Goal: Task Accomplishment & Management: Manage account settings

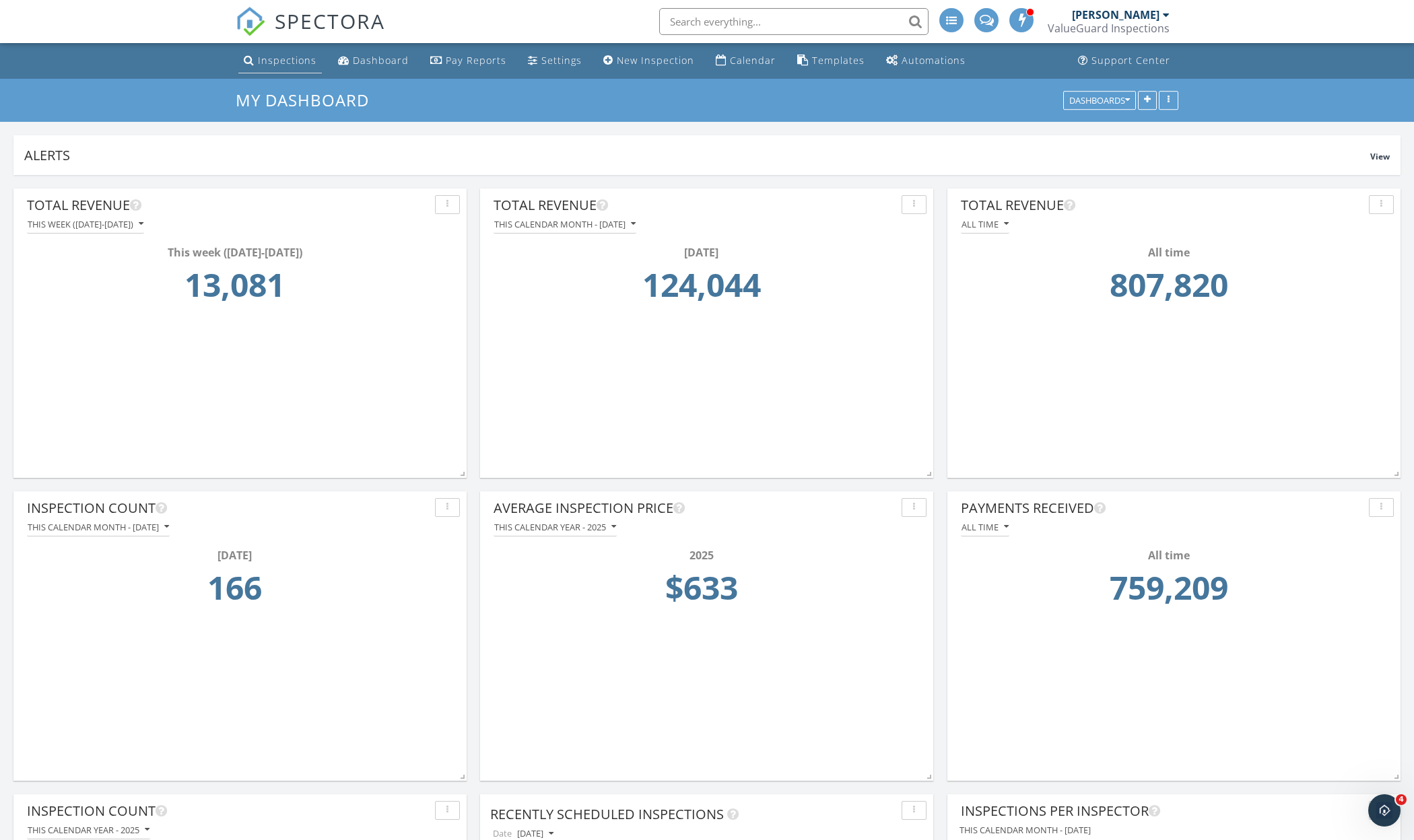
click at [267, 52] on link "Inspections" at bounding box center [280, 61] width 83 height 25
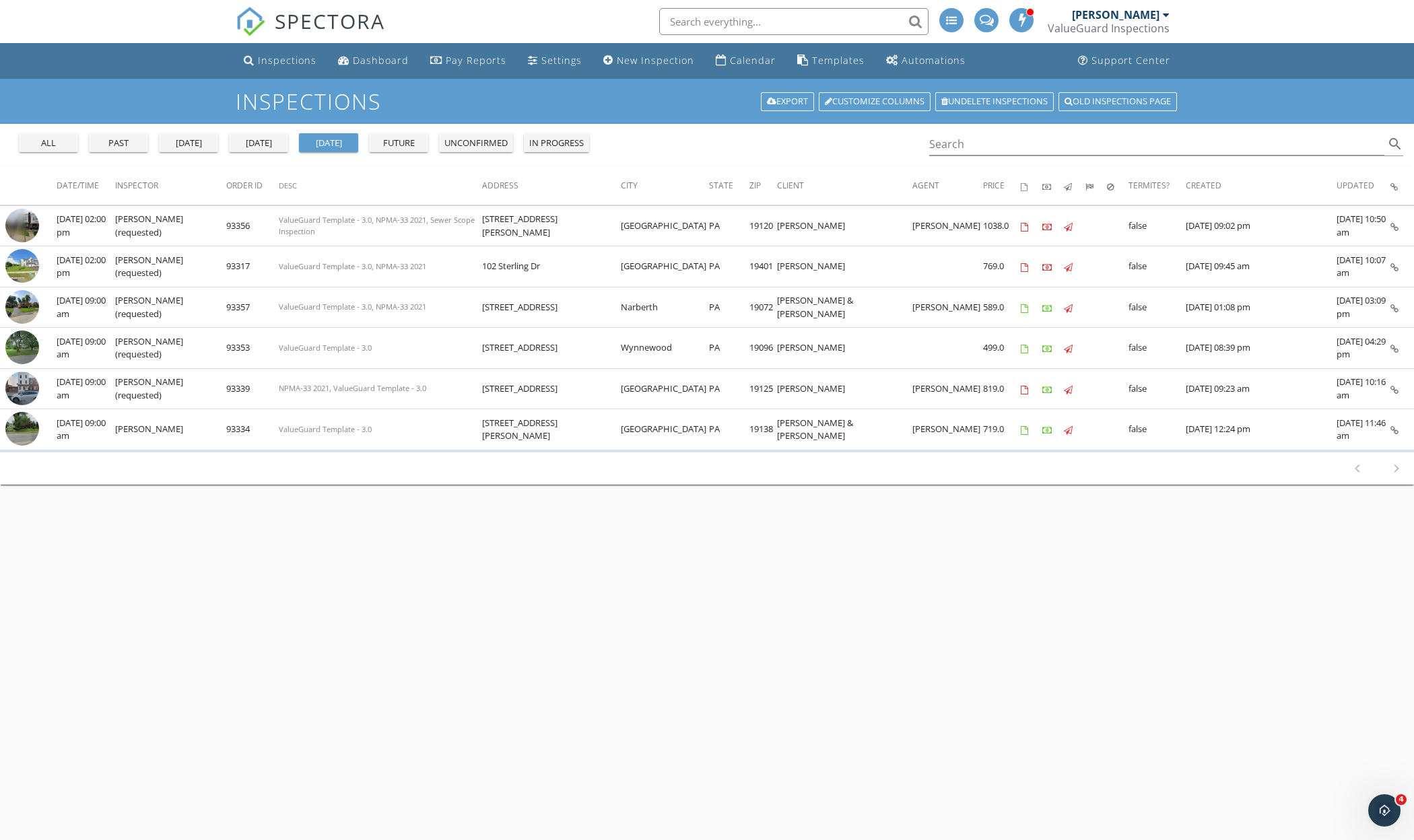
click at [262, 135] on button "[DATE]" at bounding box center [258, 142] width 59 height 19
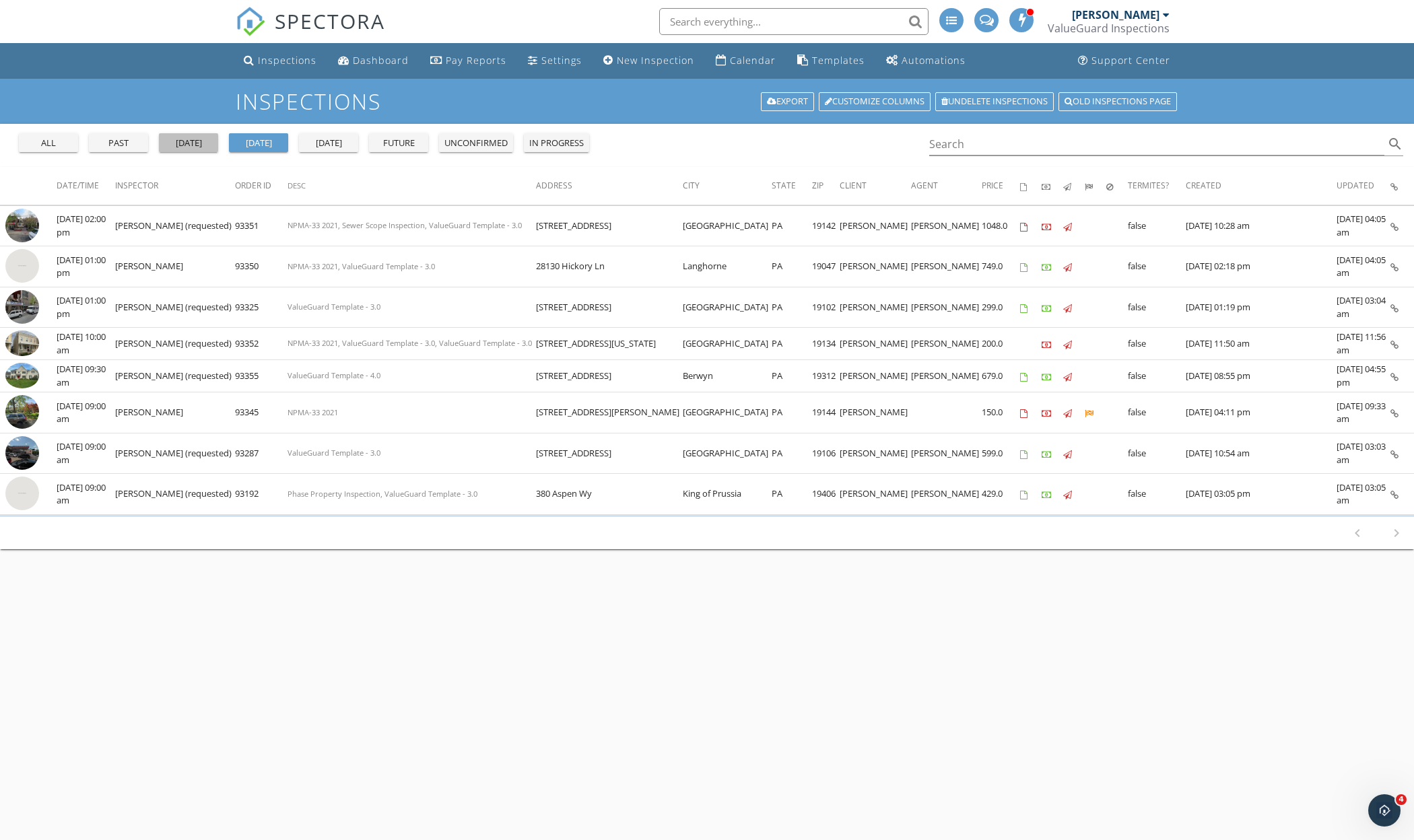
click at [205, 137] on div "[DATE]" at bounding box center [188, 143] width 49 height 14
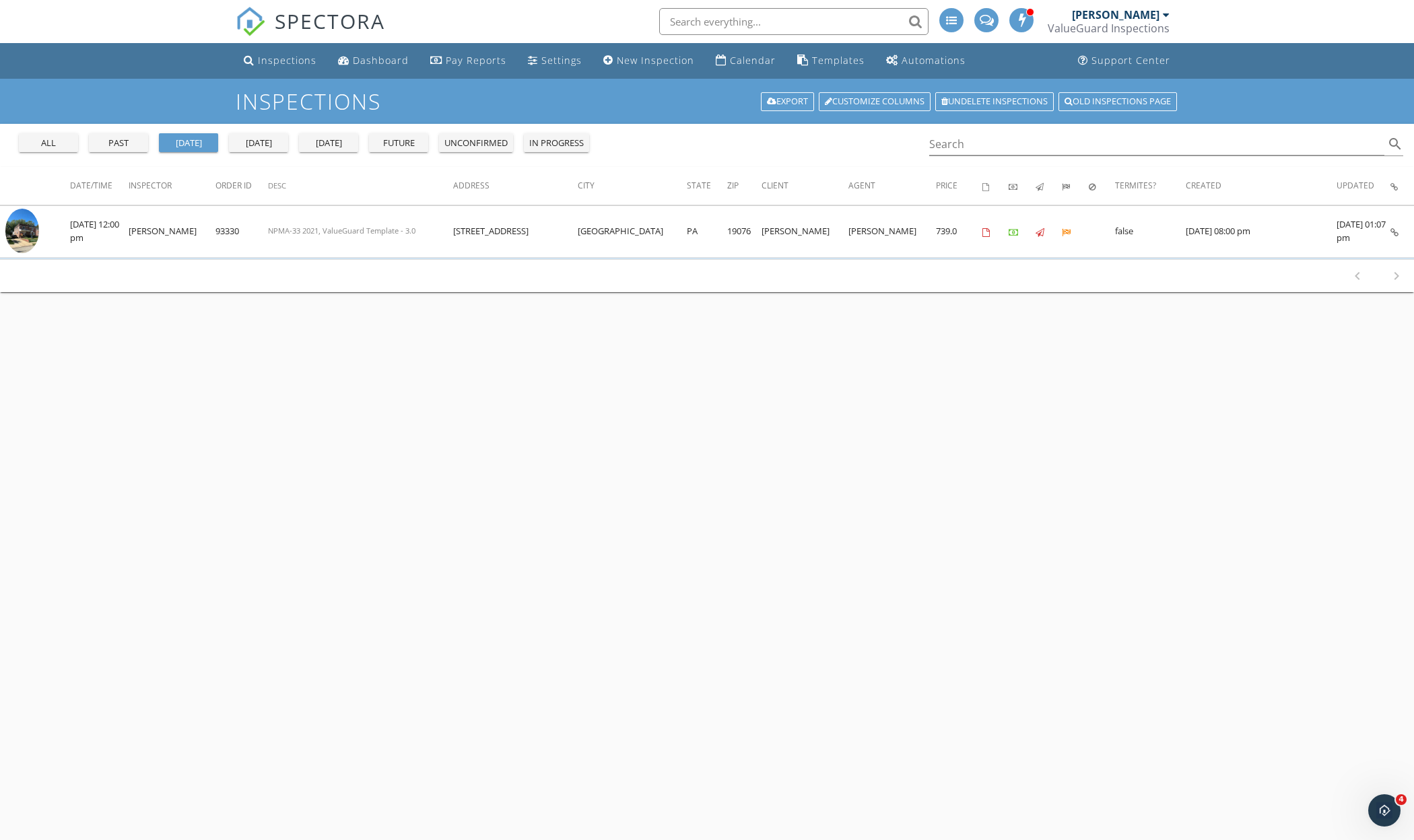
click at [255, 138] on div "[DATE]" at bounding box center [259, 143] width 49 height 14
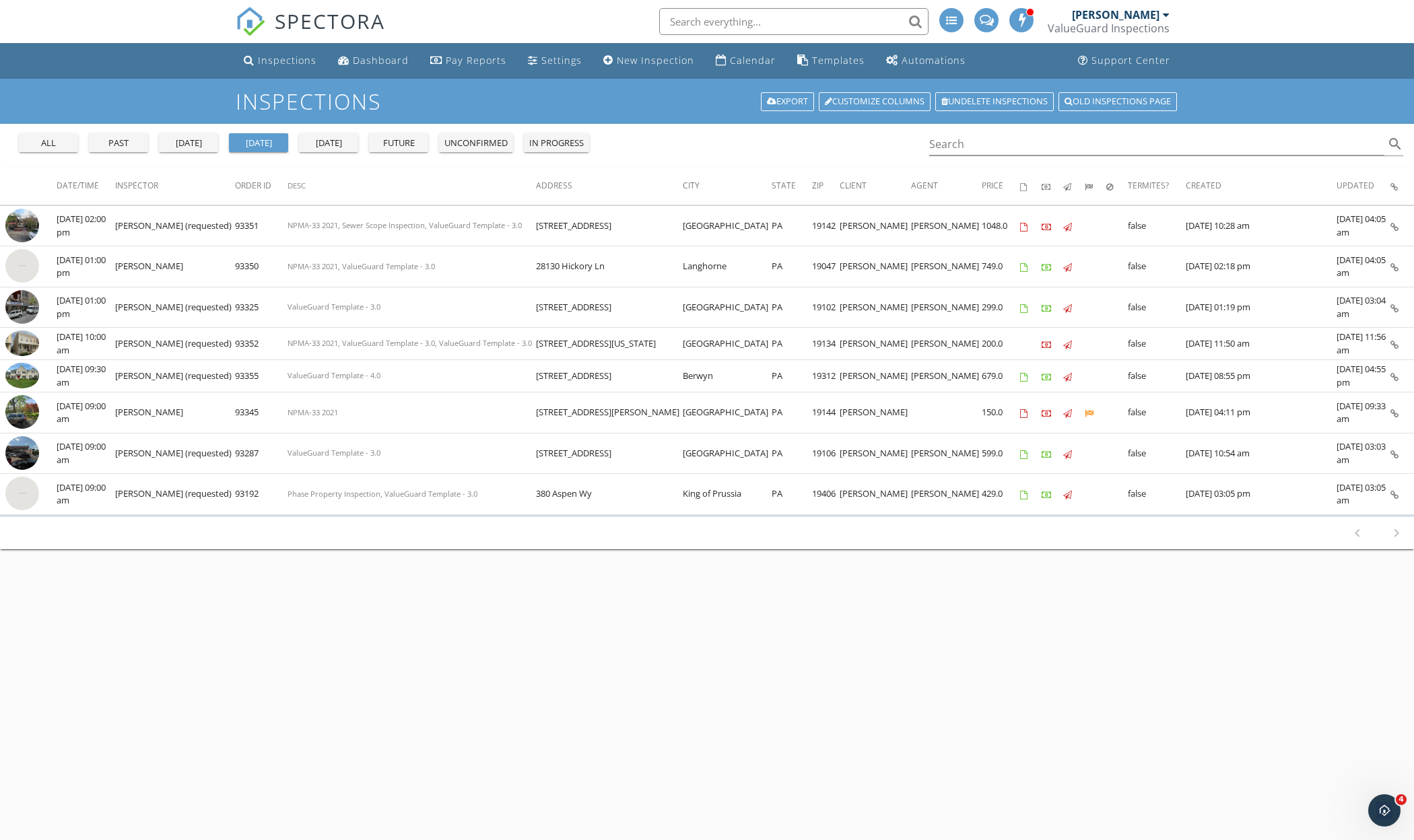
click at [211, 135] on button "[DATE]" at bounding box center [188, 142] width 59 height 19
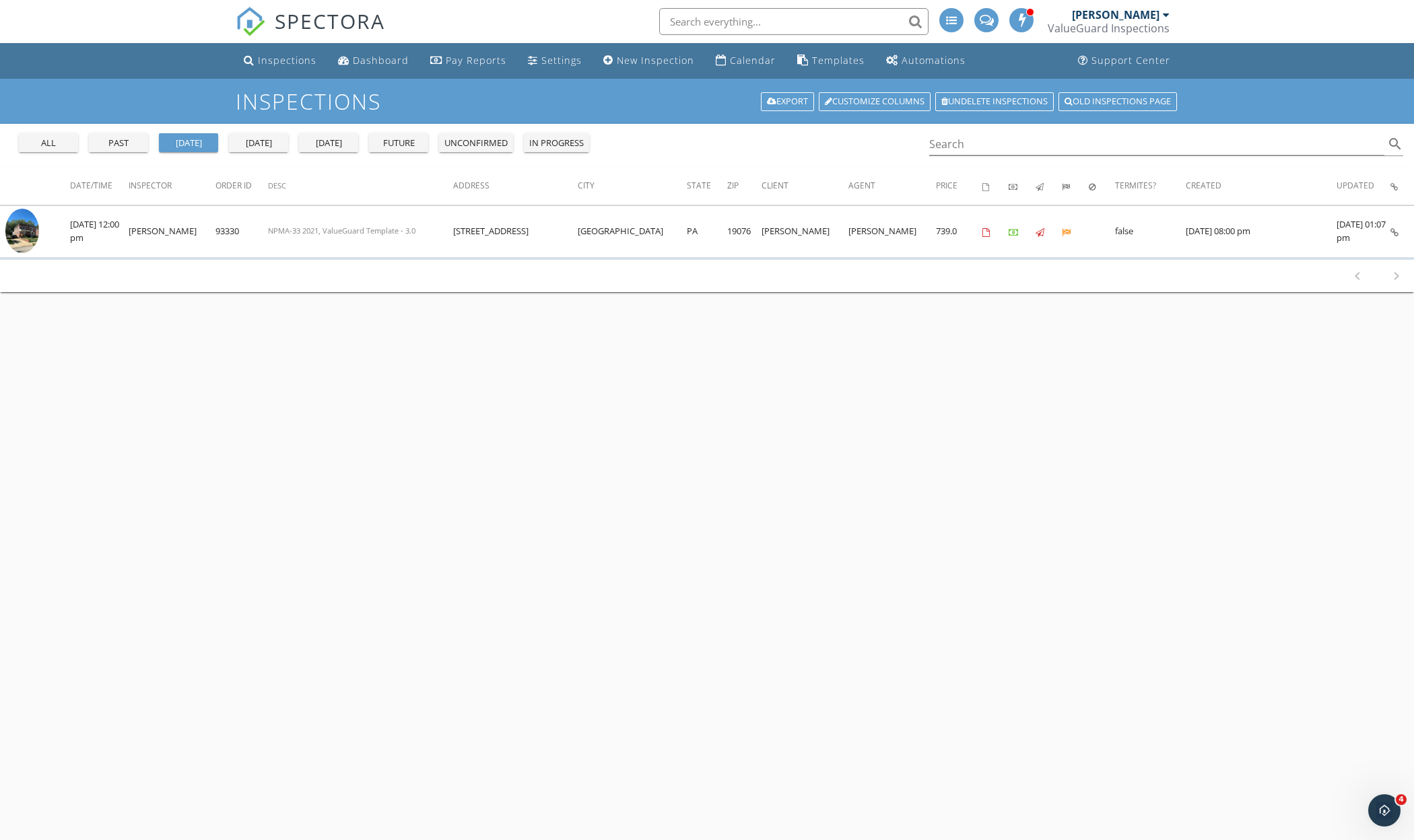
click at [125, 133] on button "past" at bounding box center [118, 142] width 59 height 19
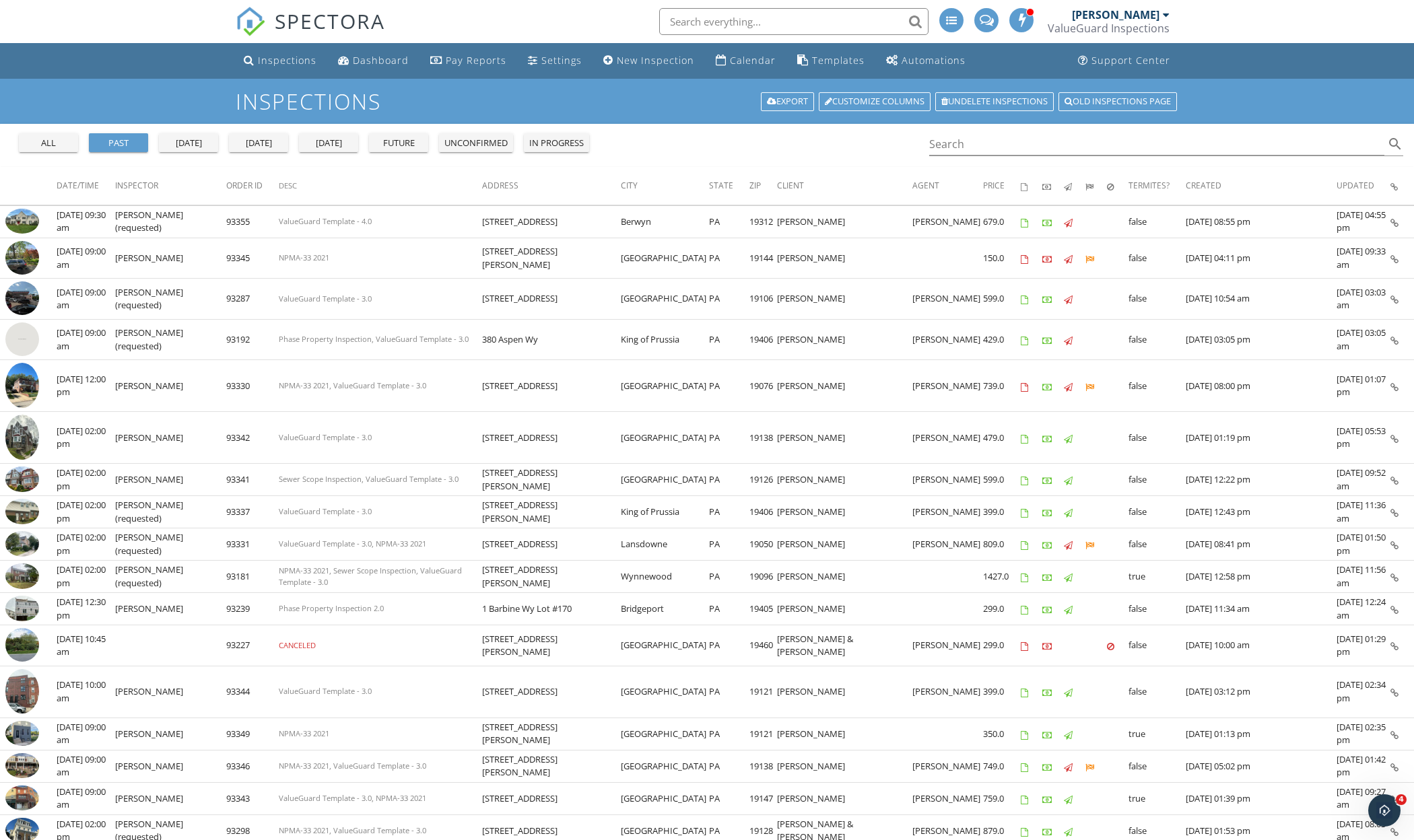
click at [255, 141] on div "today" at bounding box center [259, 143] width 49 height 14
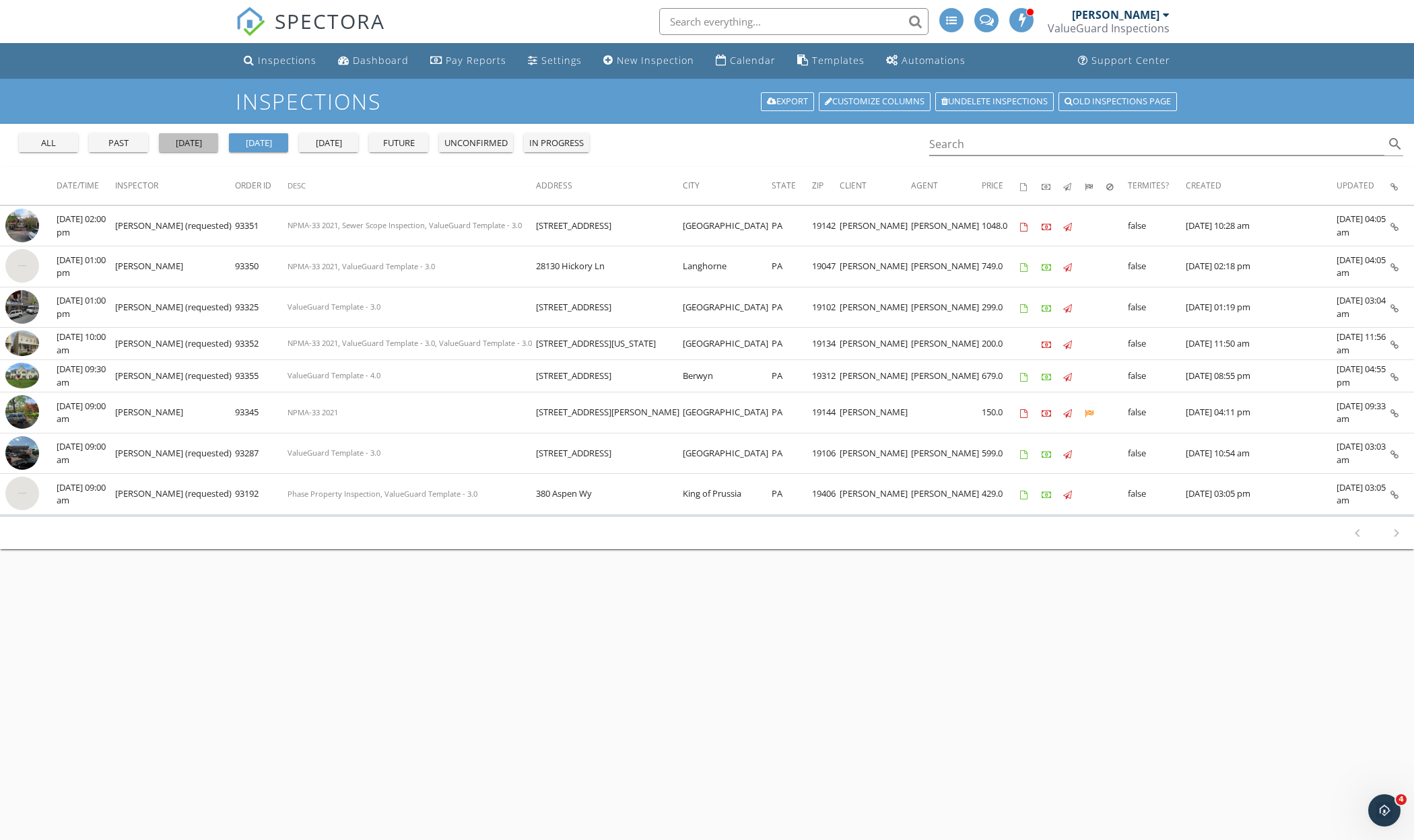
click at [203, 141] on div "yesterday" at bounding box center [188, 143] width 49 height 14
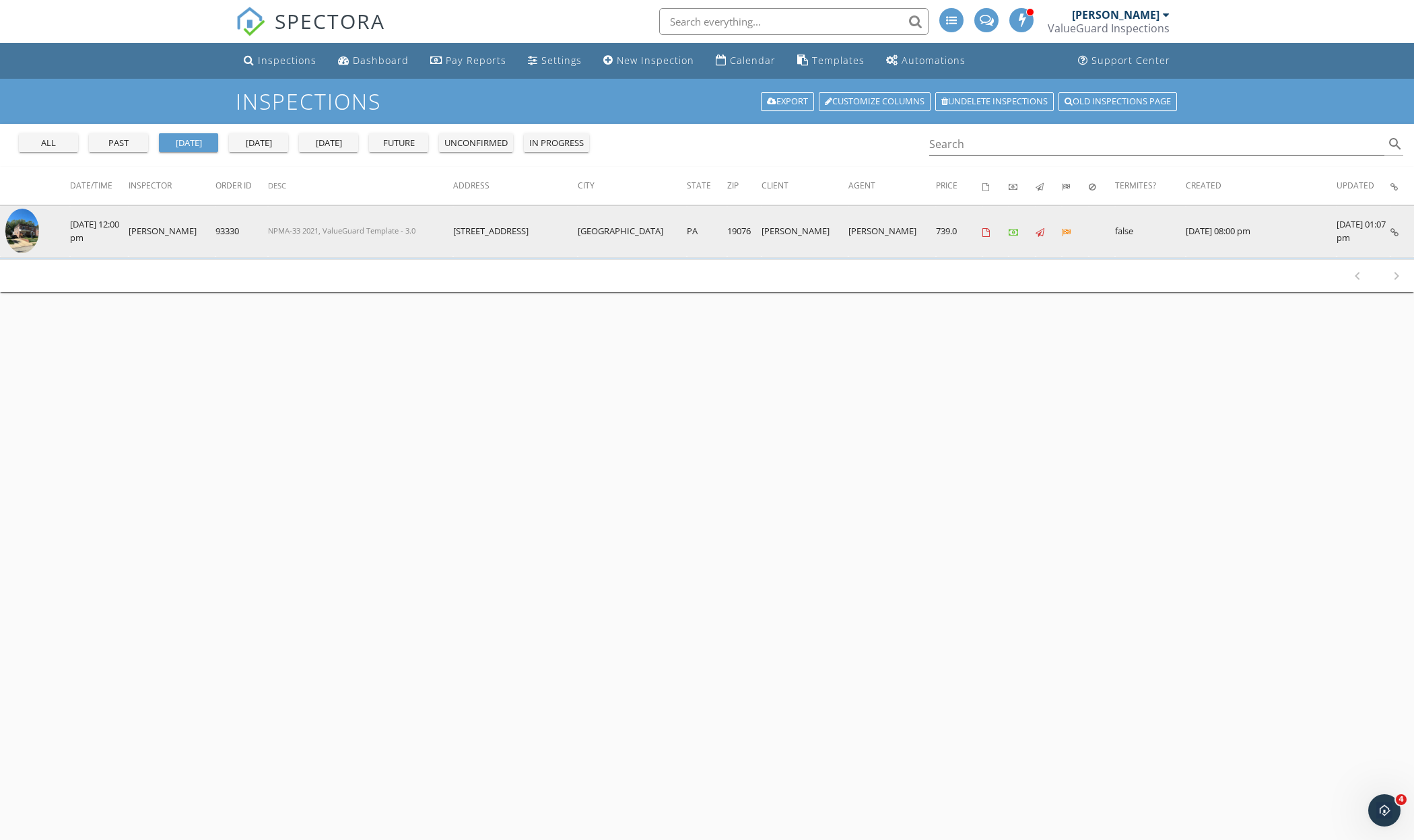
click at [30, 235] on img at bounding box center [23, 231] width 34 height 45
click at [23, 226] on img at bounding box center [23, 231] width 34 height 45
click at [15, 240] on img at bounding box center [23, 231] width 34 height 45
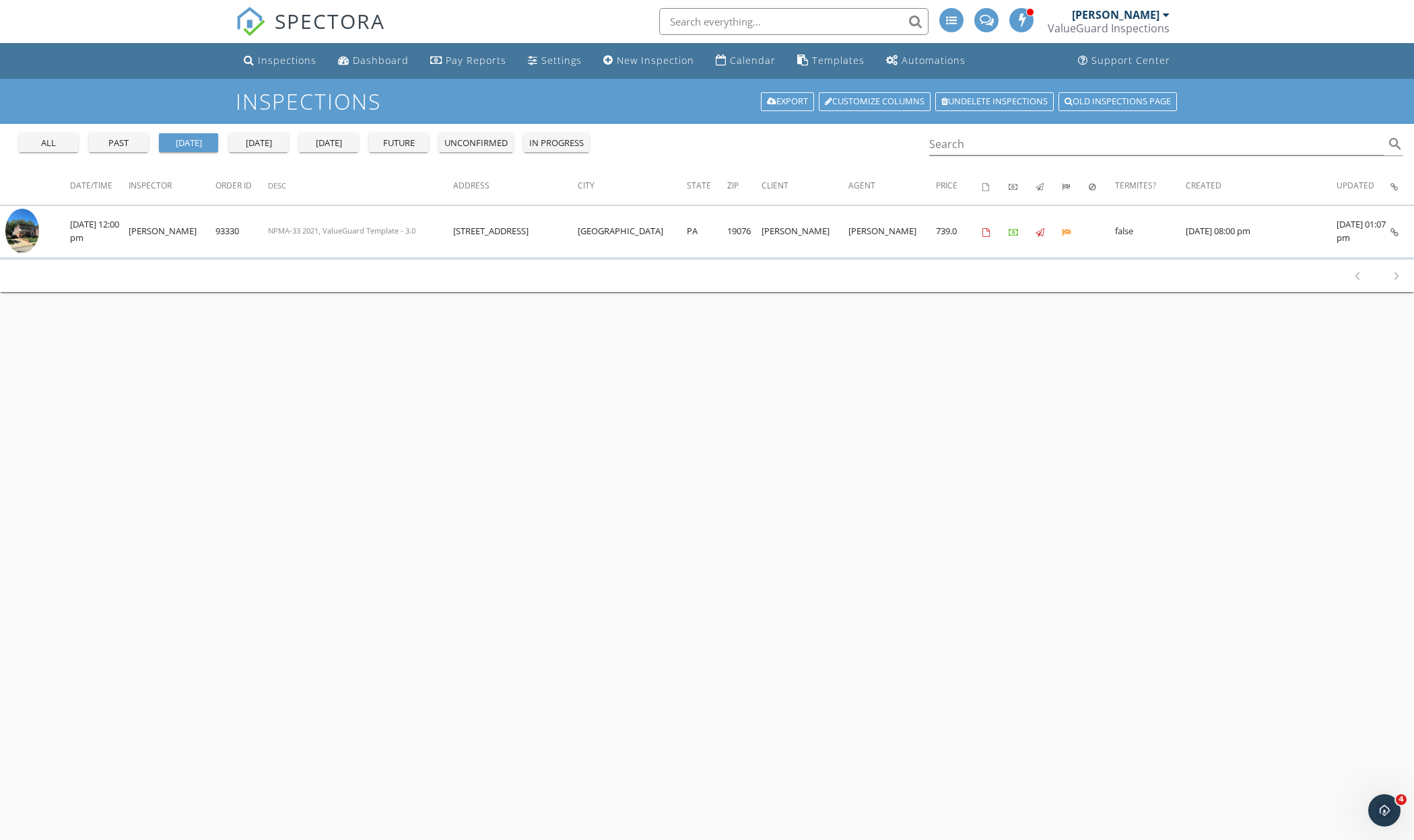
click at [67, 146] on div "all" at bounding box center [49, 143] width 49 height 14
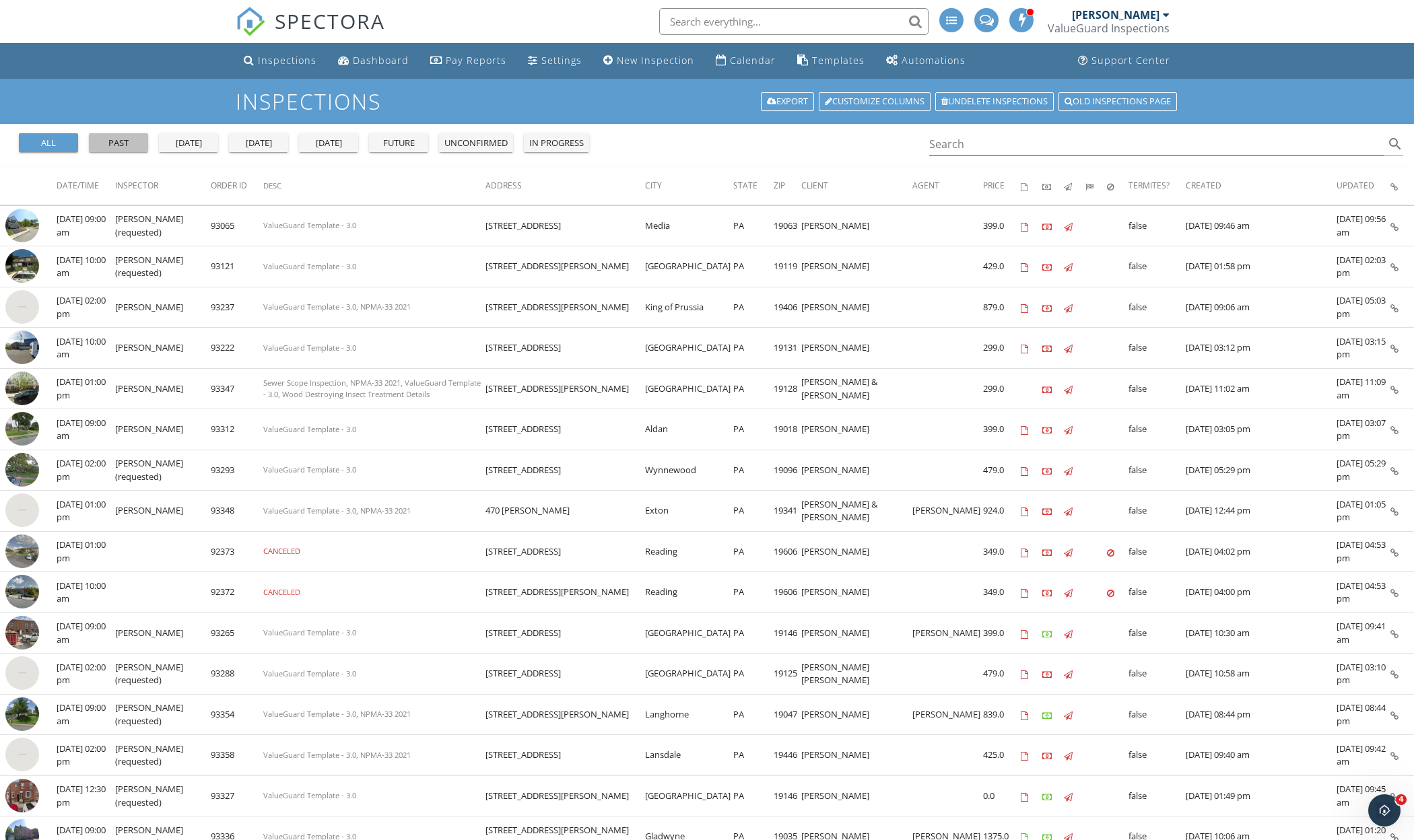
click at [119, 138] on div "past" at bounding box center [119, 143] width 49 height 14
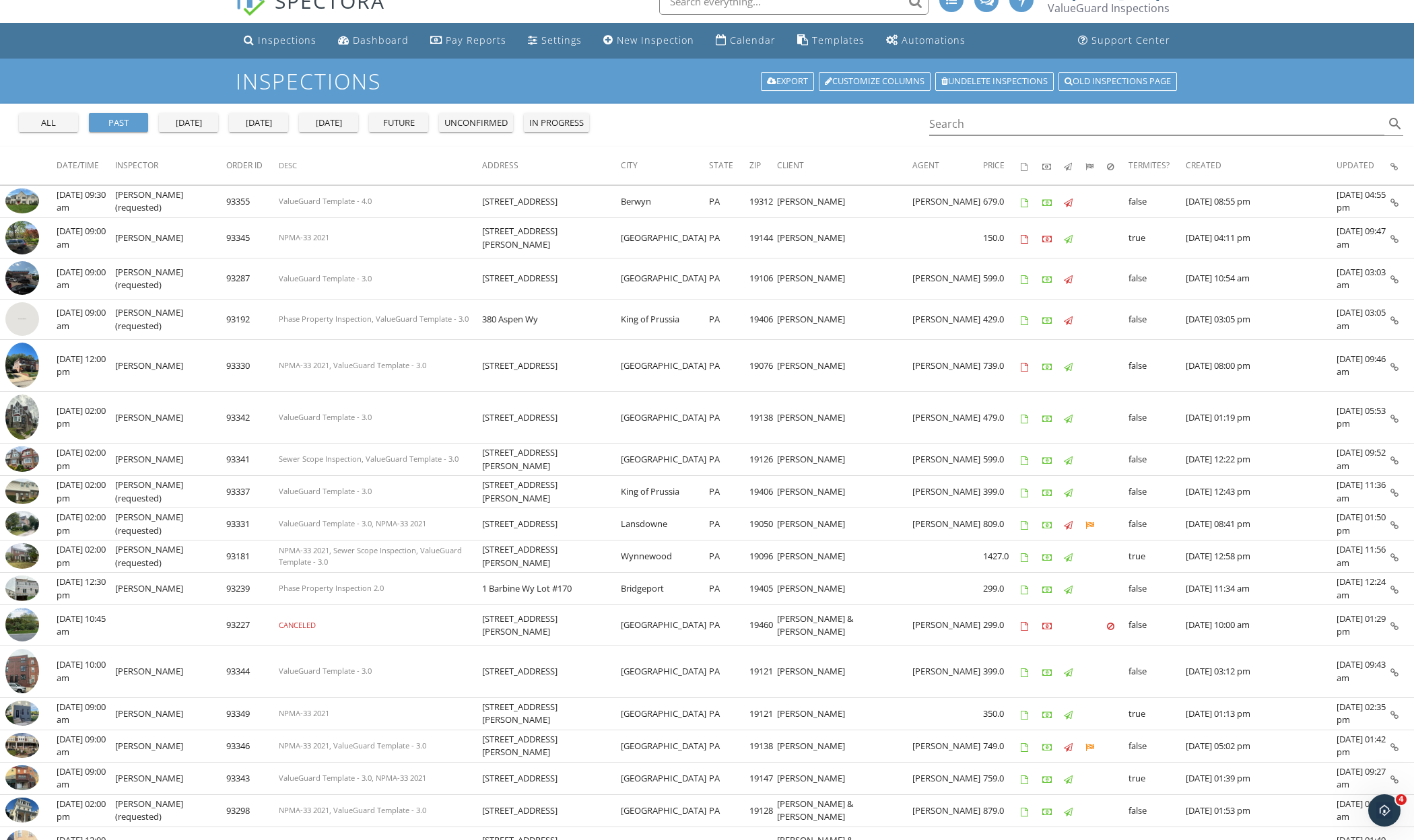
scroll to position [27, 0]
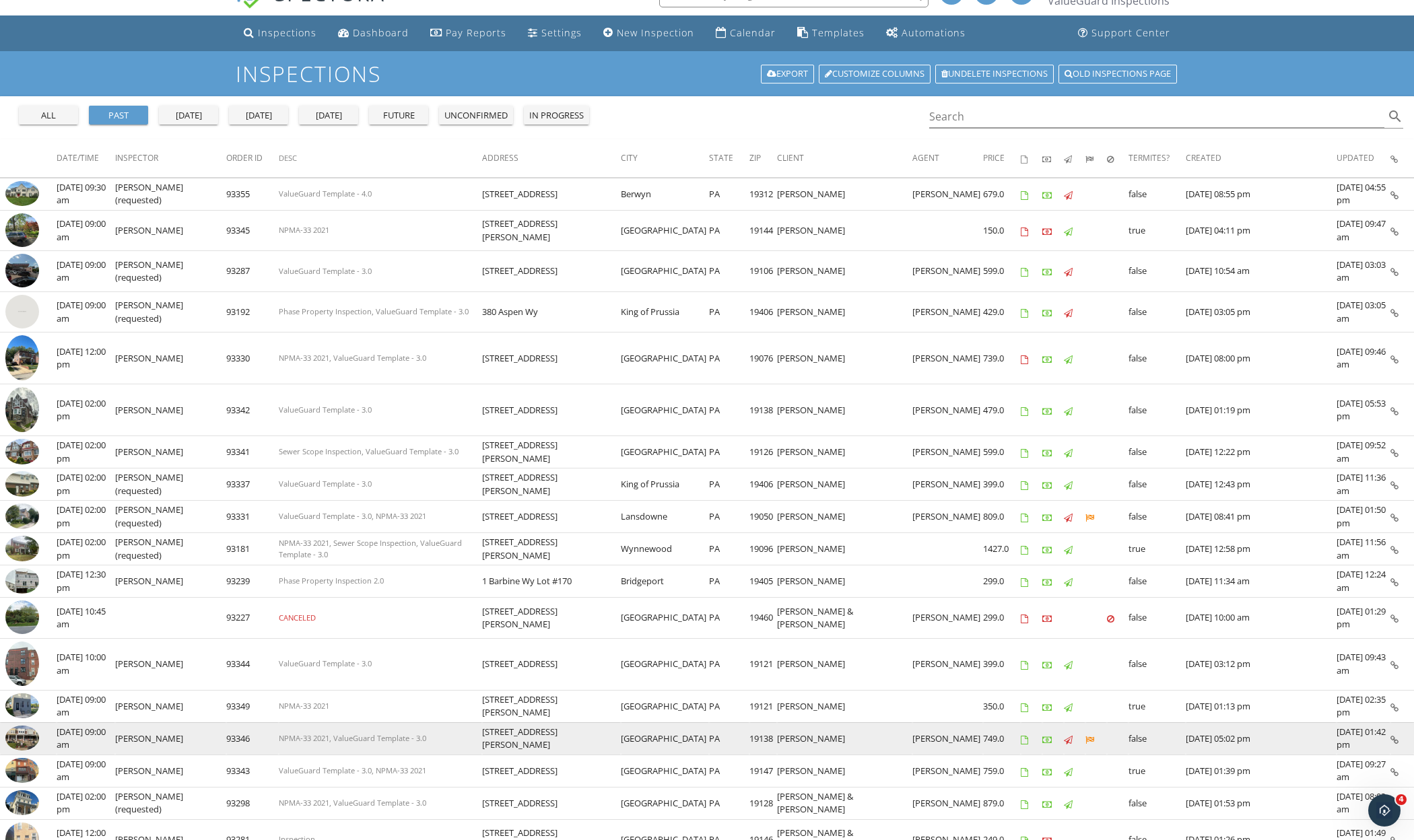
click at [28, 747] on img at bounding box center [23, 739] width 34 height 26
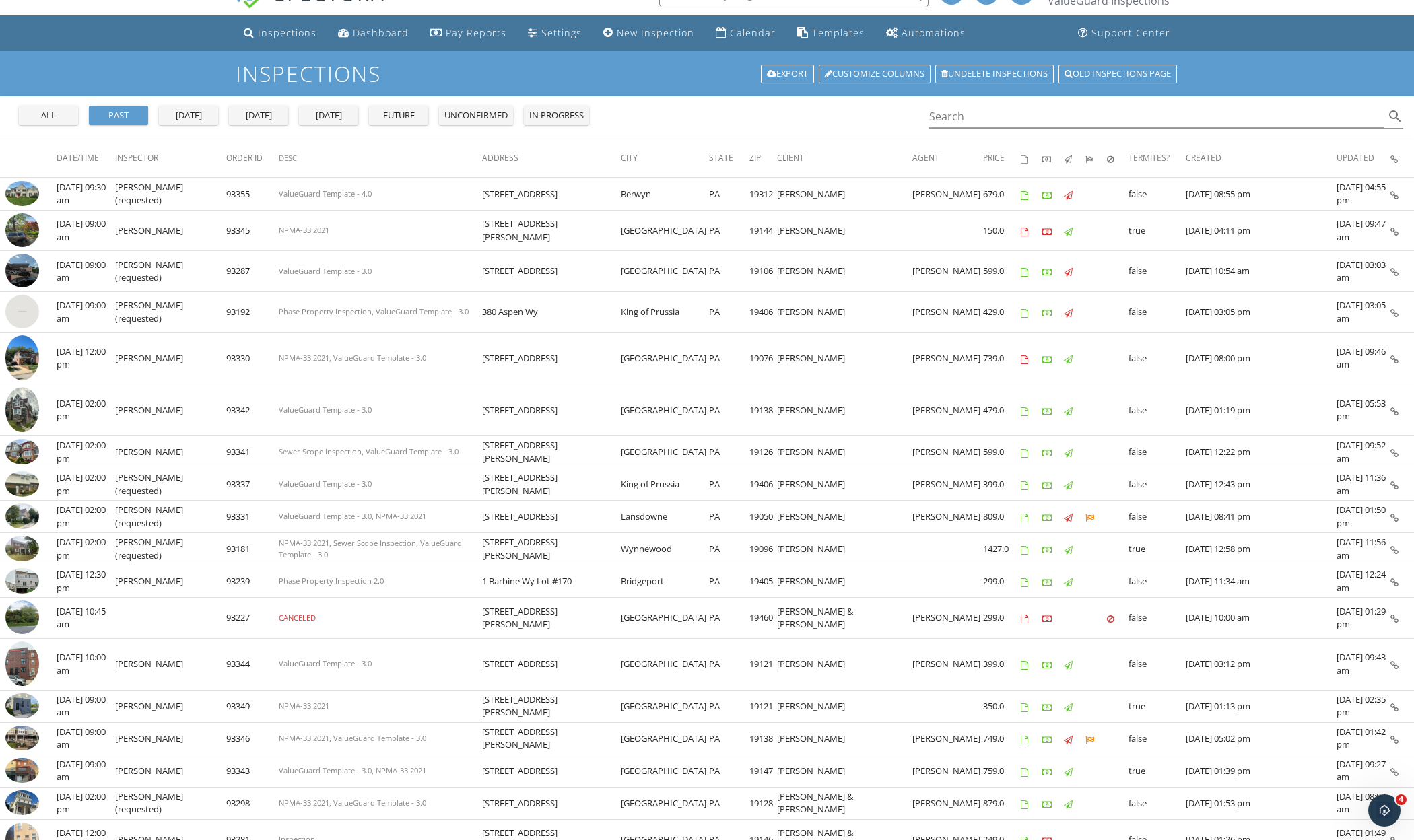
click at [269, 115] on div "today" at bounding box center [259, 116] width 49 height 14
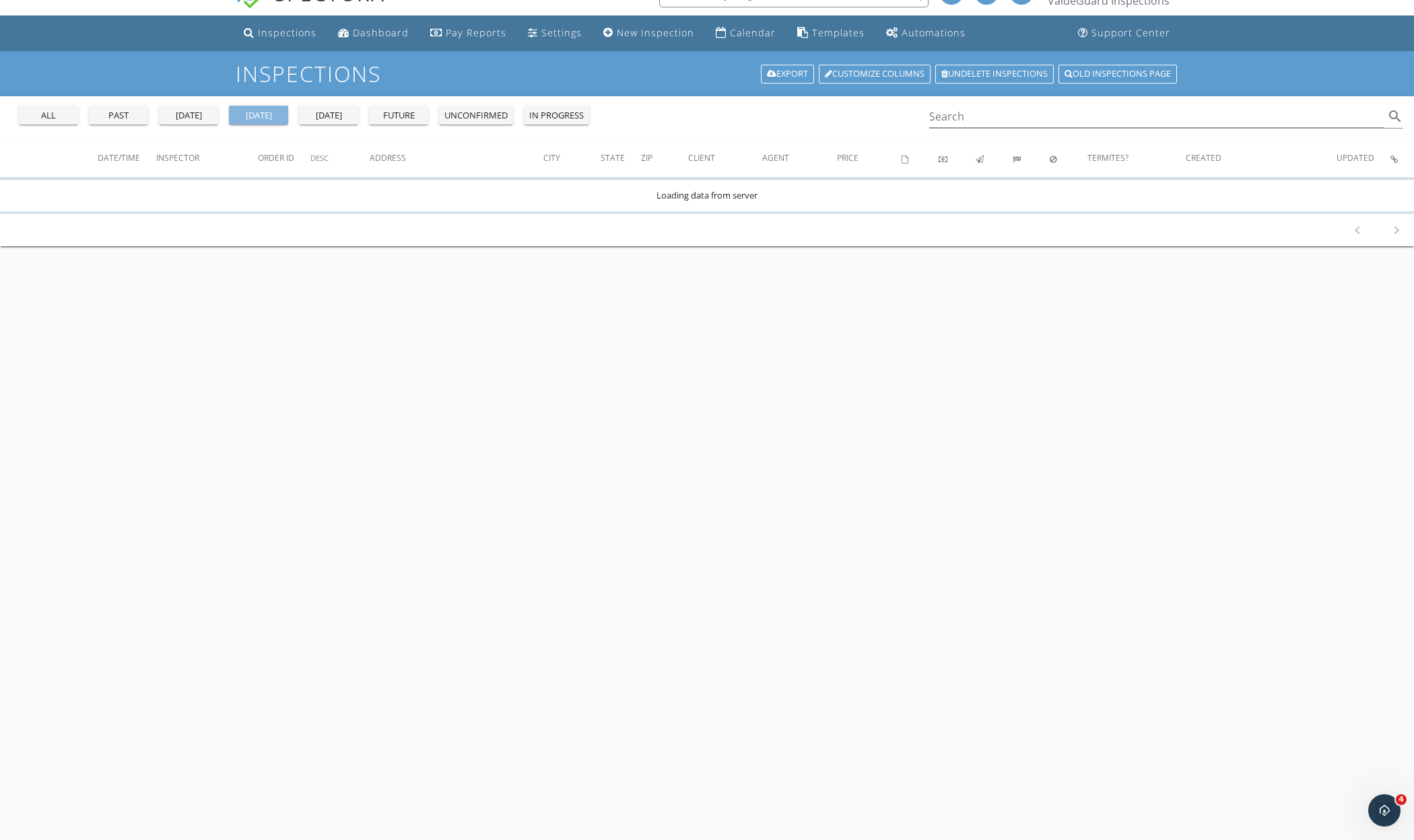
scroll to position [0, 0]
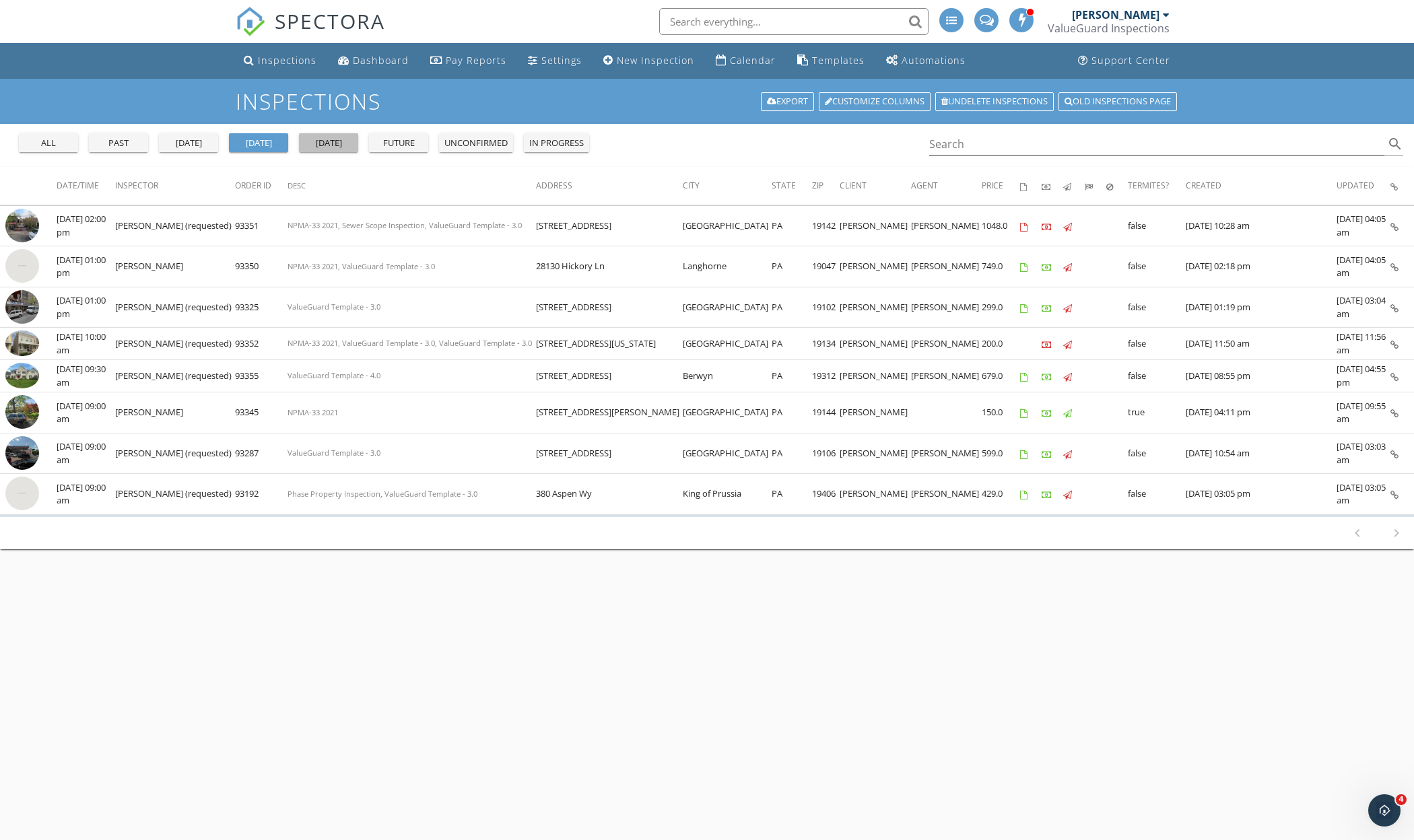
click at [323, 137] on div "tomorrow" at bounding box center [328, 143] width 49 height 14
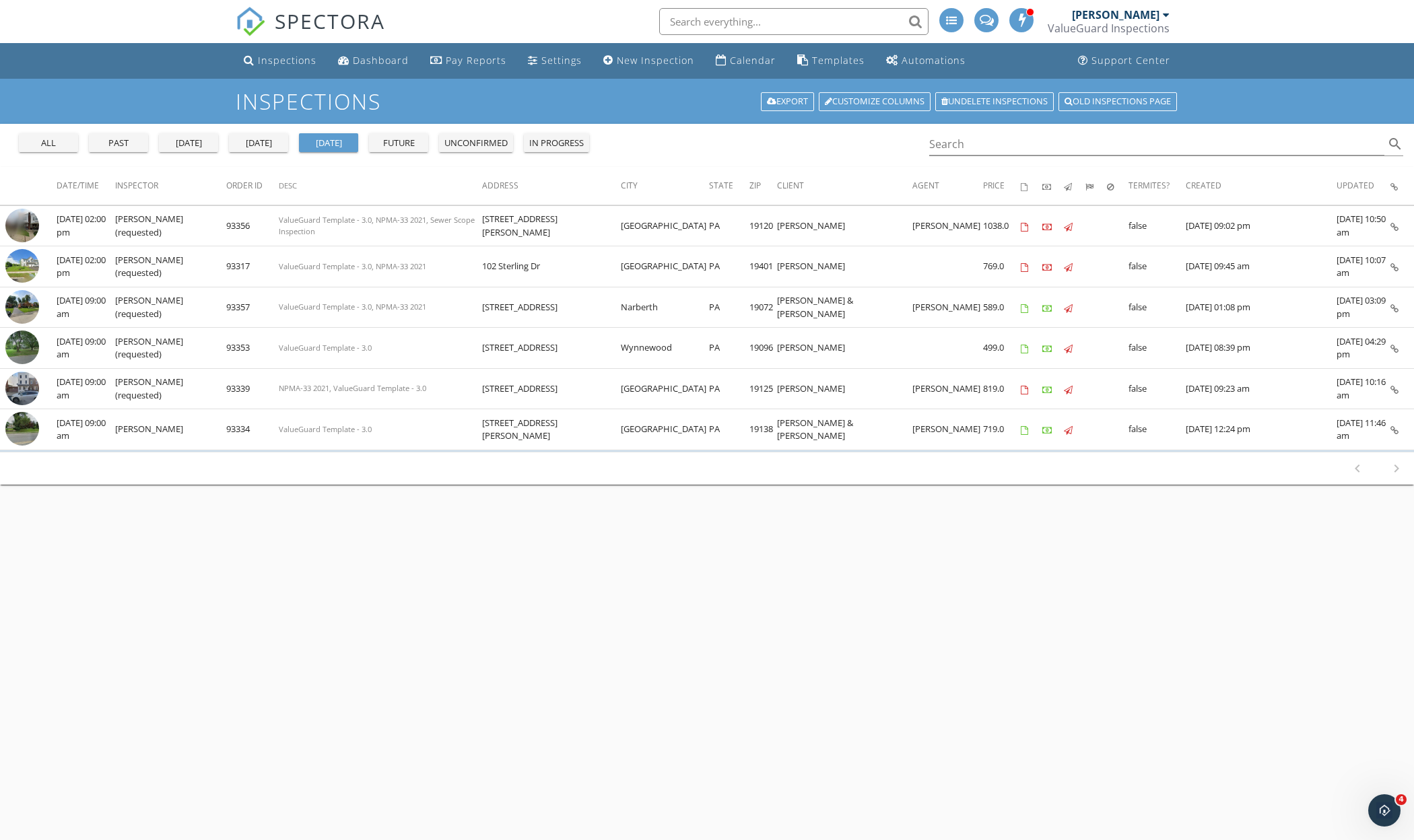
click at [264, 133] on button "today" at bounding box center [258, 142] width 59 height 19
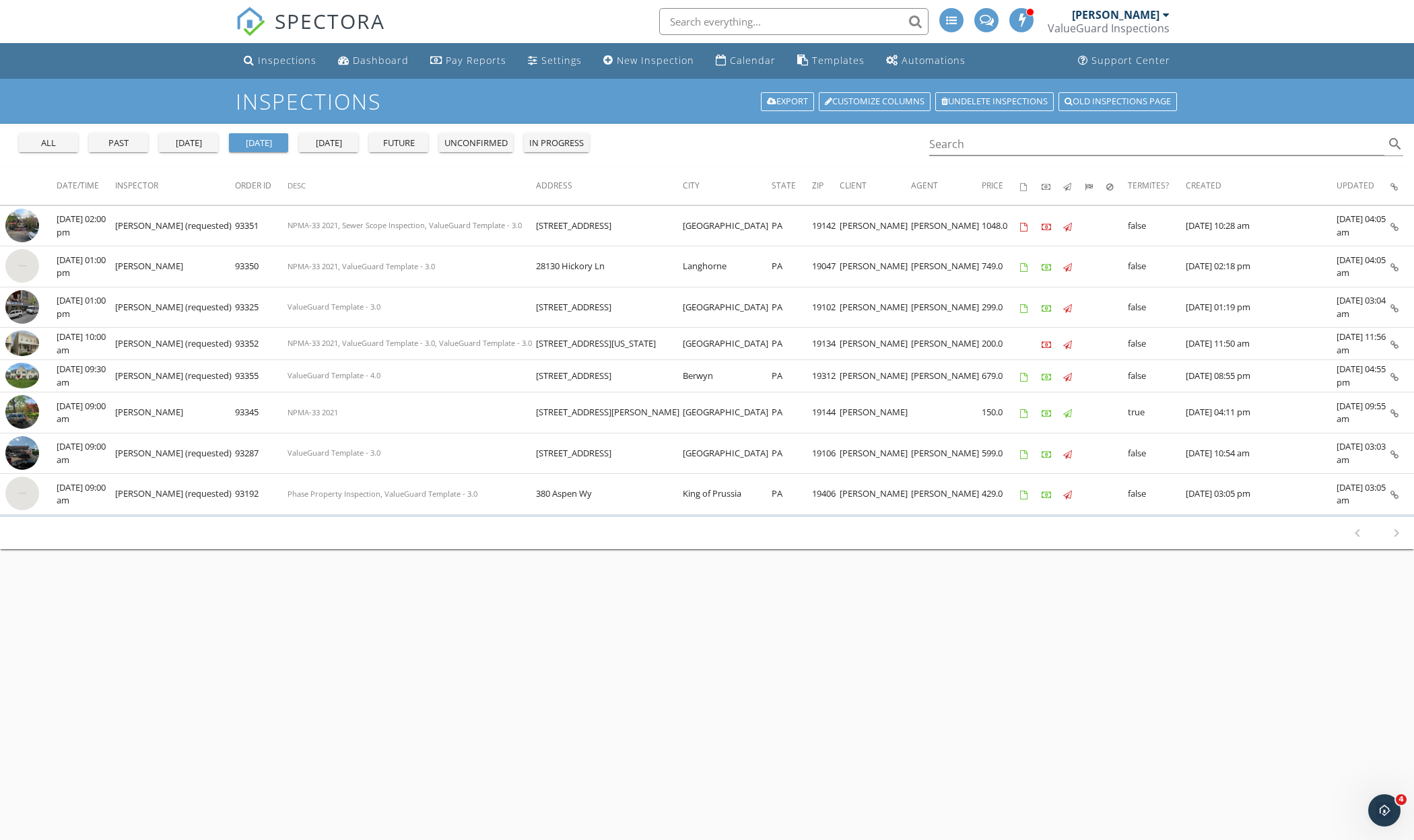
click at [175, 143] on div "yesterday" at bounding box center [188, 143] width 49 height 14
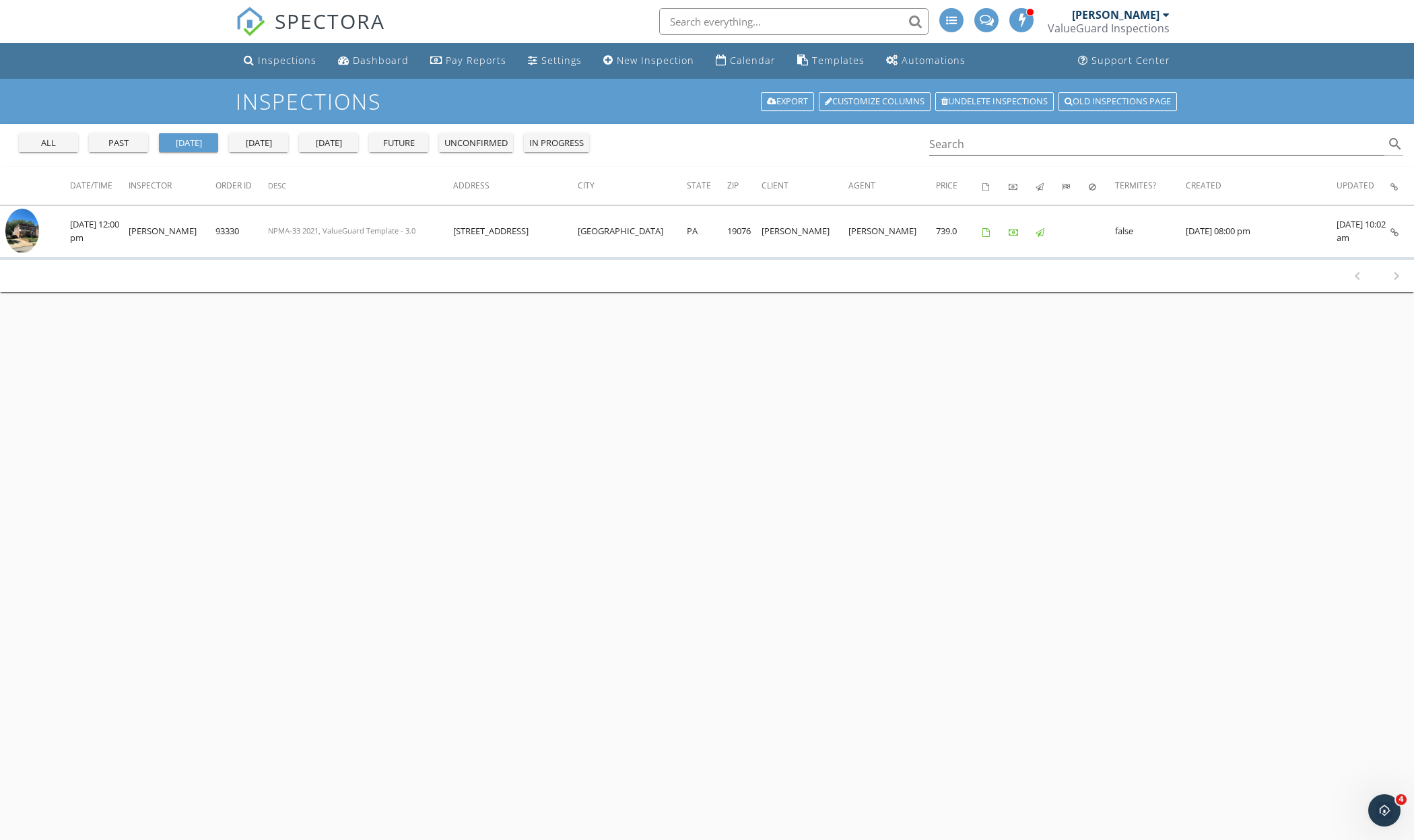
click at [119, 141] on div "past" at bounding box center [119, 143] width 49 height 14
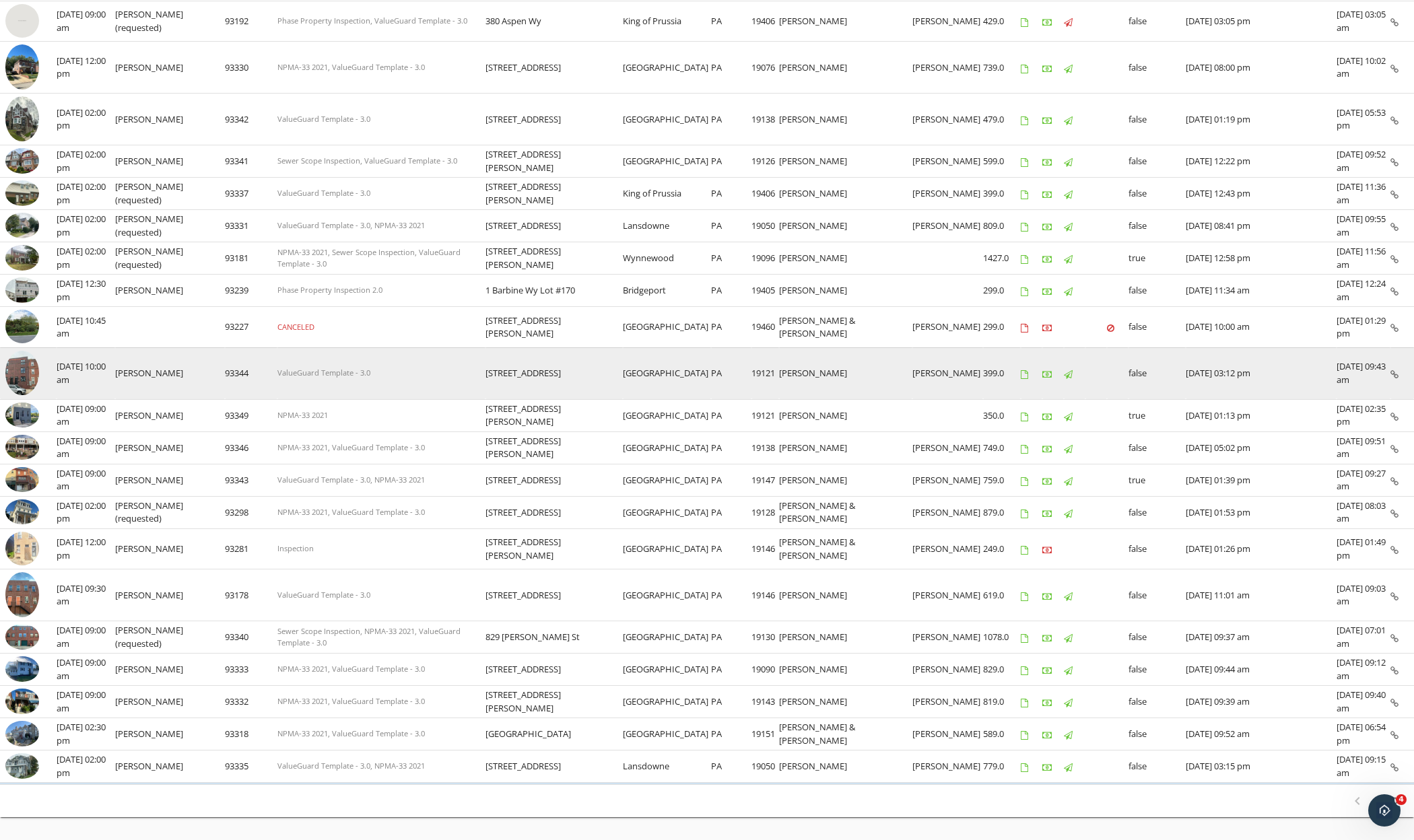
scroll to position [353, 0]
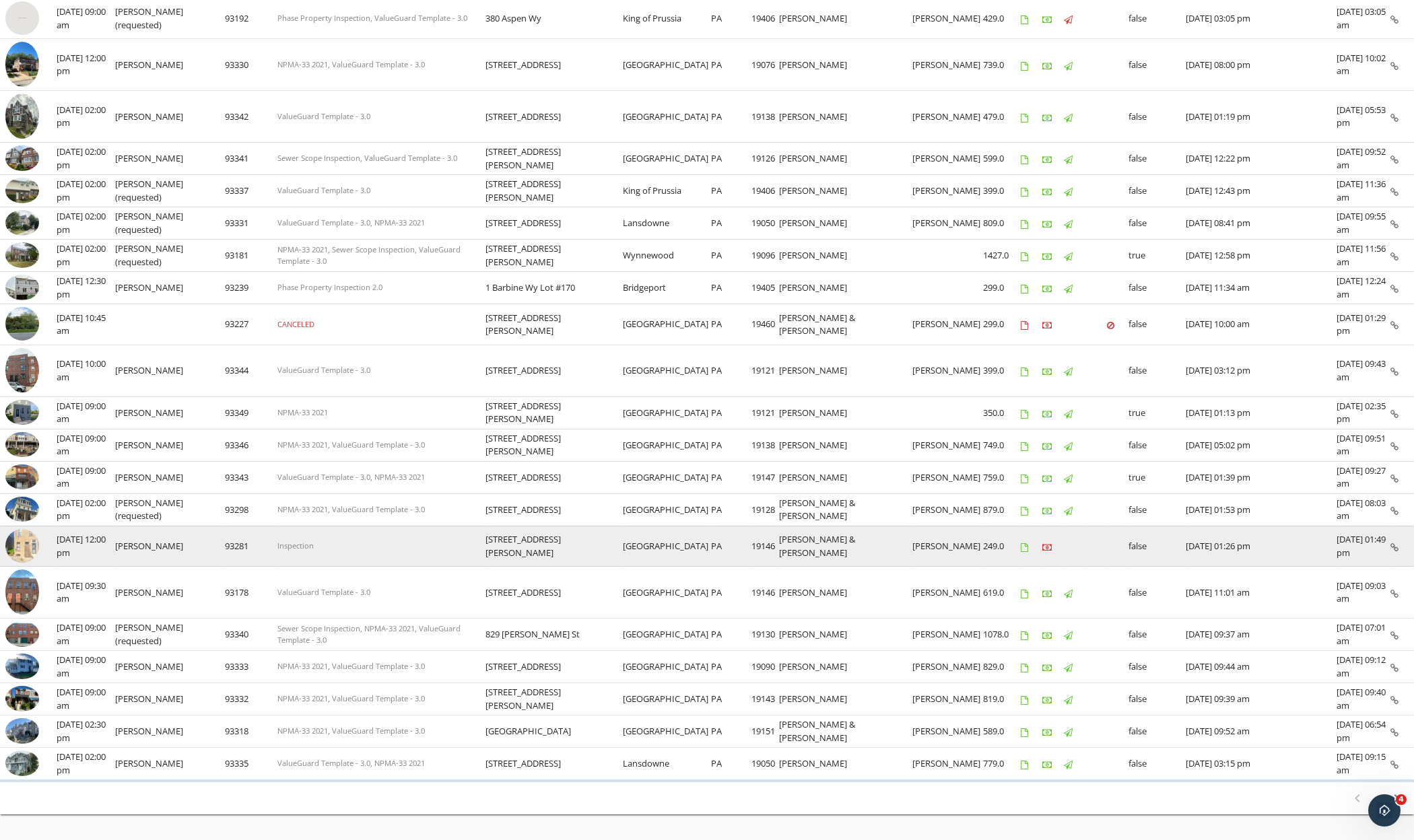
click at [30, 553] on img at bounding box center [23, 547] width 34 height 34
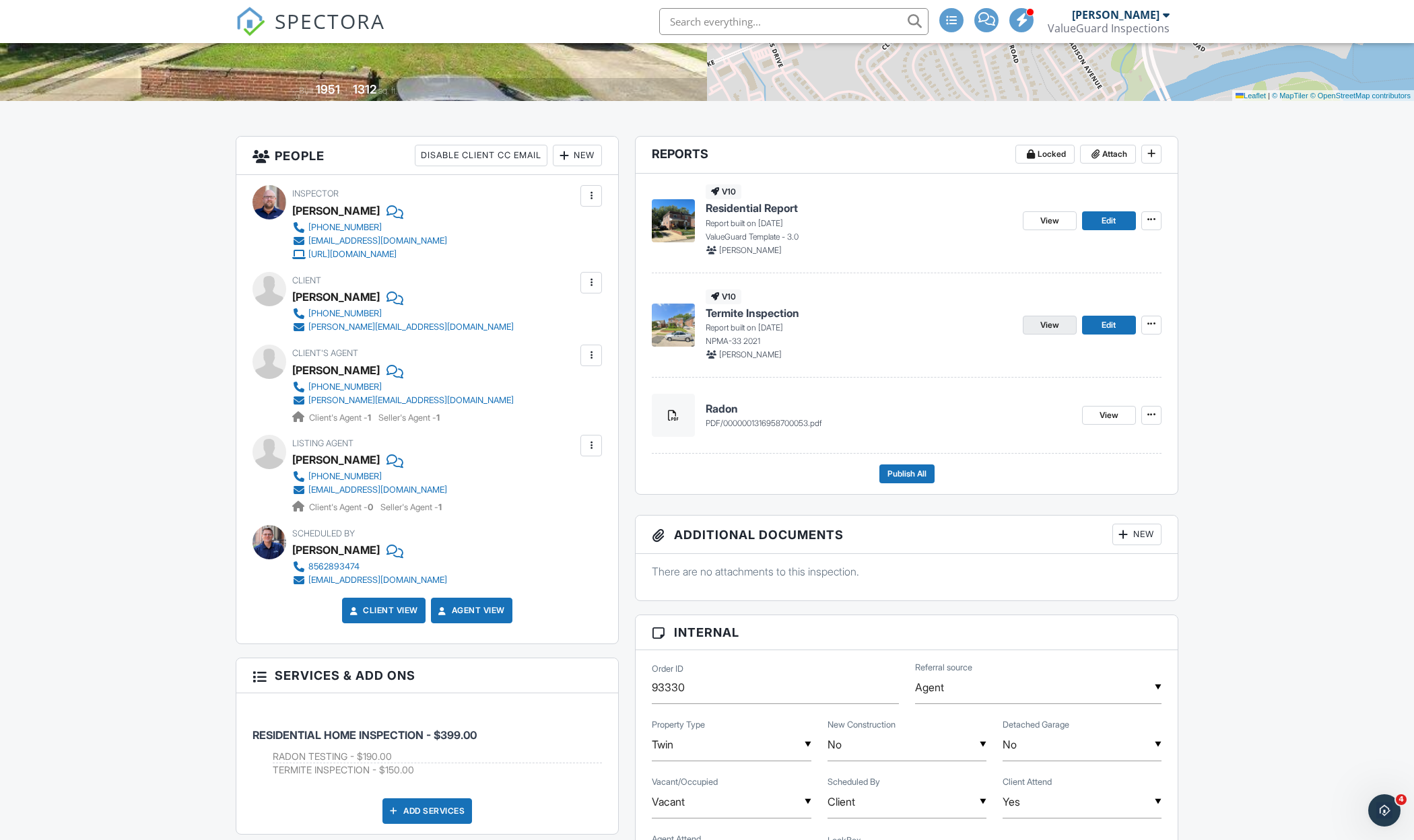
click at [1042, 319] on span "View" at bounding box center [1049, 325] width 19 height 14
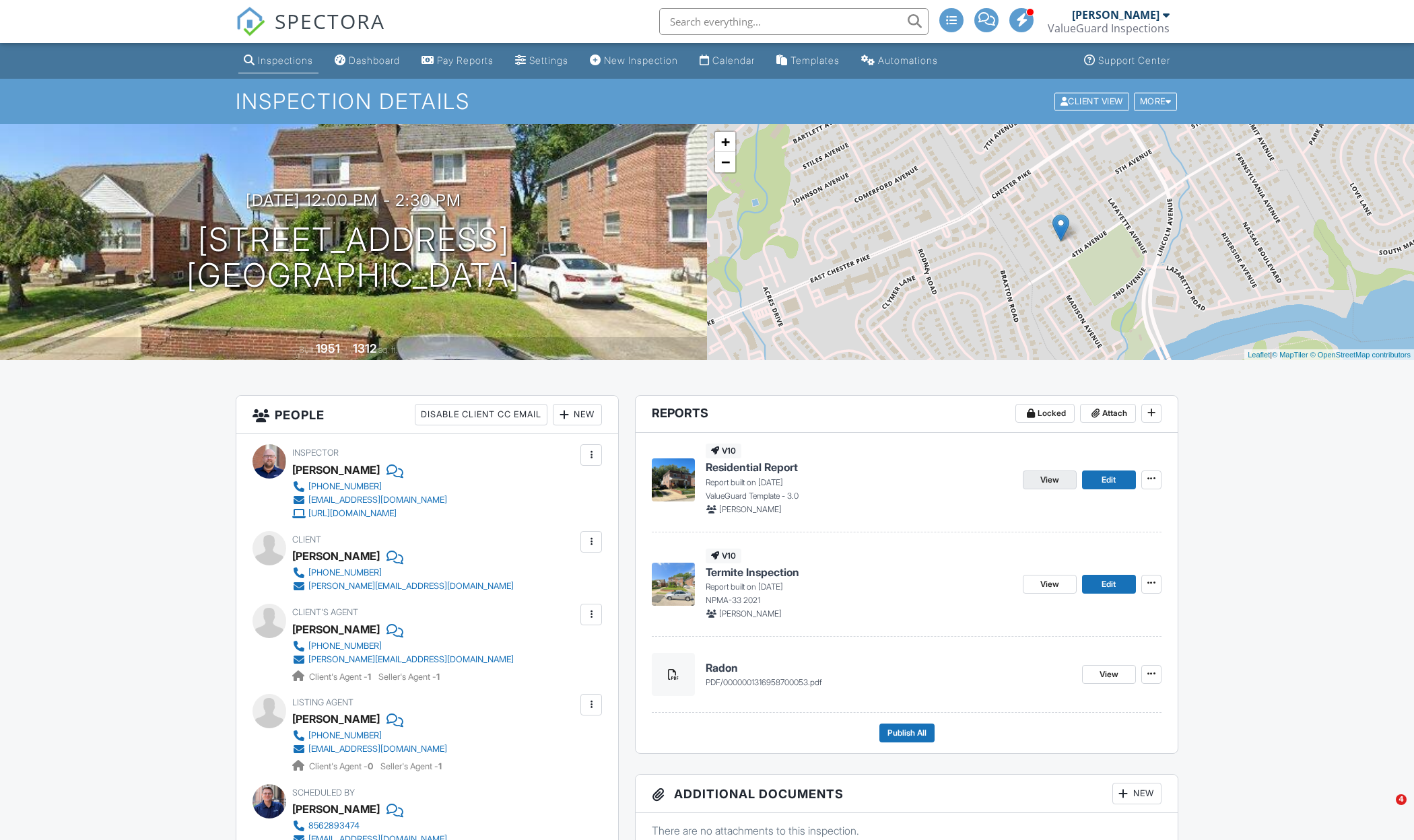
click at [1053, 483] on span "View" at bounding box center [1049, 479] width 19 height 14
click at [892, 732] on span "Publish All" at bounding box center [907, 733] width 39 height 14
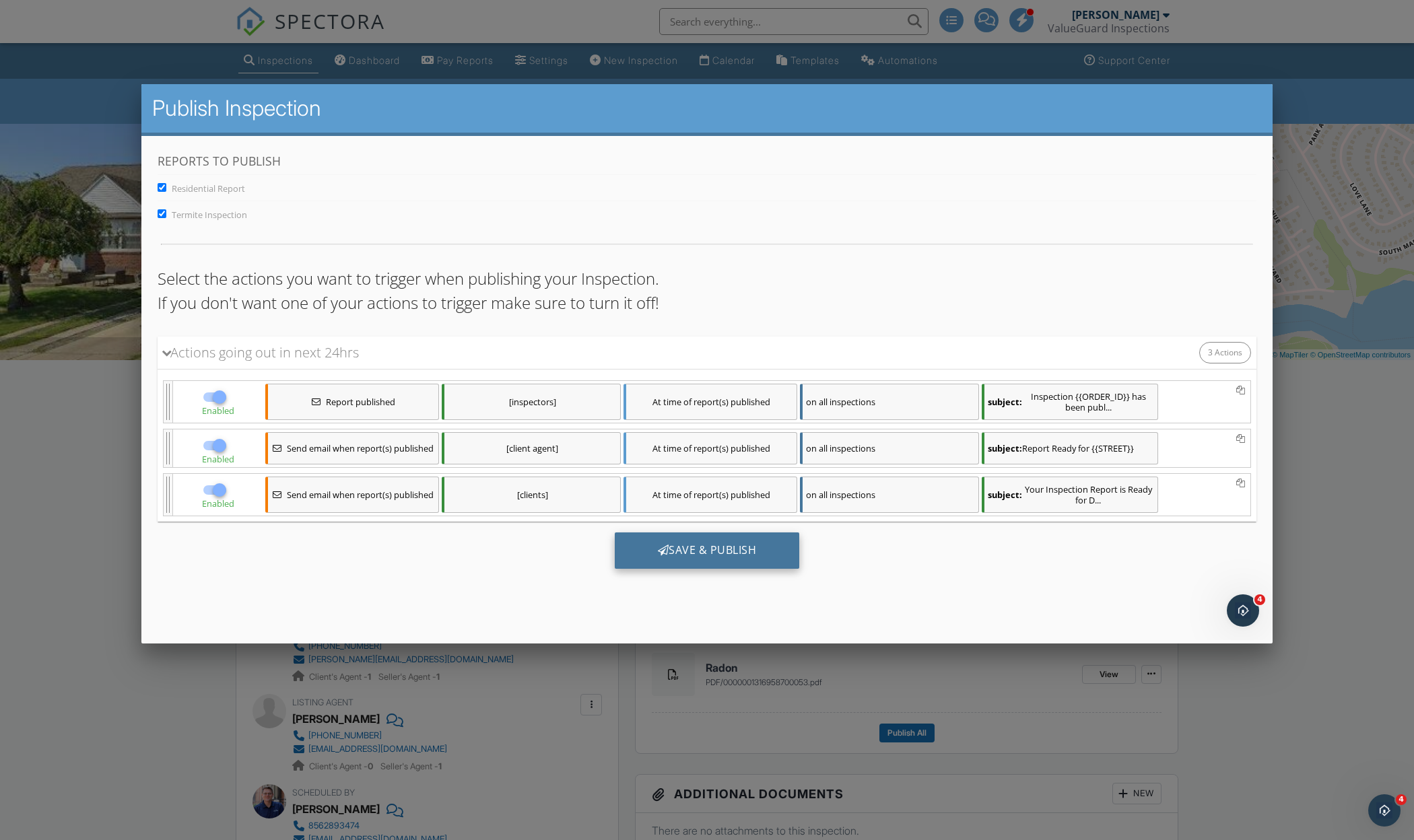
click at [753, 548] on div "Save & Publish" at bounding box center [707, 550] width 185 height 36
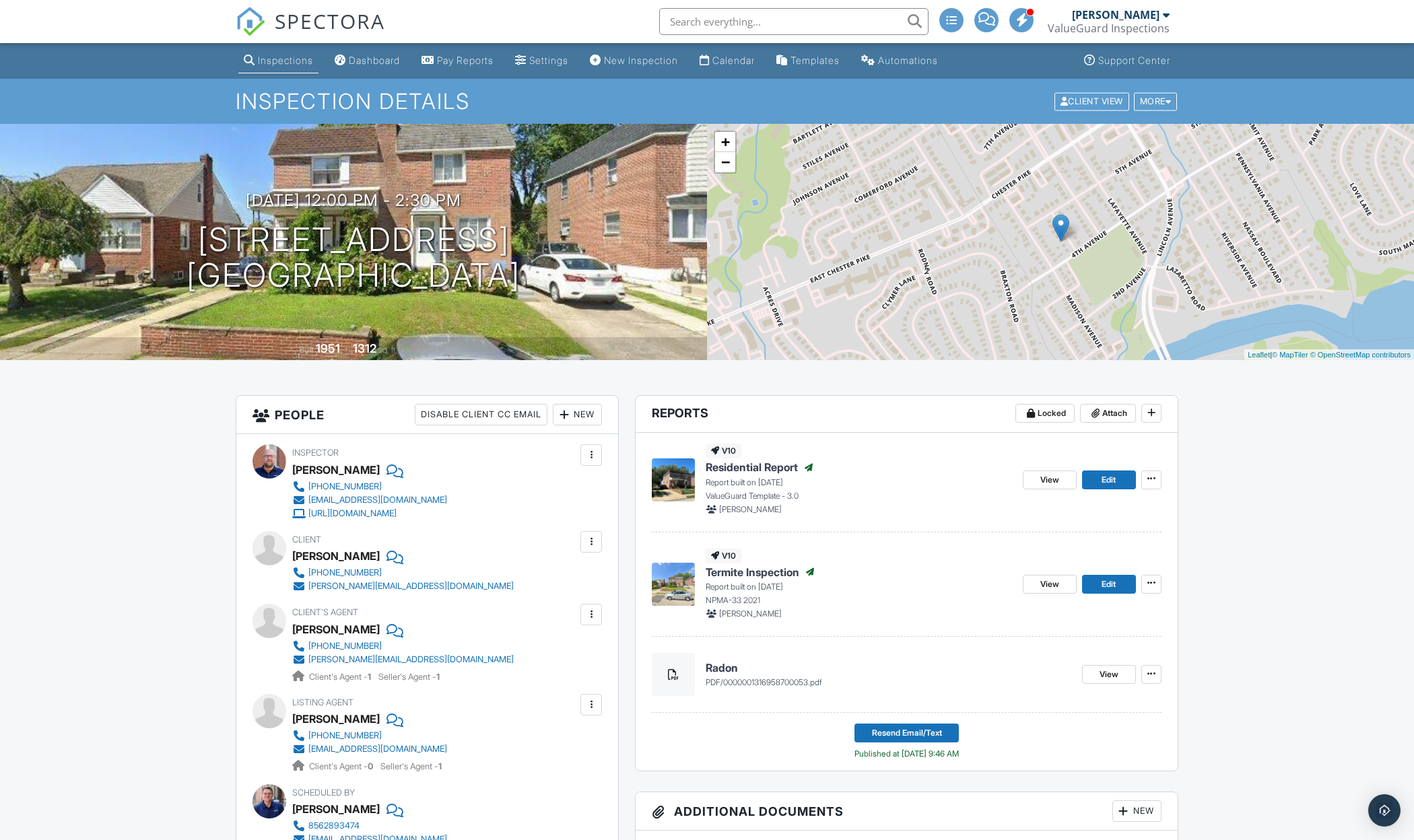
click at [288, 62] on div "Inspections" at bounding box center [285, 60] width 55 height 11
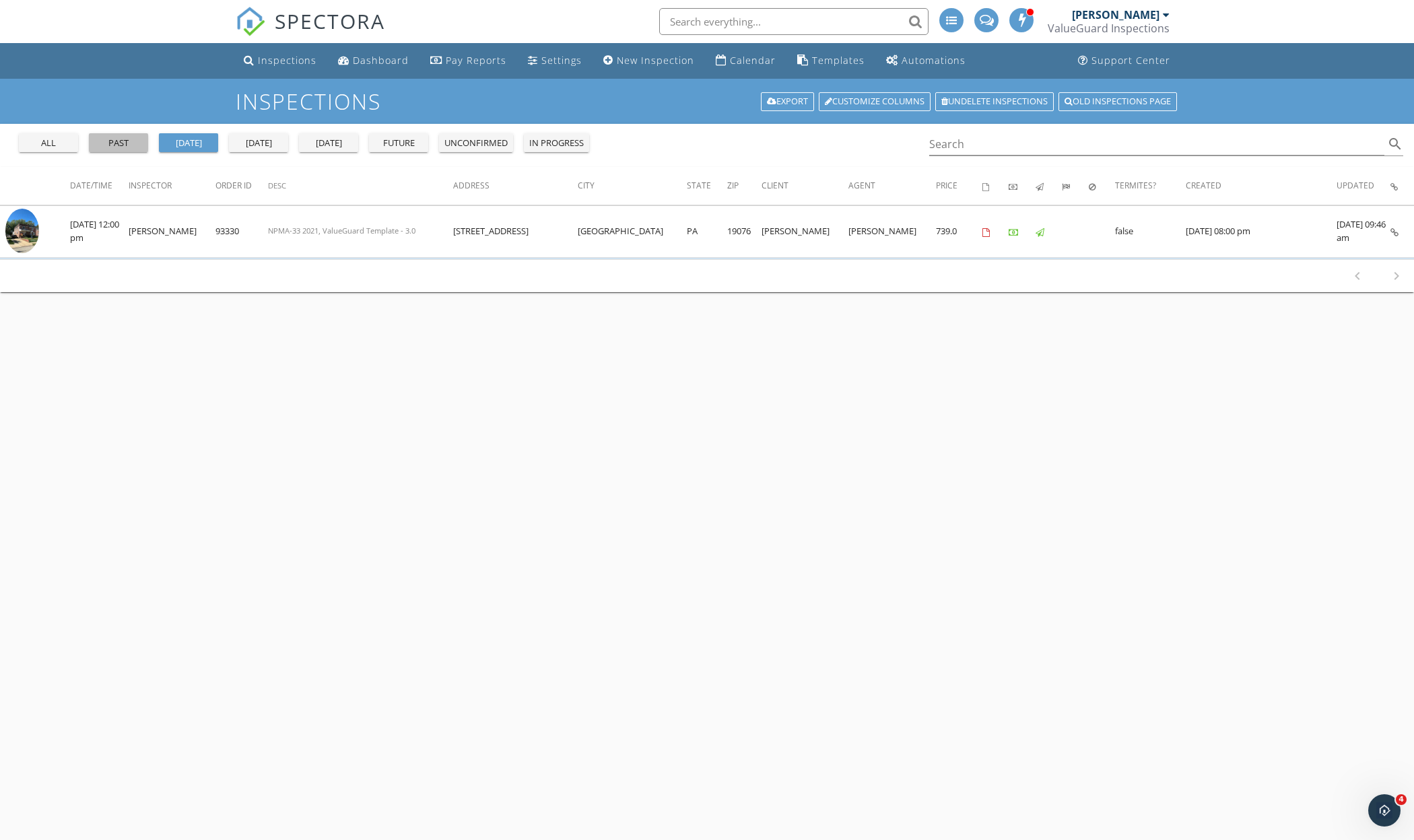
click at [117, 148] on div "past" at bounding box center [119, 143] width 49 height 14
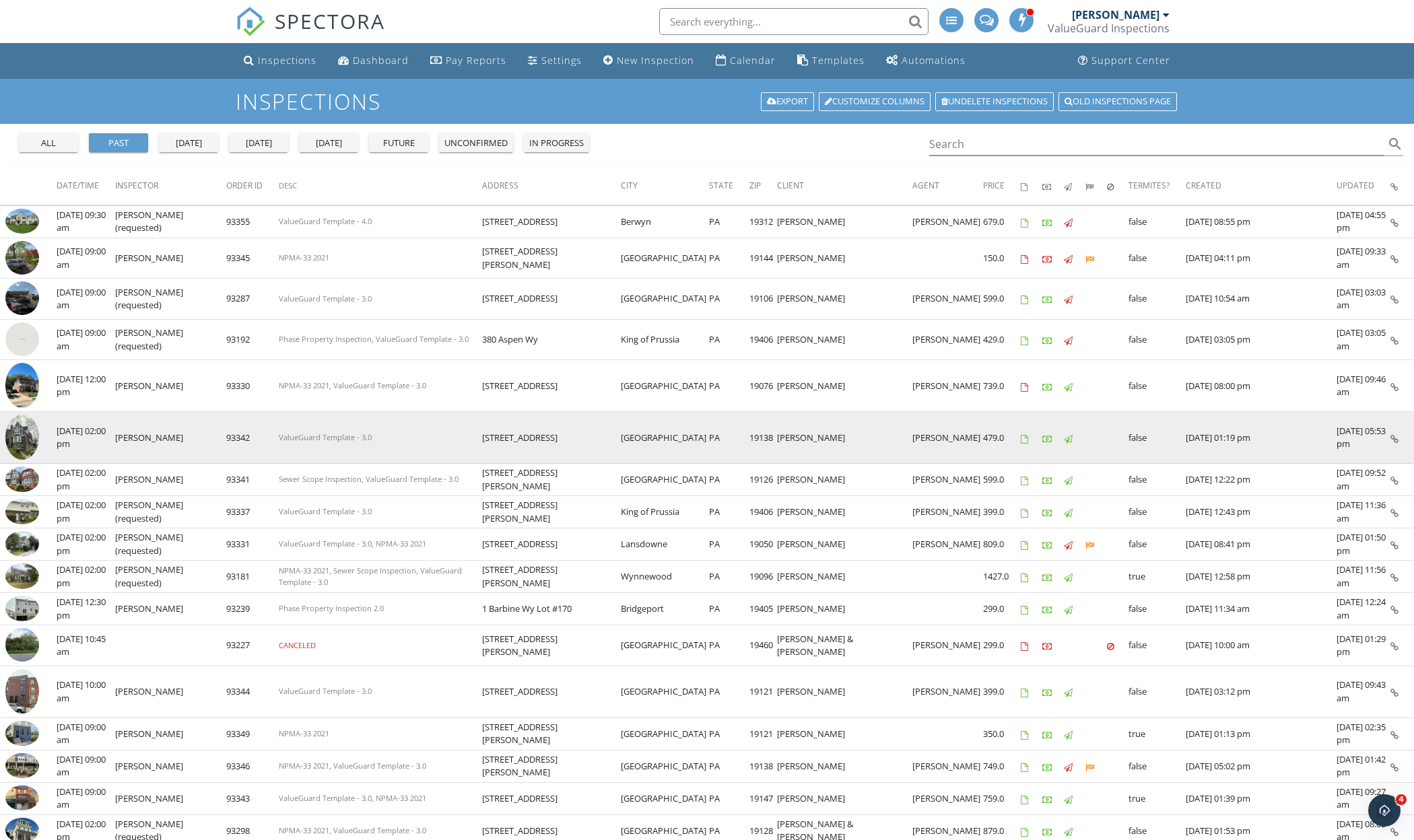
scroll to position [10, 0]
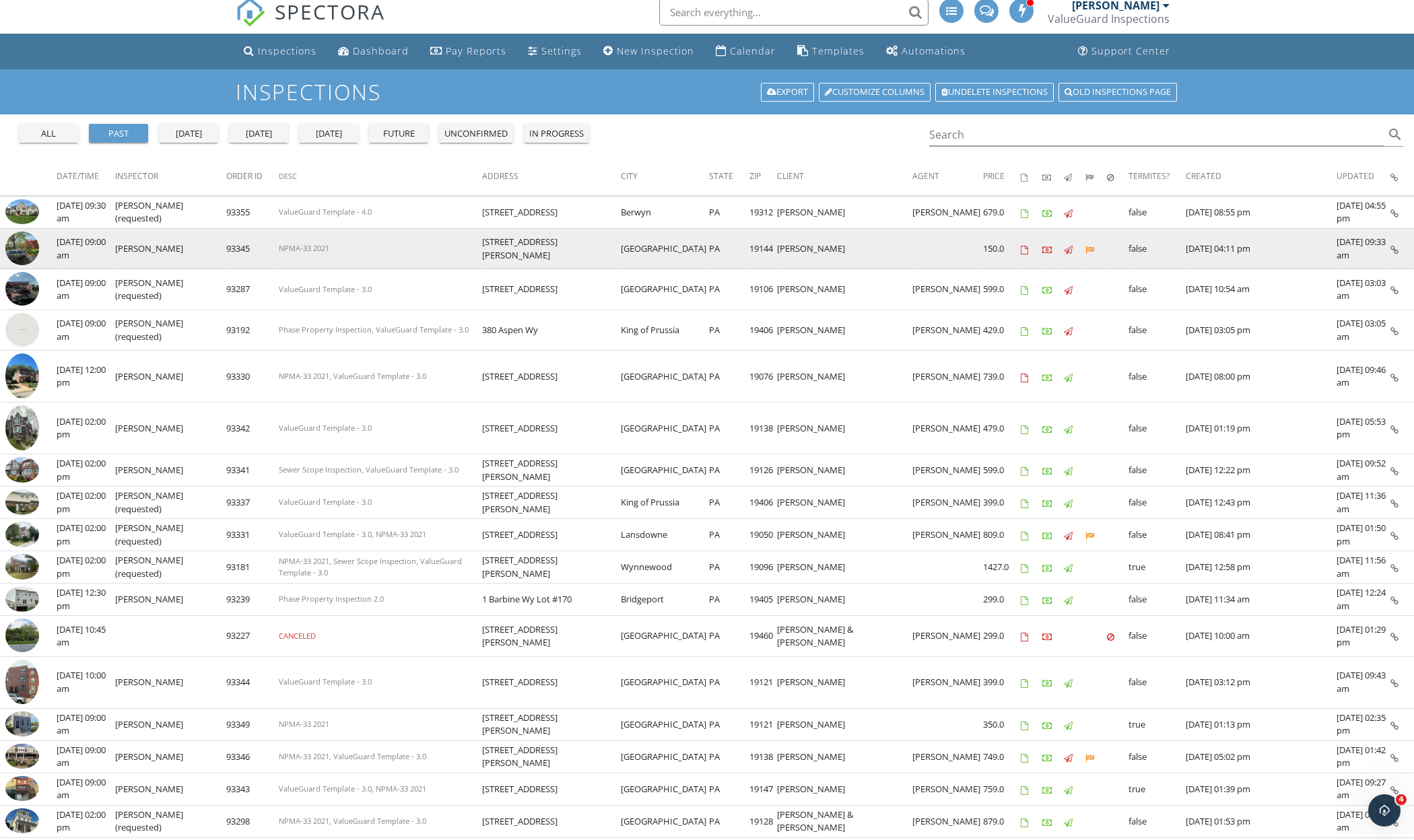
click at [32, 246] on img at bounding box center [23, 248] width 34 height 34
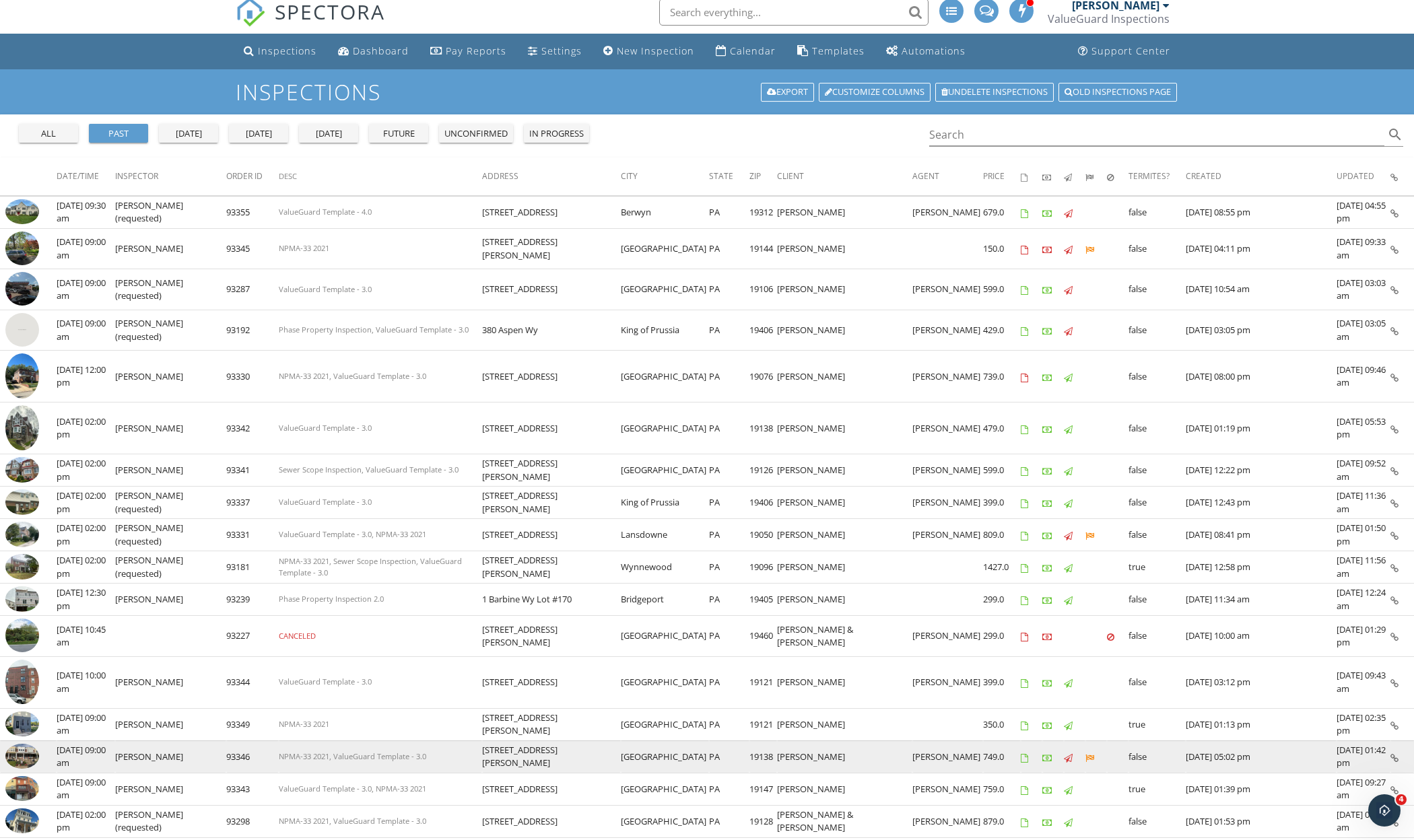
click at [14, 763] on img at bounding box center [23, 757] width 34 height 26
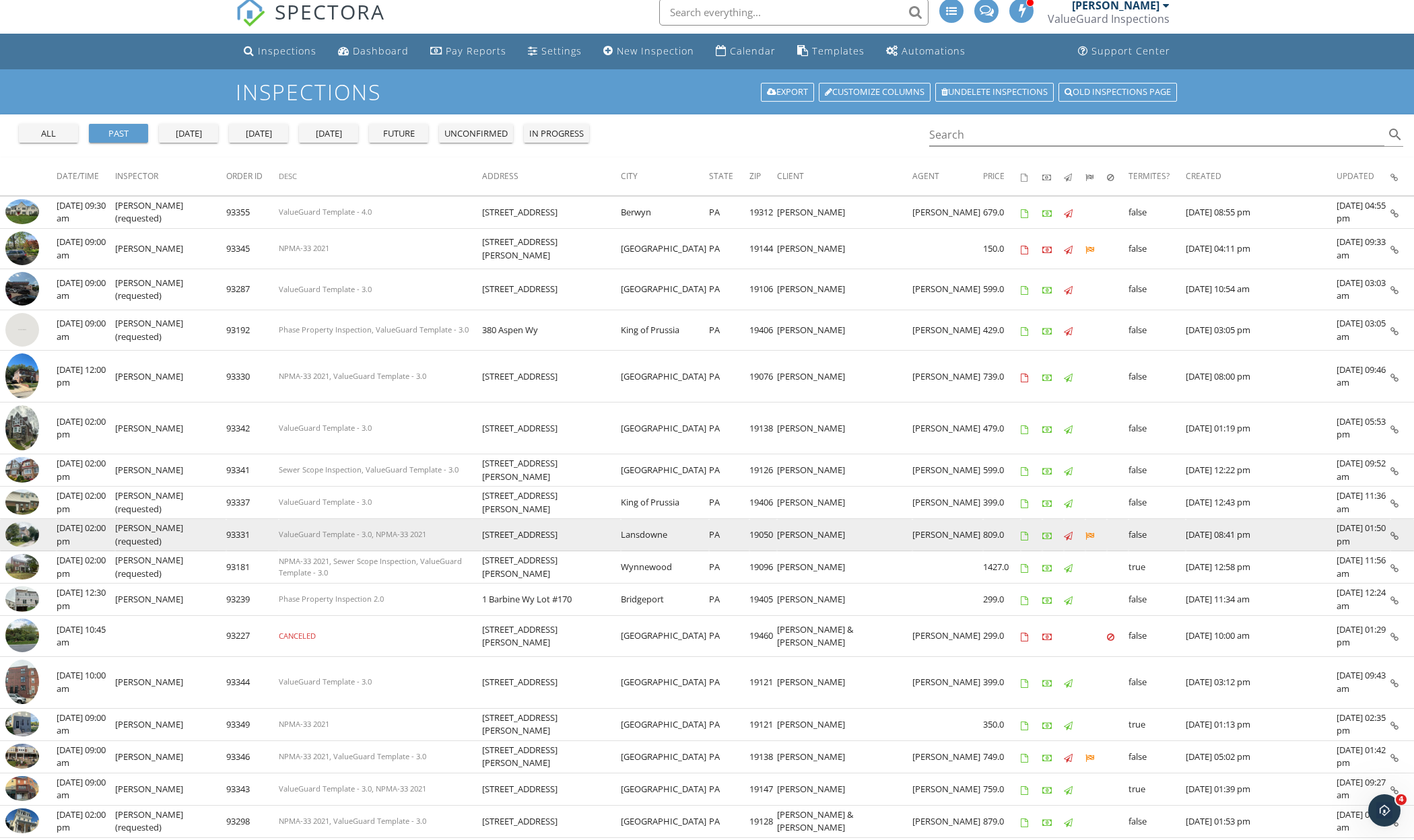
click at [25, 535] on img at bounding box center [23, 534] width 34 height 26
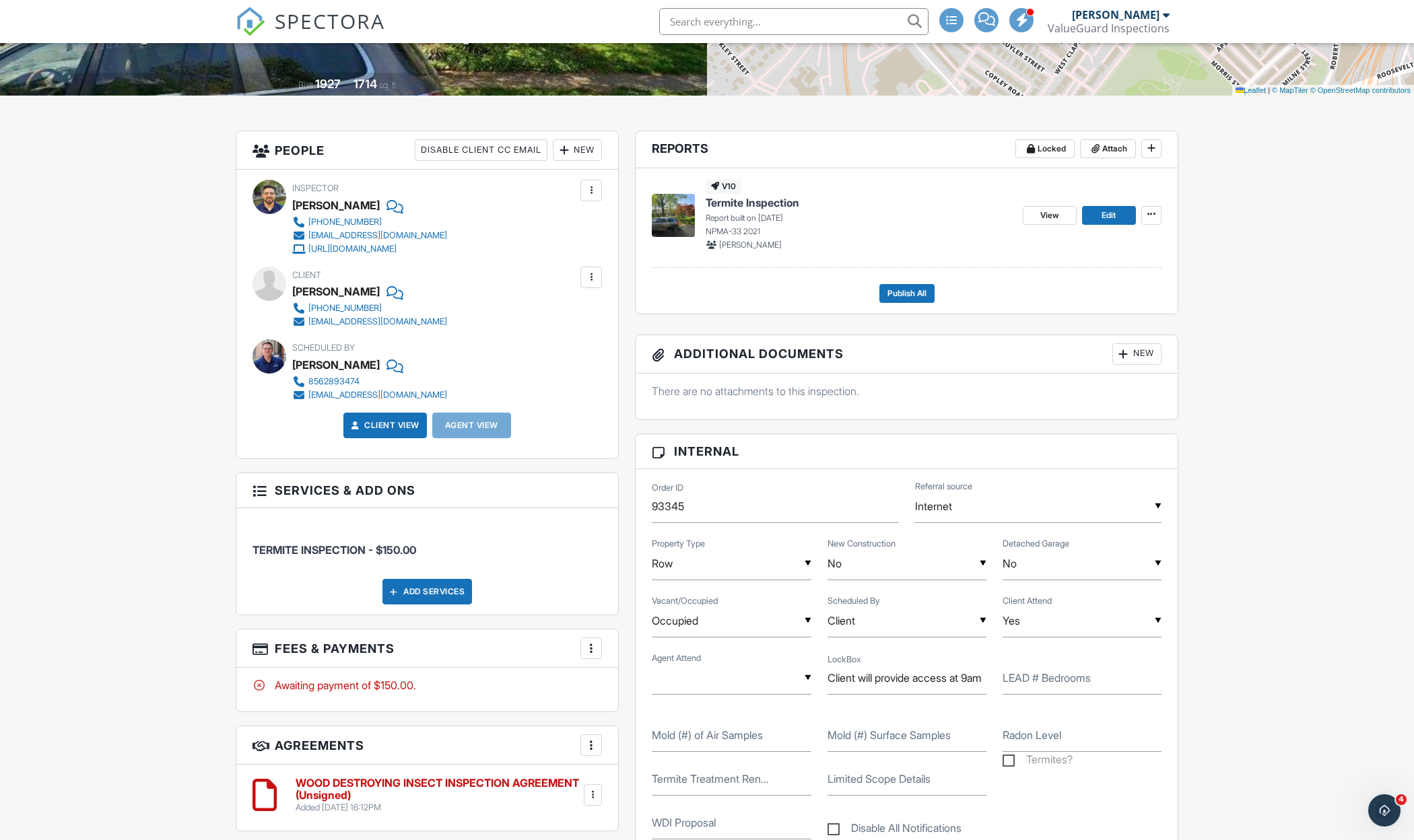
scroll to position [267, 0]
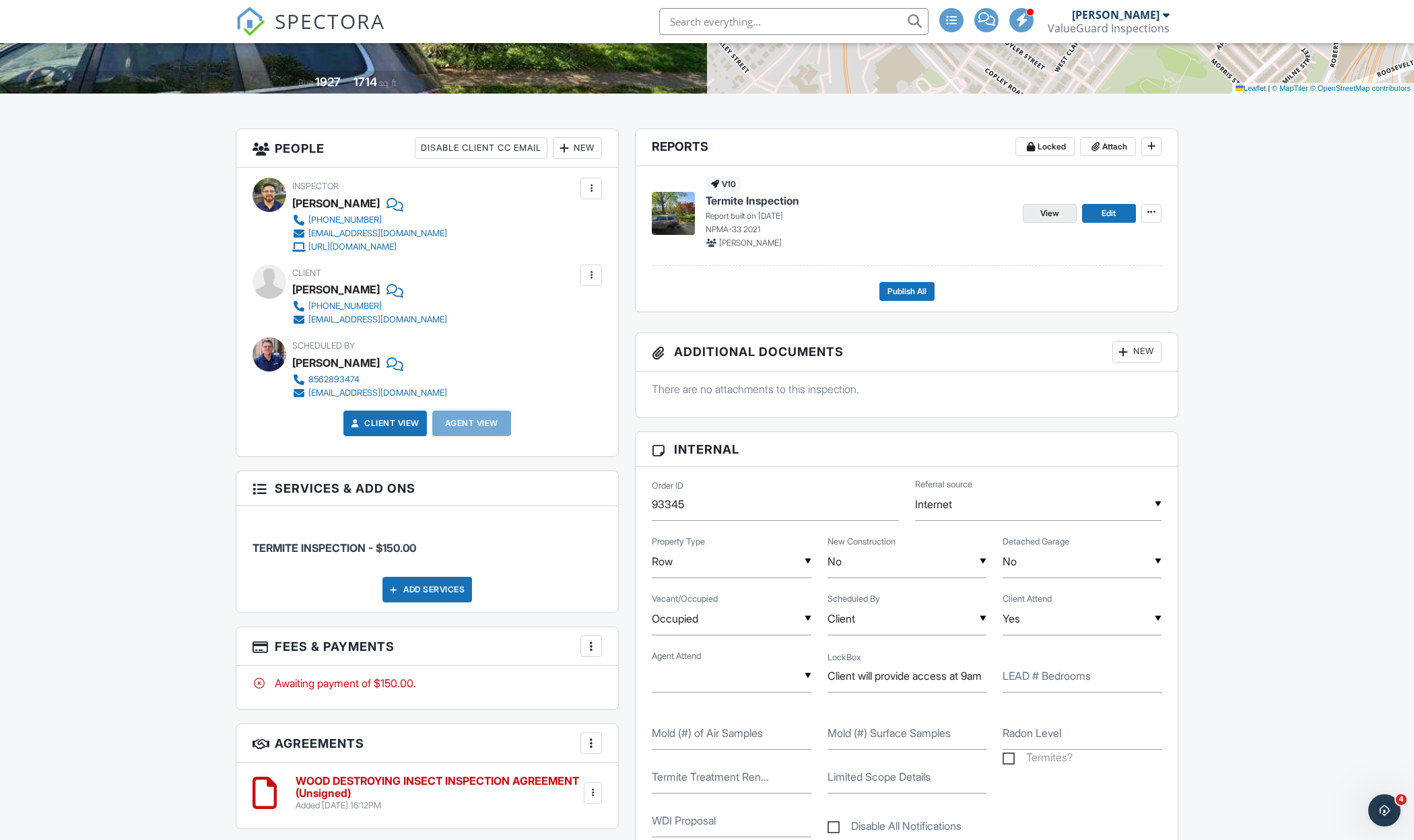
click at [1036, 214] on link "View" at bounding box center [1049, 213] width 54 height 19
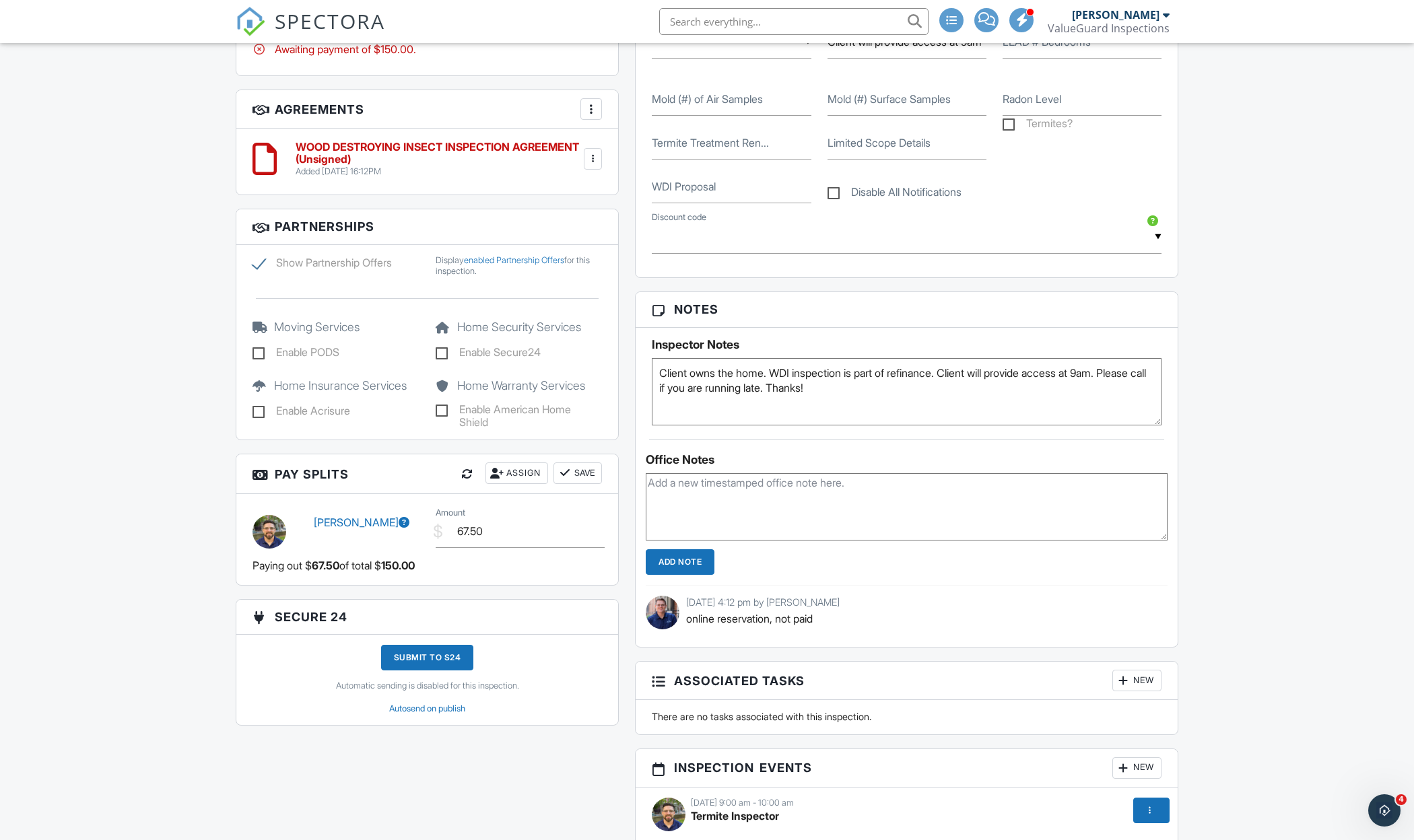
scroll to position [902, 0]
click at [1008, 125] on label "Termites?" at bounding box center [1037, 124] width 70 height 17
click at [1008, 125] on input "Termites?" at bounding box center [1007, 124] width 9 height 9
checkbox input "true"
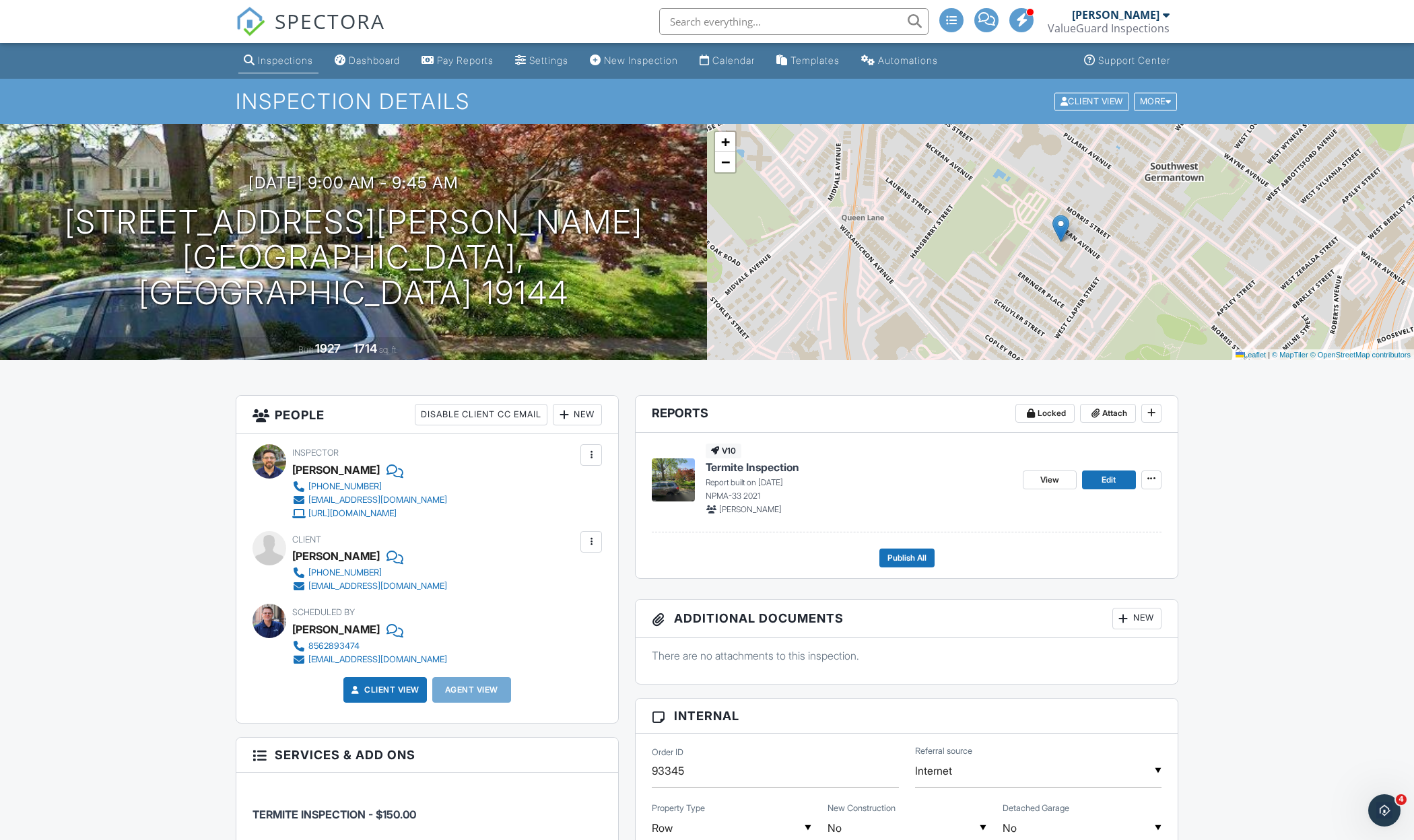
scroll to position [0, 0]
click at [917, 553] on span "Publish All" at bounding box center [907, 558] width 39 height 14
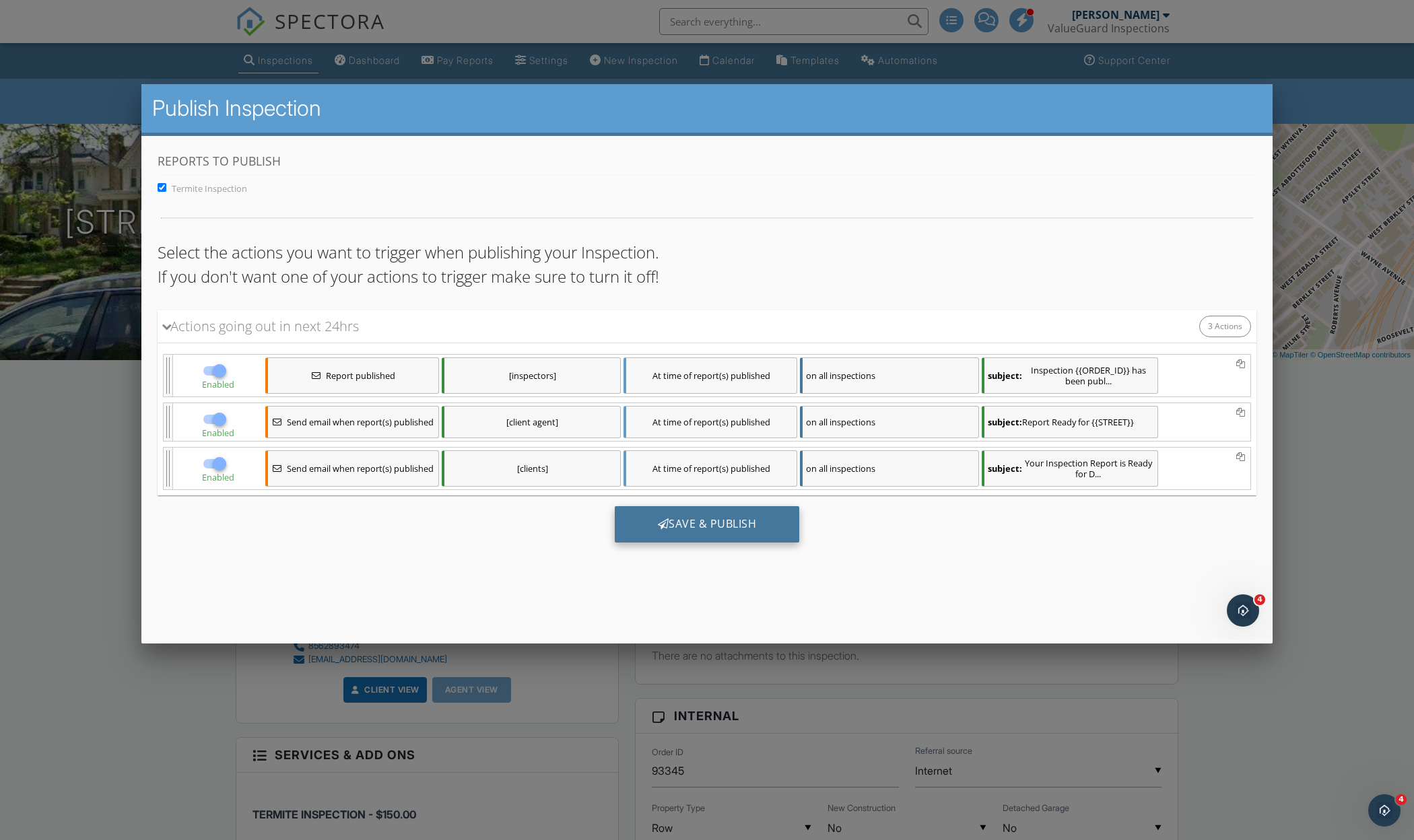
click at [713, 538] on div "Save & Publish" at bounding box center [707, 523] width 185 height 36
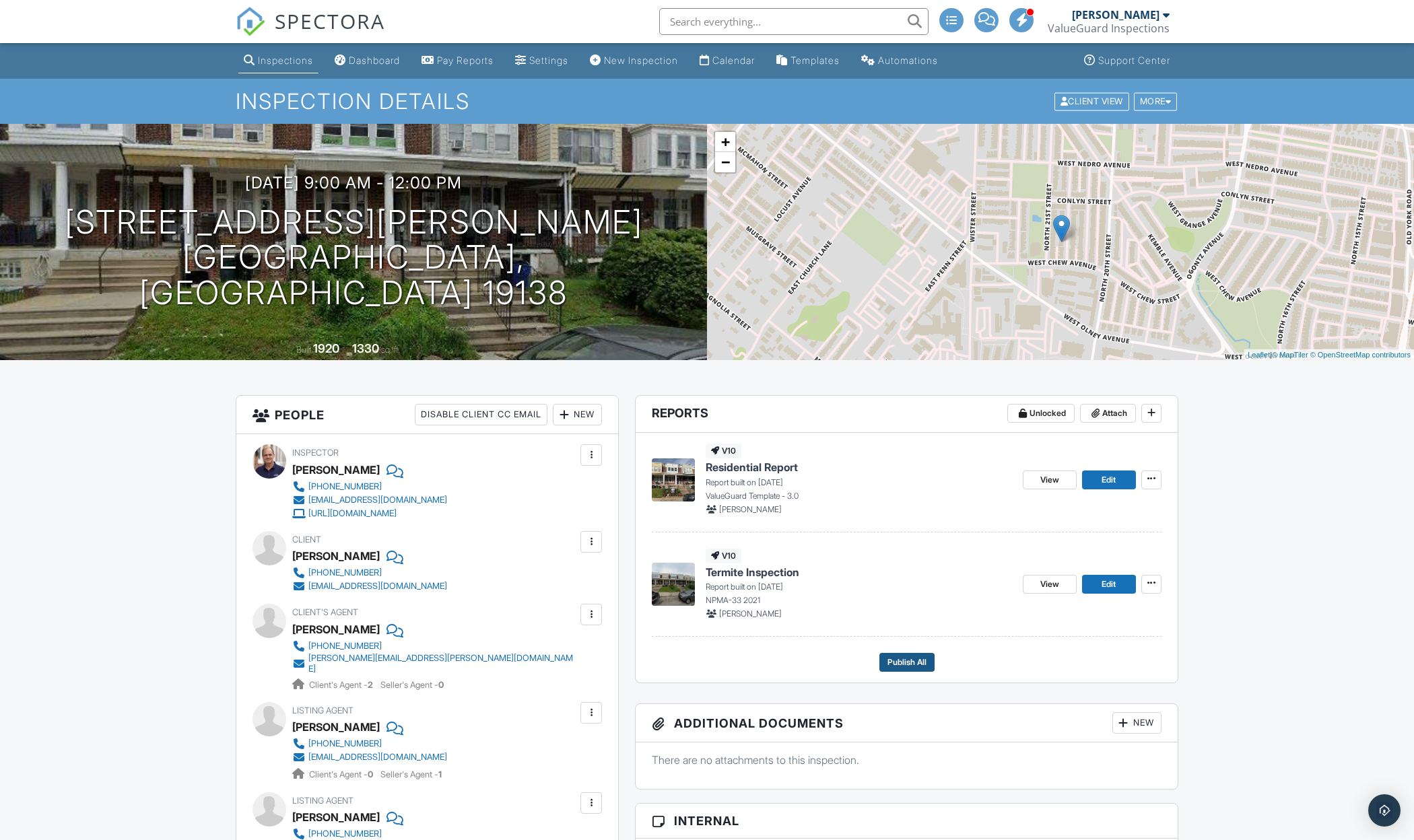
click at [888, 664] on span "Publish All" at bounding box center [907, 662] width 39 height 14
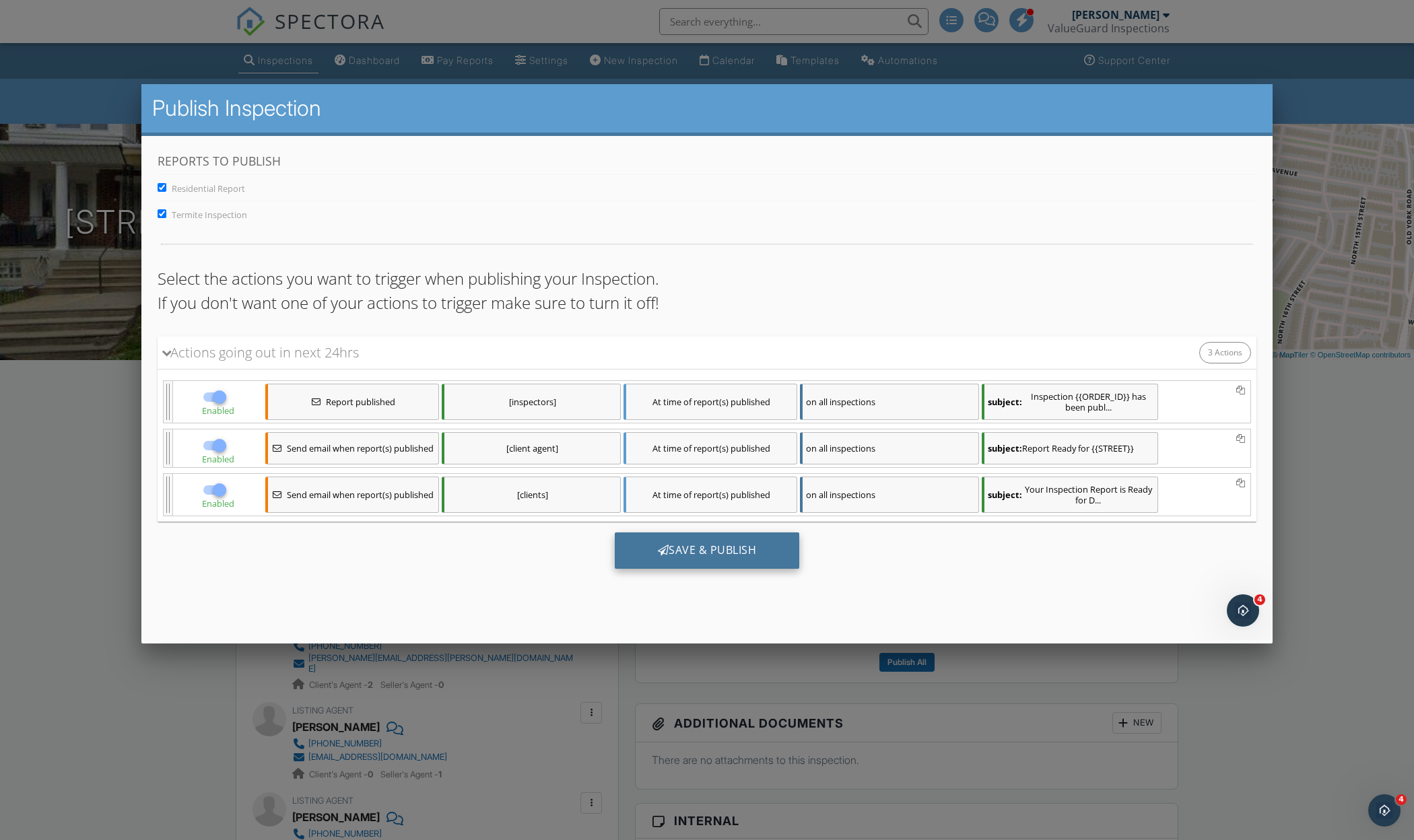
click at [779, 554] on div "Save & Publish" at bounding box center [707, 550] width 185 height 36
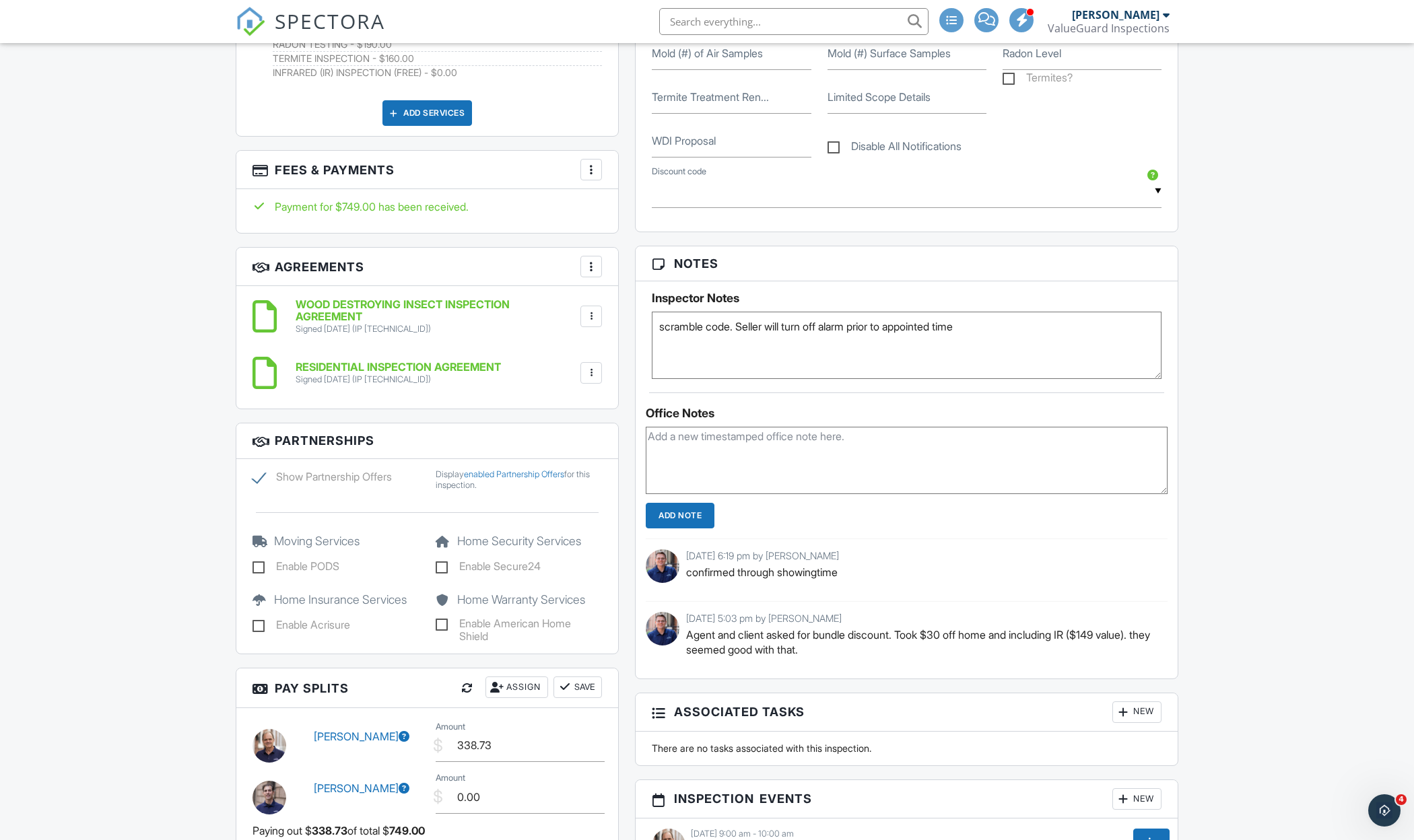
scroll to position [1064, 0]
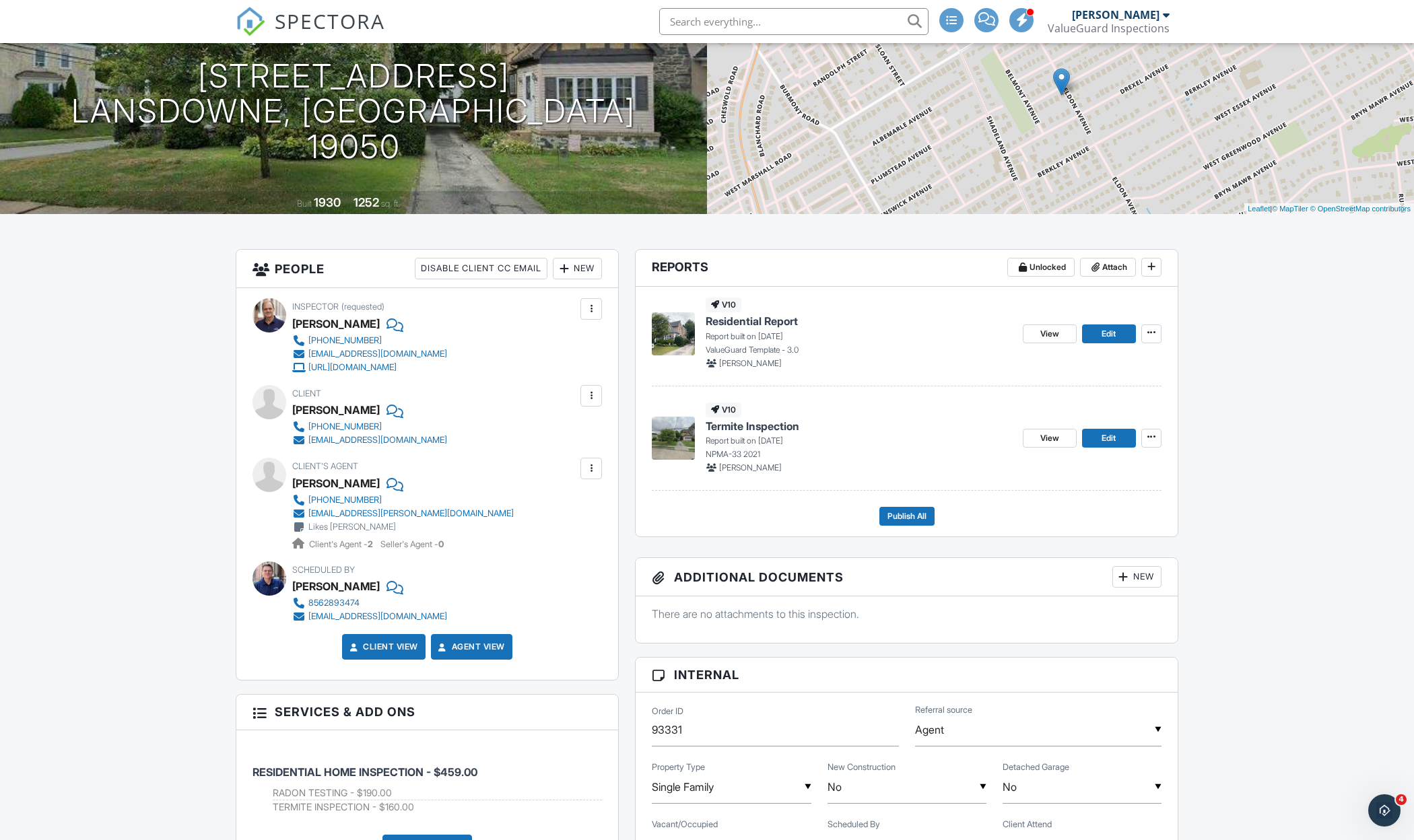
scroll to position [154, 0]
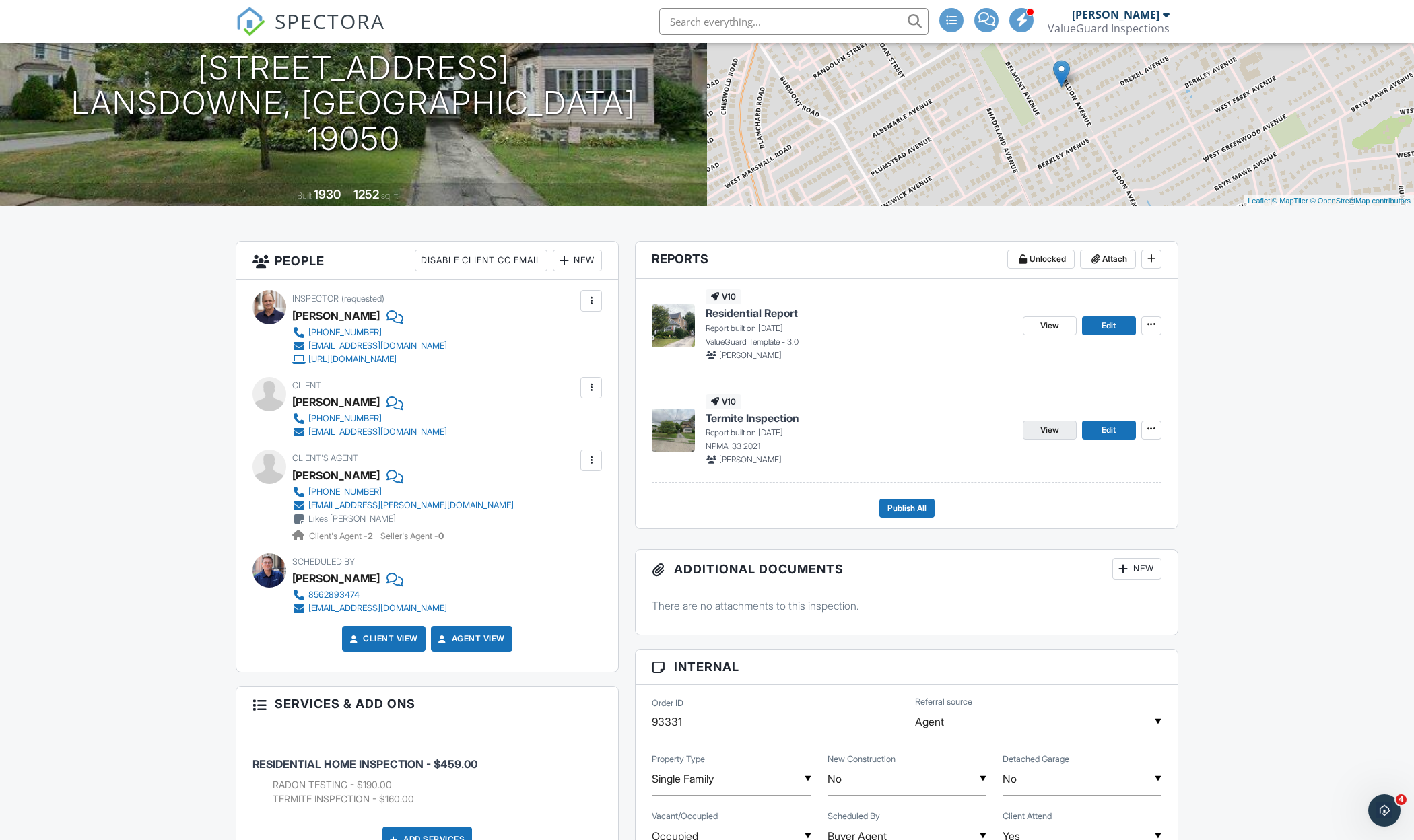
click at [1049, 432] on span "View" at bounding box center [1049, 430] width 19 height 14
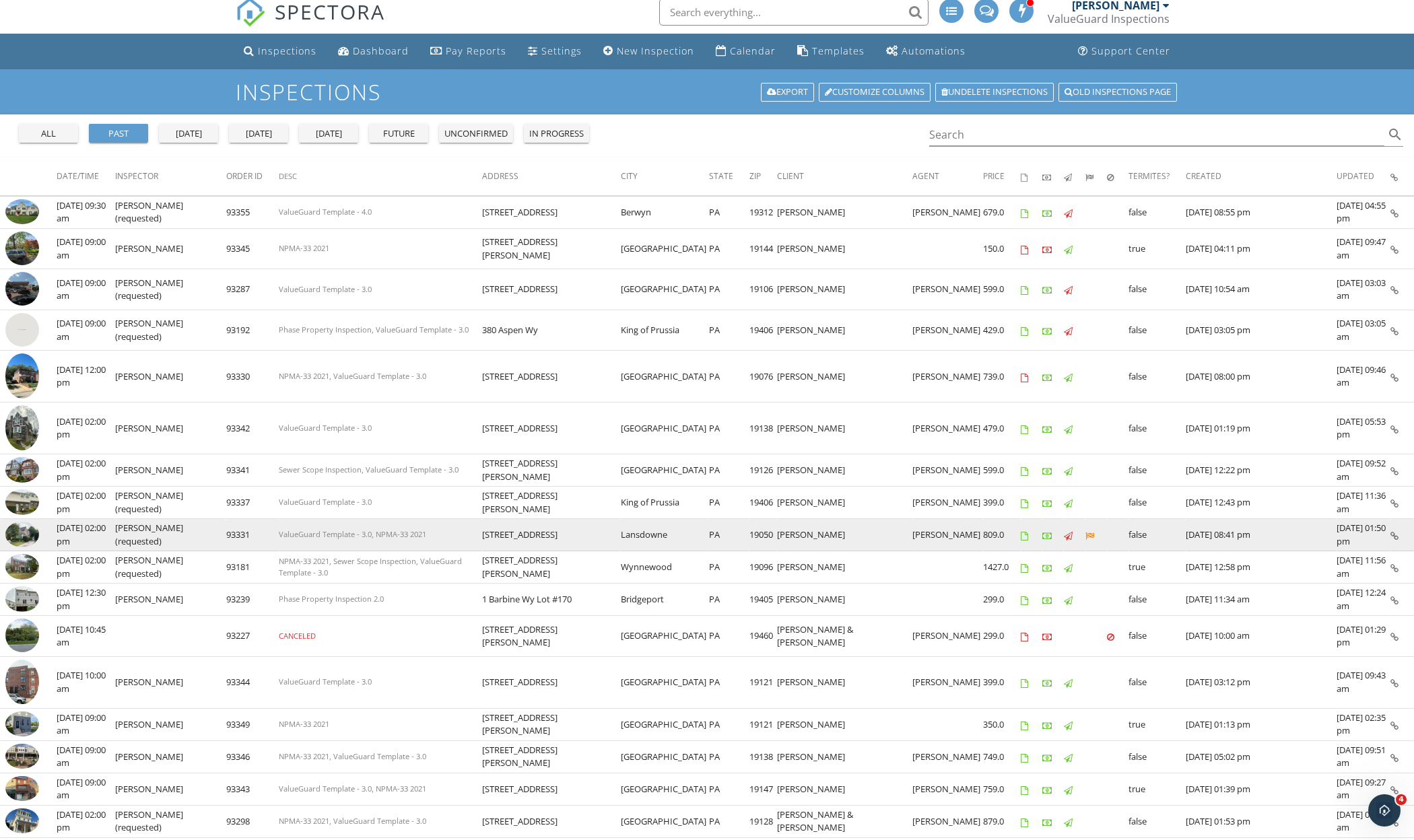
click at [14, 531] on img at bounding box center [23, 534] width 34 height 26
click at [14, 538] on img at bounding box center [23, 534] width 34 height 26
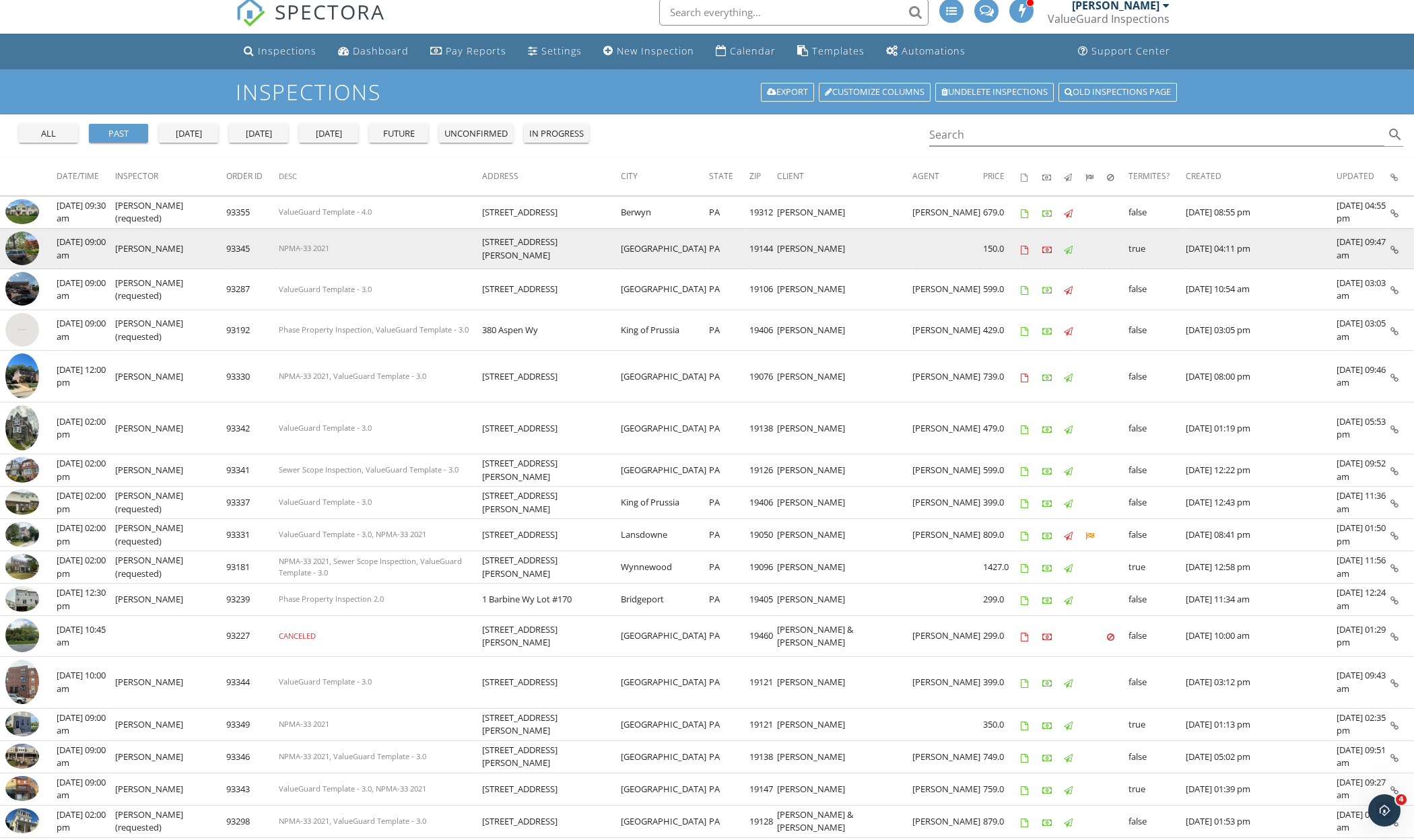
click at [15, 249] on img at bounding box center [23, 248] width 34 height 34
click at [20, 260] on img at bounding box center [23, 248] width 34 height 34
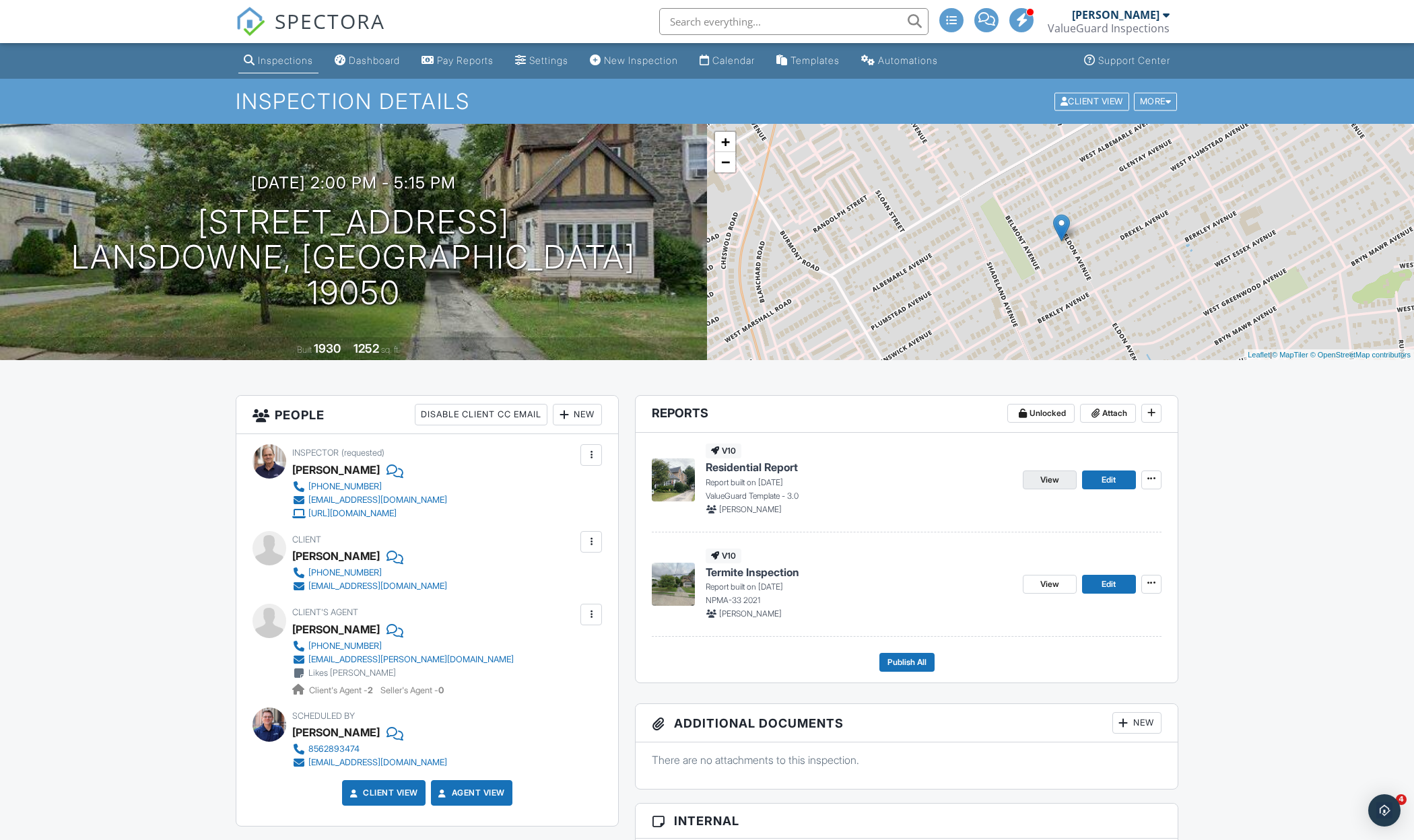
click at [1062, 477] on link "View" at bounding box center [1049, 479] width 54 height 19
click at [906, 661] on span "Publish All" at bounding box center [907, 662] width 39 height 14
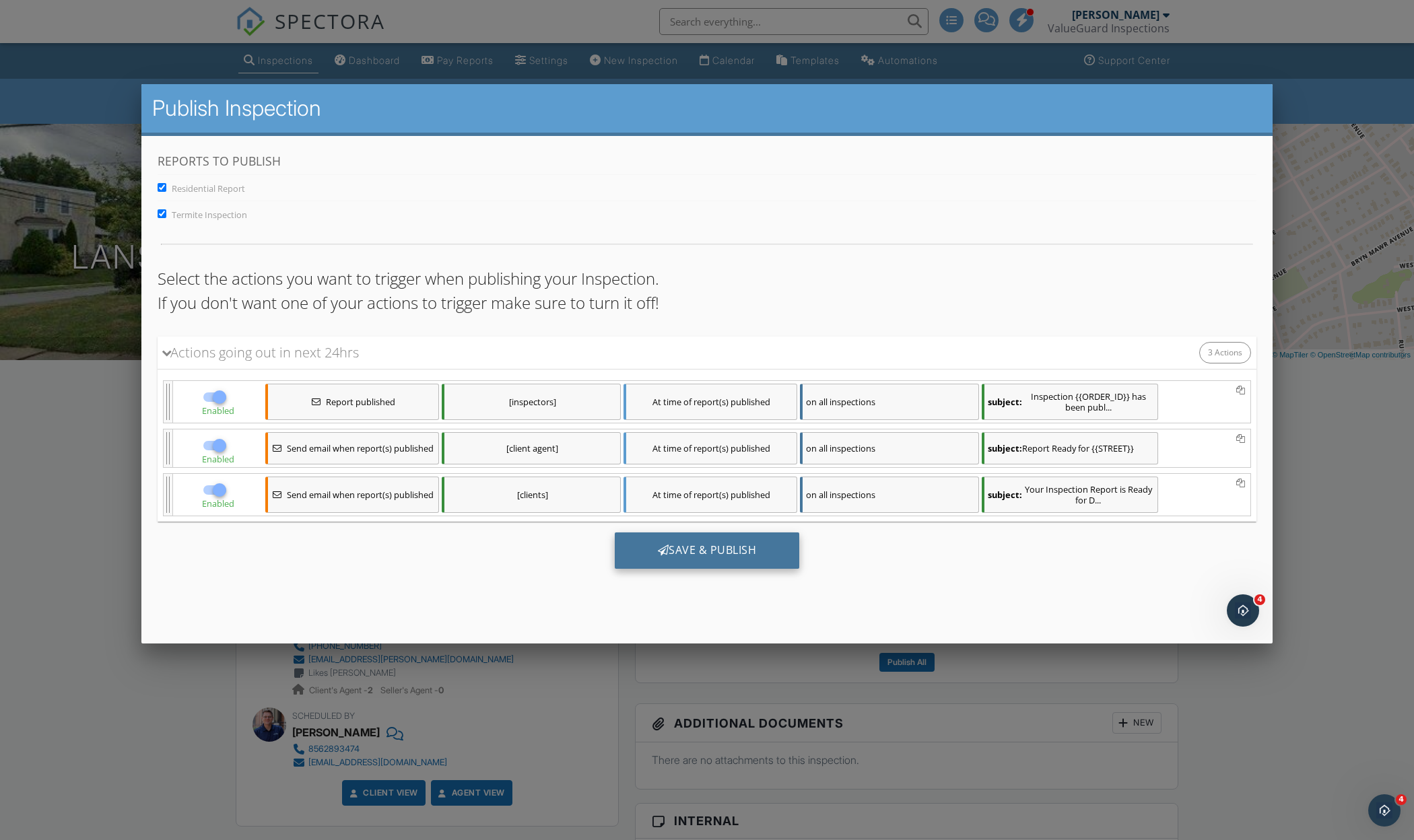
click at [732, 549] on div "Save & Publish" at bounding box center [707, 550] width 185 height 36
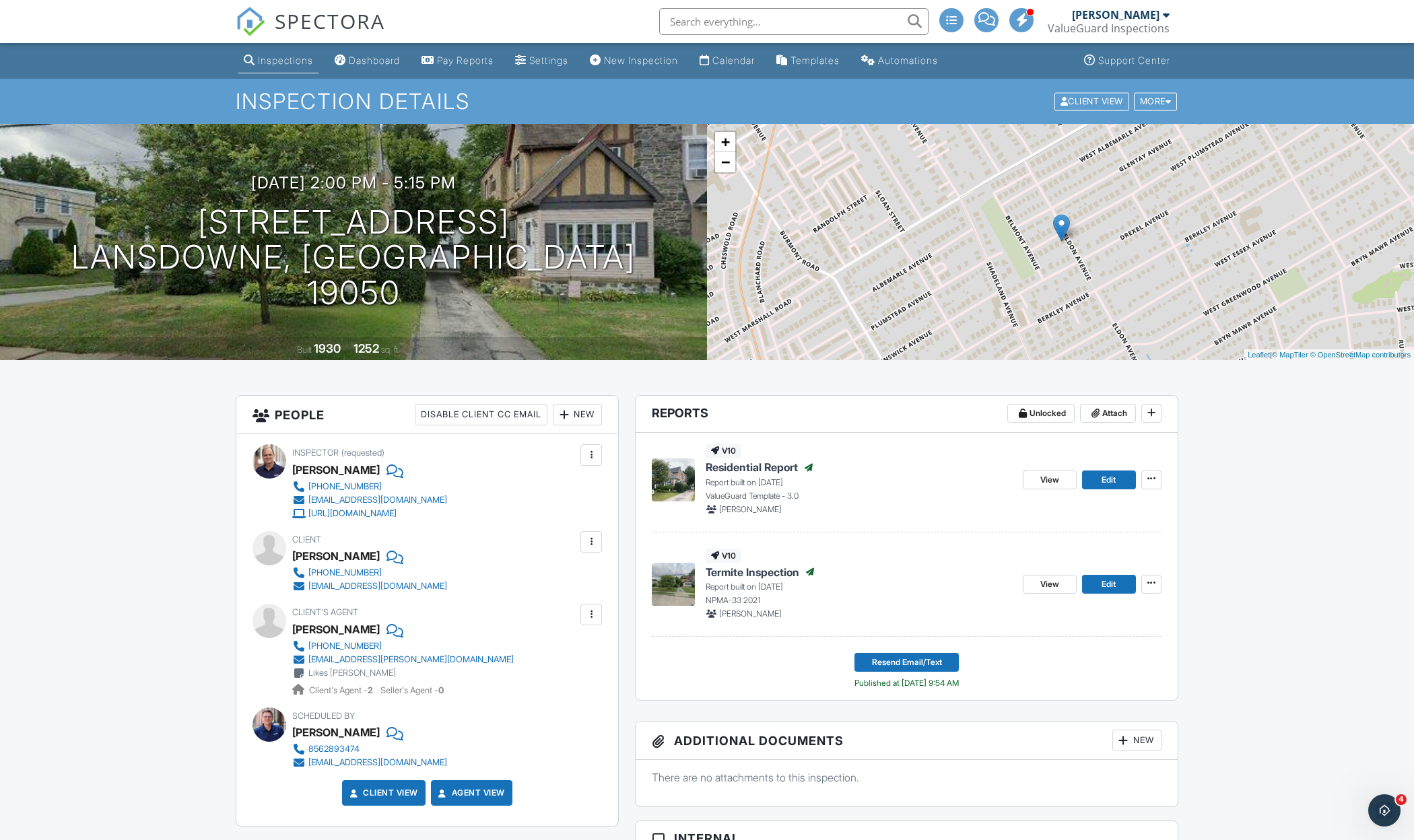
click at [296, 62] on div "Inspections" at bounding box center [285, 60] width 55 height 11
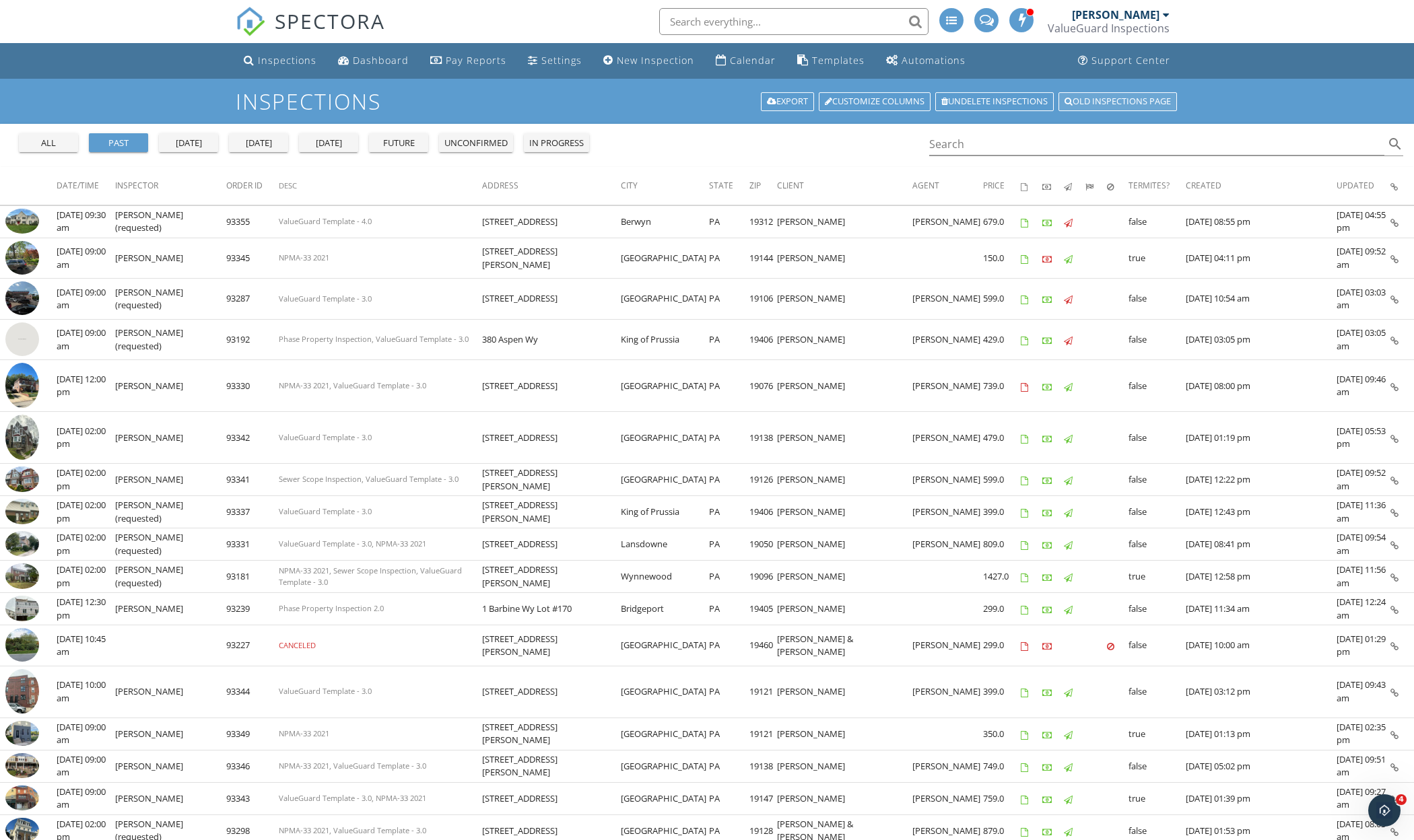
click at [1099, 101] on link "Old inspections page" at bounding box center [1117, 101] width 119 height 19
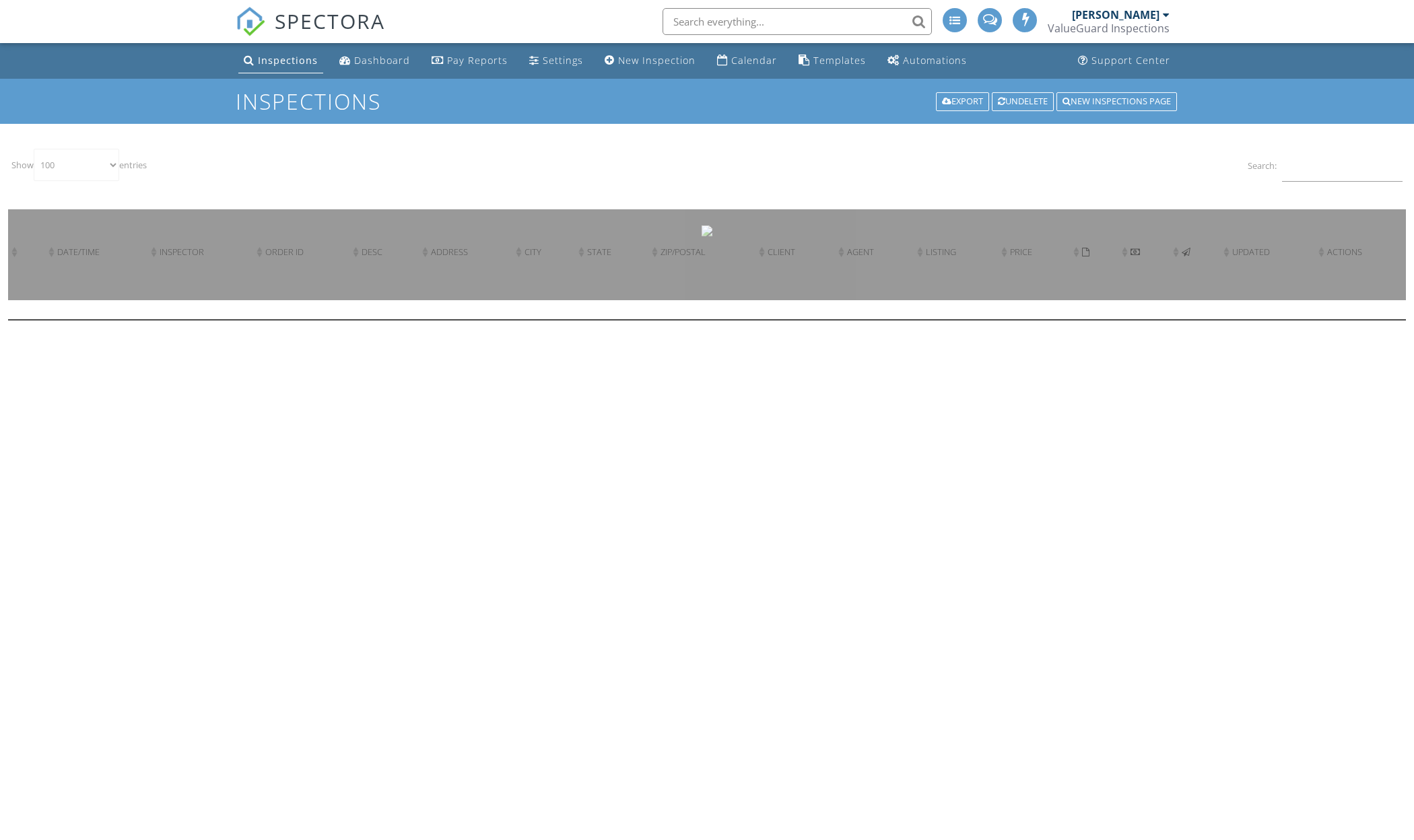
select select "100"
click at [1309, 158] on input "Search:" at bounding box center [1342, 165] width 120 height 33
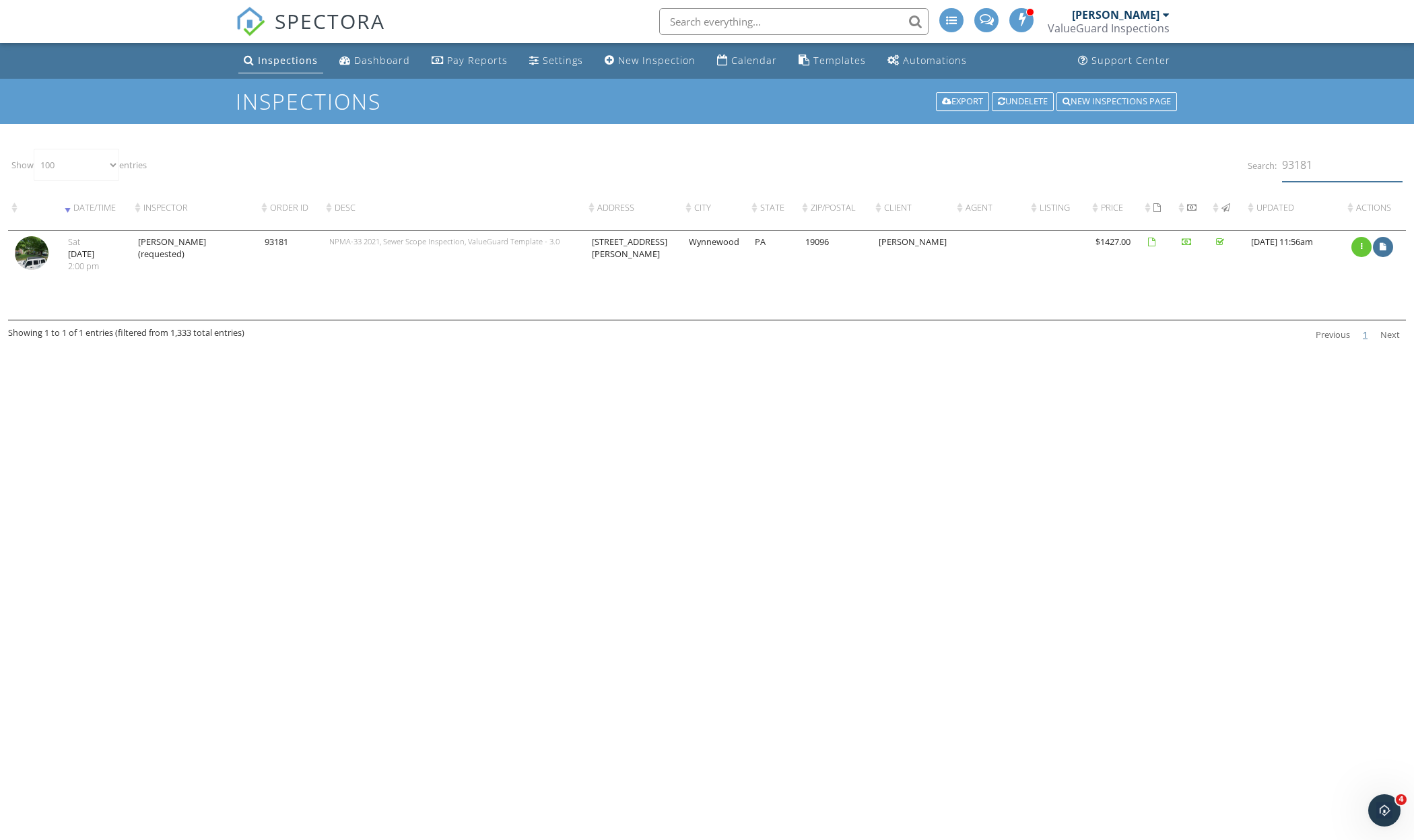
type input "93181"
click at [35, 270] on img at bounding box center [32, 253] width 34 height 34
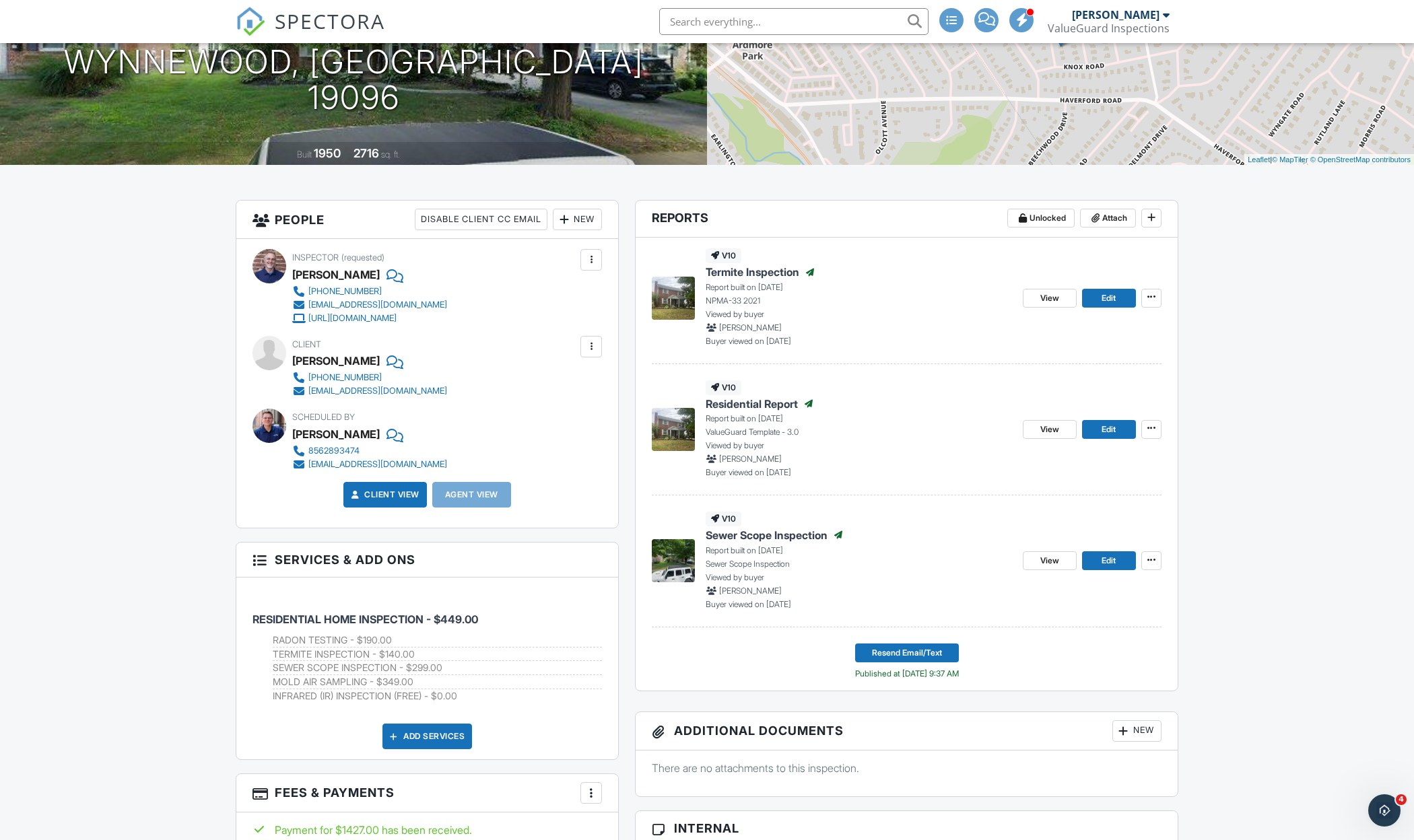
scroll to position [77, 0]
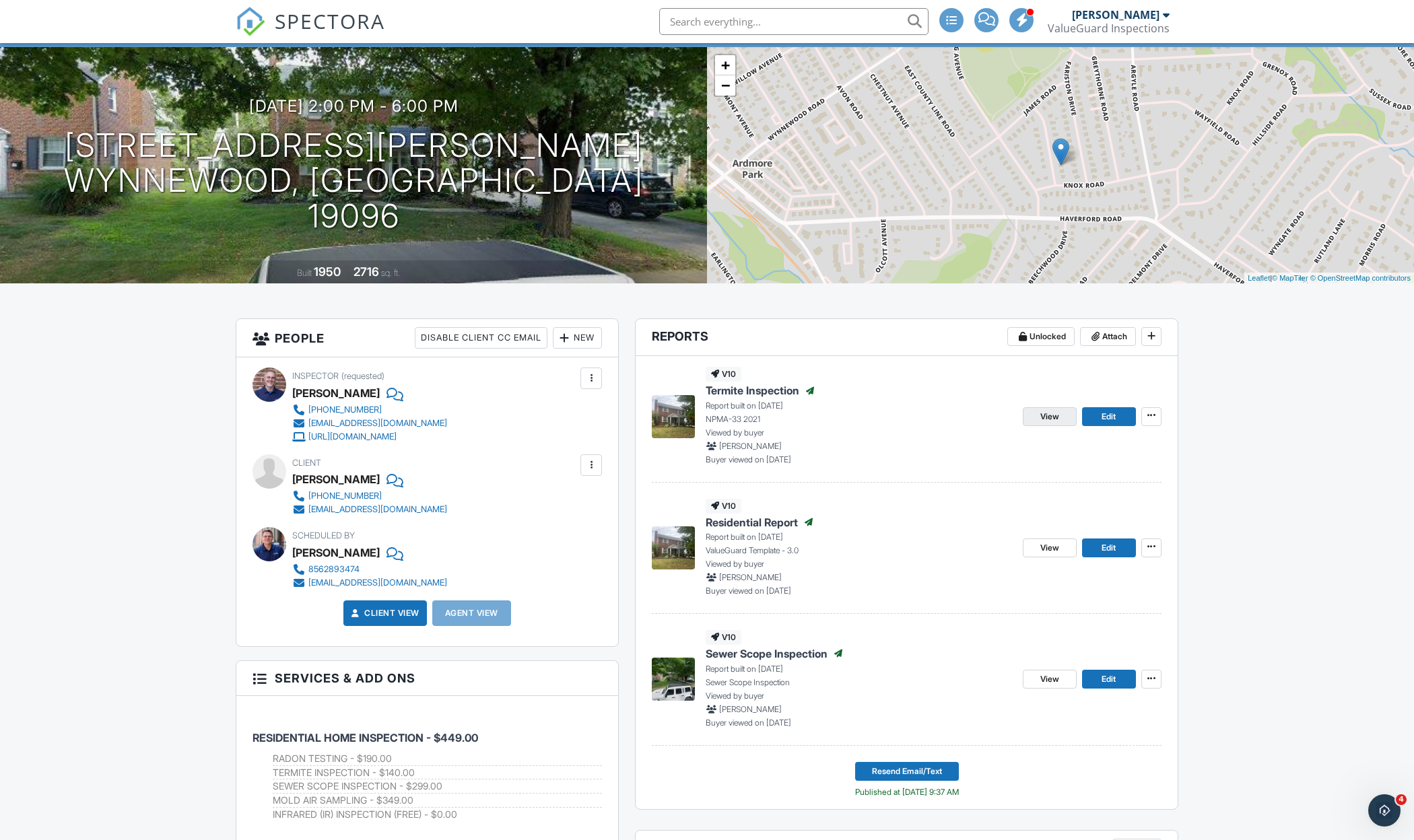
click at [1053, 418] on span "View" at bounding box center [1049, 416] width 19 height 14
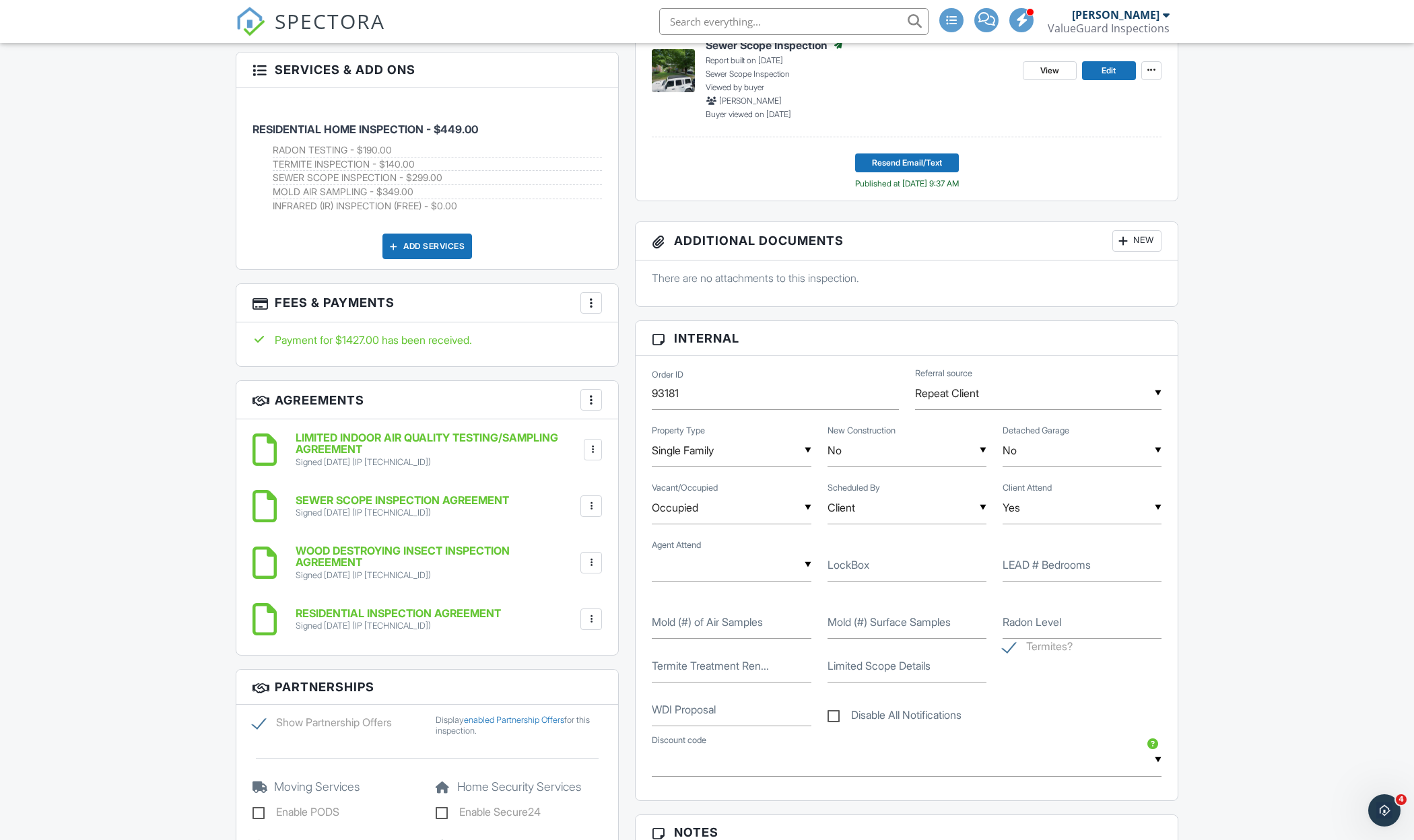
scroll to position [685, 0]
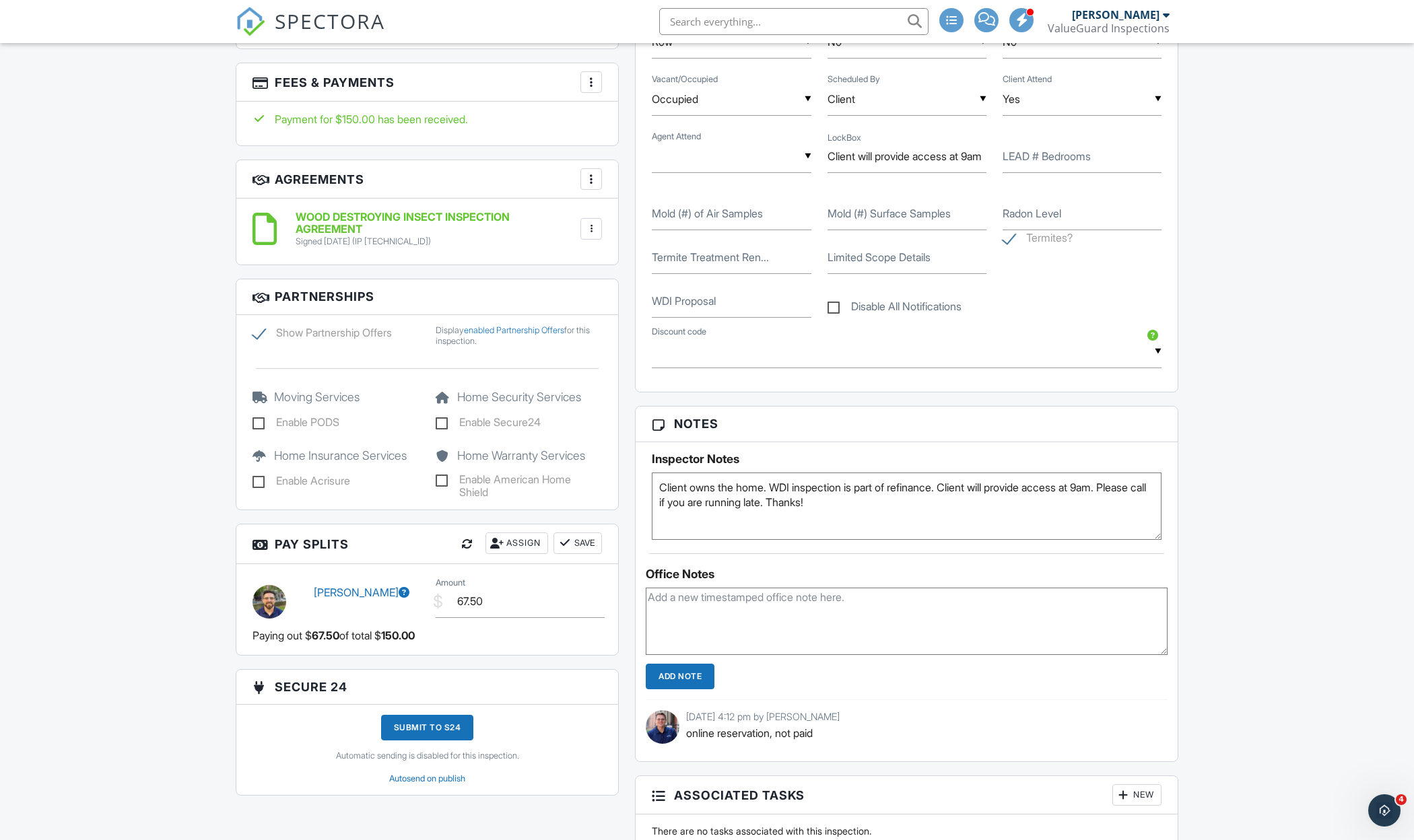
scroll to position [873, 0]
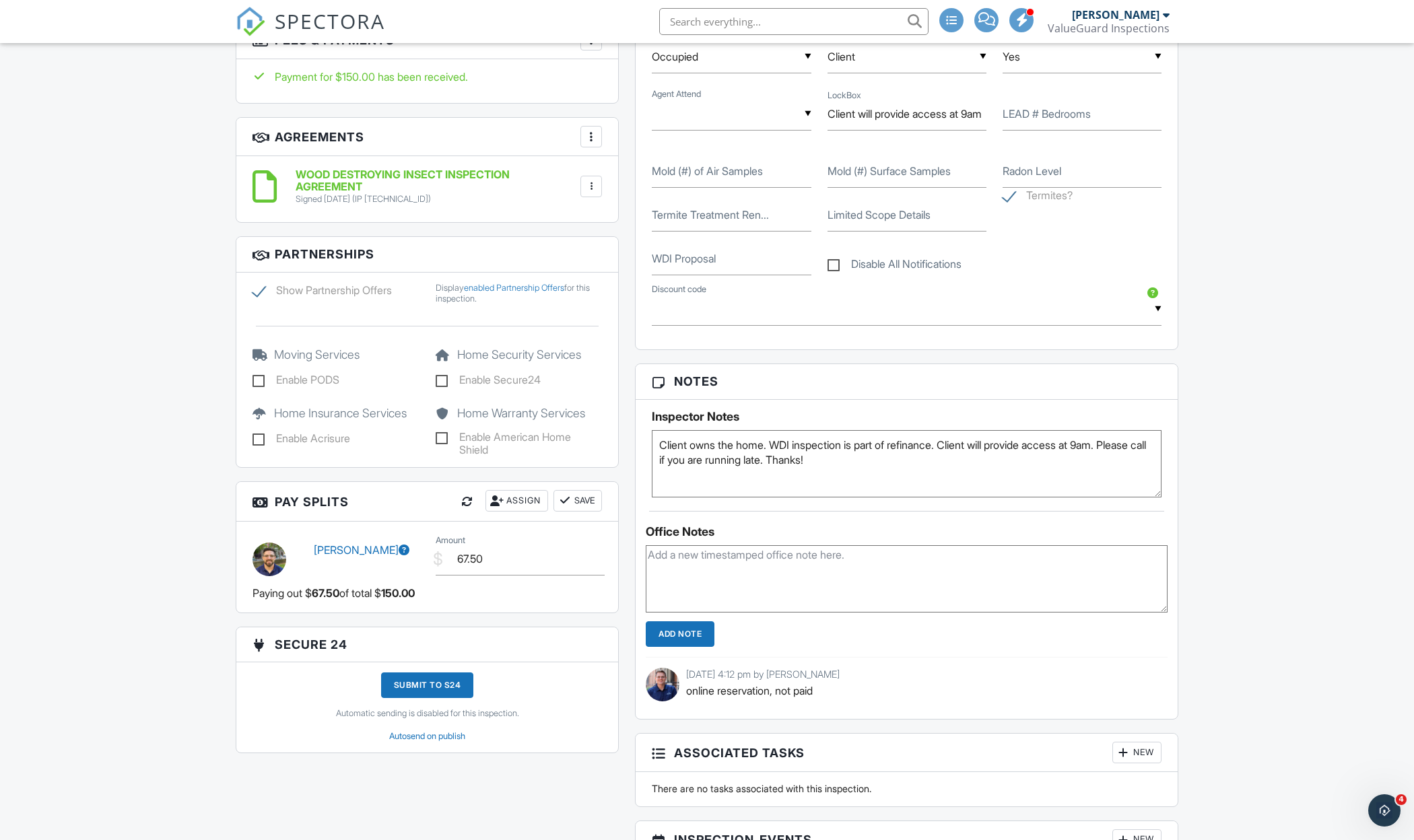
click at [712, 260] on label "WDI Proposal" at bounding box center [683, 259] width 64 height 15
click at [712, 260] on input "WDI Proposal" at bounding box center [731, 259] width 159 height 33
click at [712, 260] on label "WDI Proposal" at bounding box center [683, 259] width 64 height 15
click at [712, 260] on input "WDI Proposal" at bounding box center [731, 259] width 159 height 33
paste input "https://betterproposals.io/proposal/index.php?ProposalID=KFT4hrRxr2UJt3VxpEBua0…"
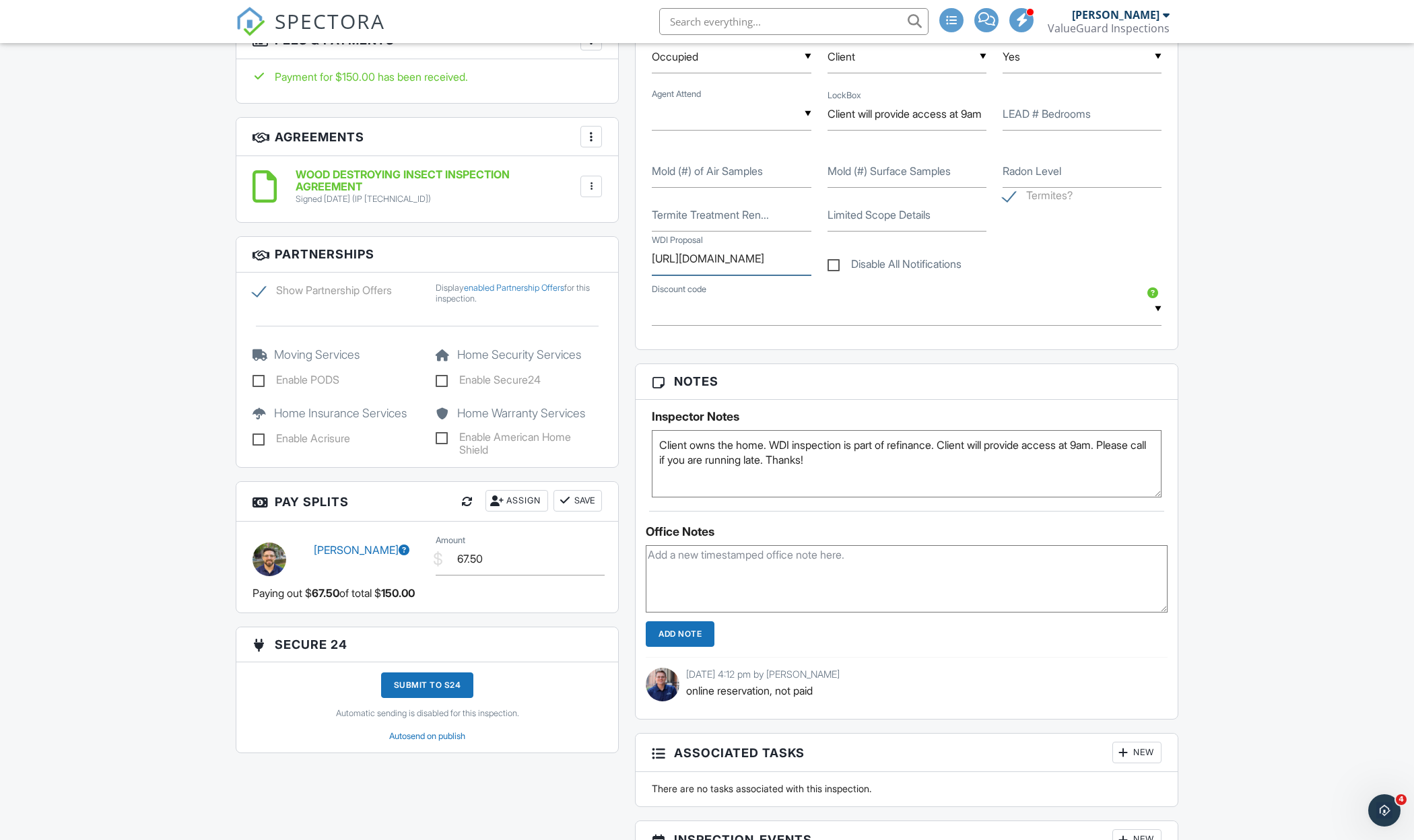
type input "https://betterproposals.io/proposal/index.php?ProposalID=KFT4hrRxr2UJt3VxpEBua0…"
click at [749, 539] on div at bounding box center [906, 577] width 521 height 78
click at [805, 559] on textarea at bounding box center [906, 579] width 521 height 67
paste textarea "https://betterproposals.io/proposal/index.php?ProposalID=KFT4hrRxr2UJt3VxpEBua0…"
type textarea "https://betterproposals.io/proposal/index.php?ProposalID=KFT4hrRxr2UJt3VxpEBua0…"
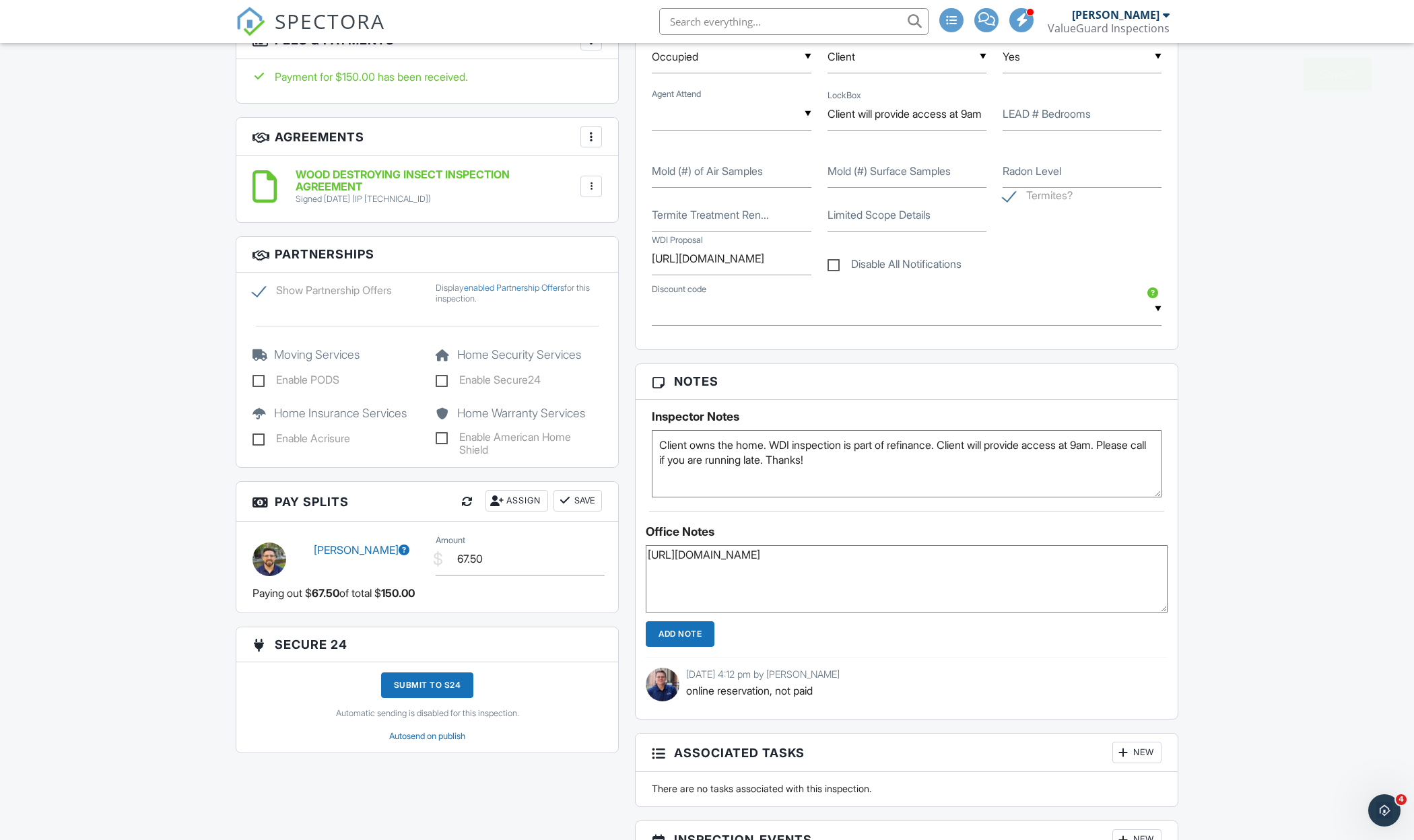
click at [653, 639] on input "Add Note" at bounding box center [680, 635] width 69 height 26
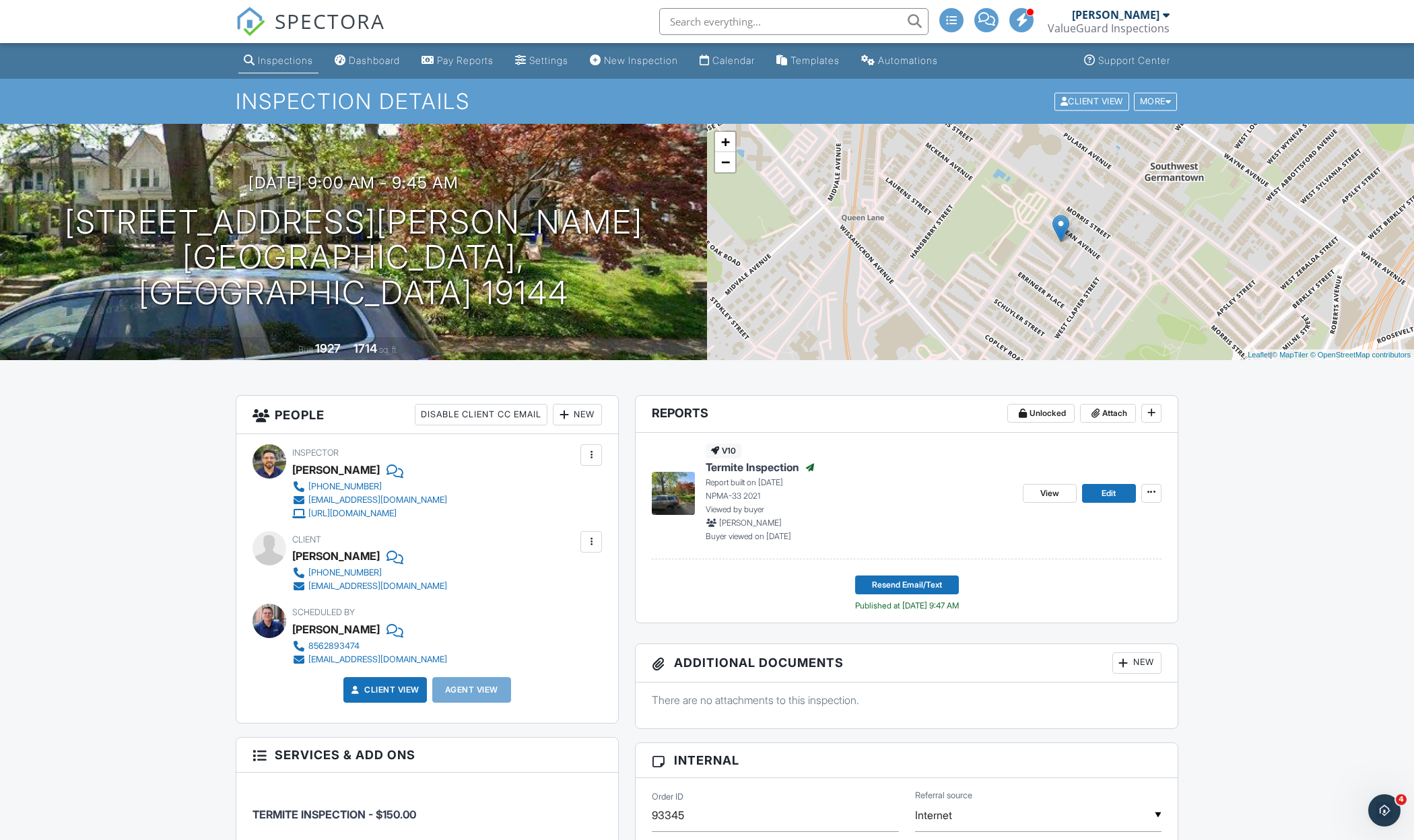
scroll to position [0, 0]
click at [1040, 493] on span "View" at bounding box center [1049, 493] width 19 height 14
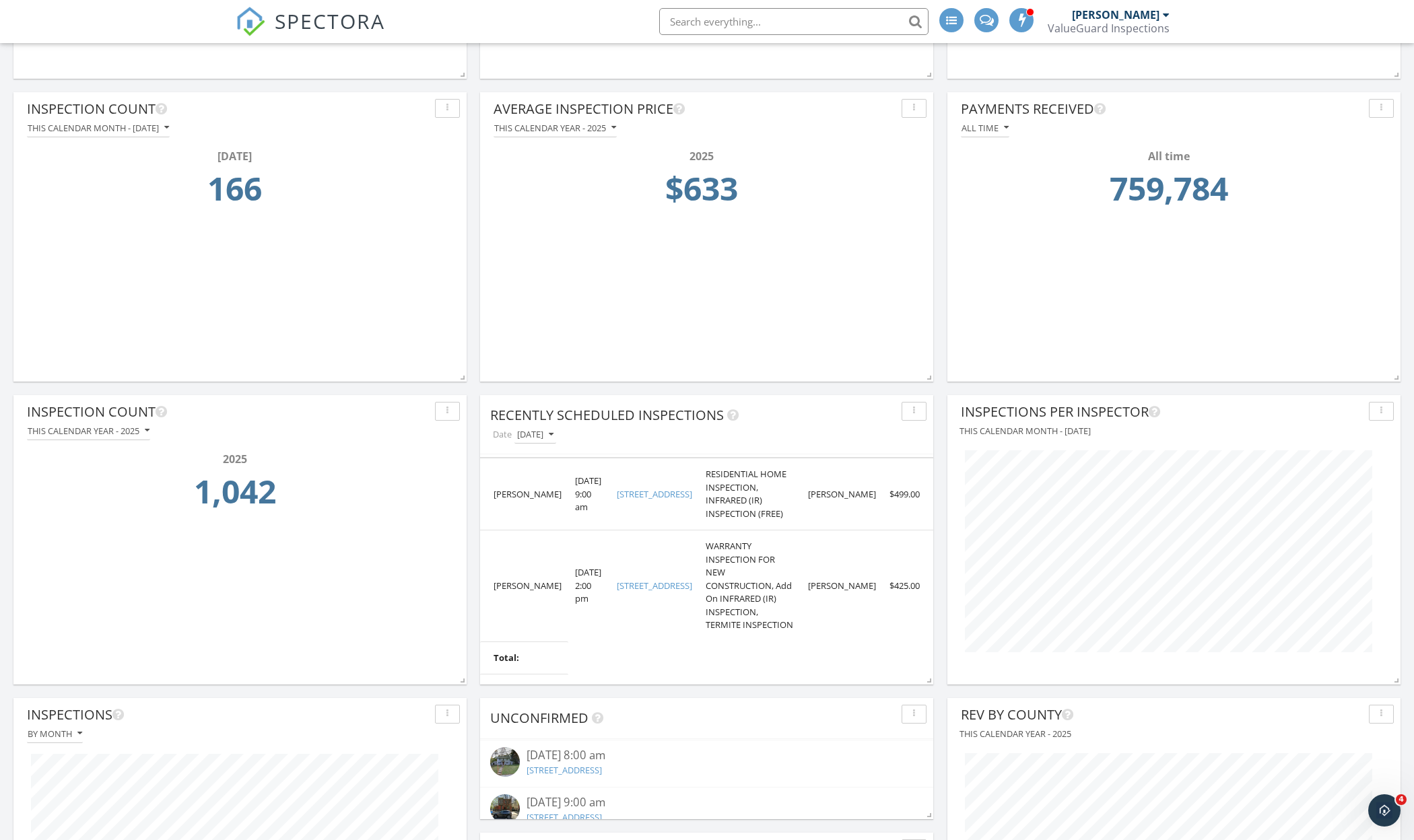
scroll to position [251, 0]
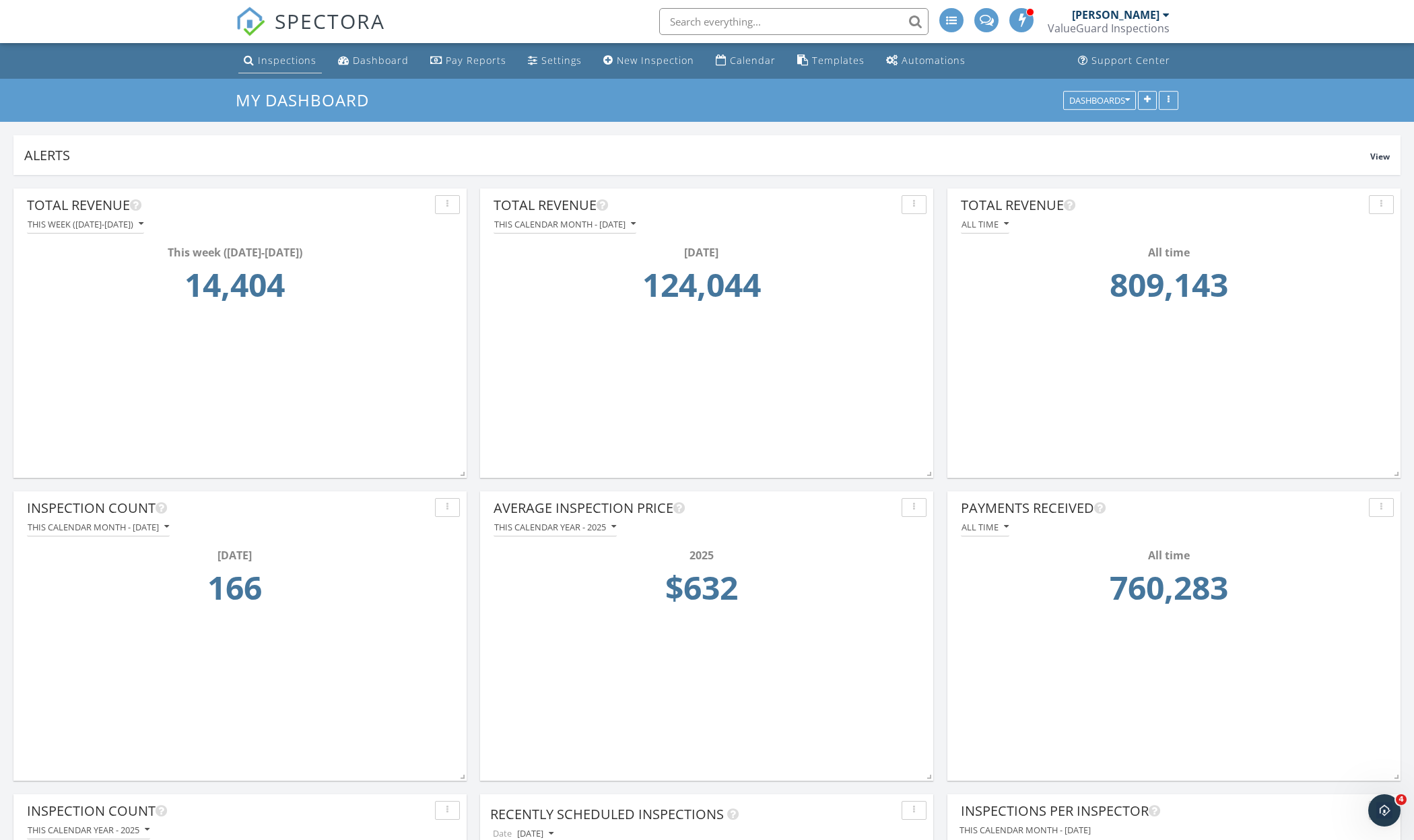
click at [295, 60] on div "Inspections" at bounding box center [287, 61] width 58 height 13
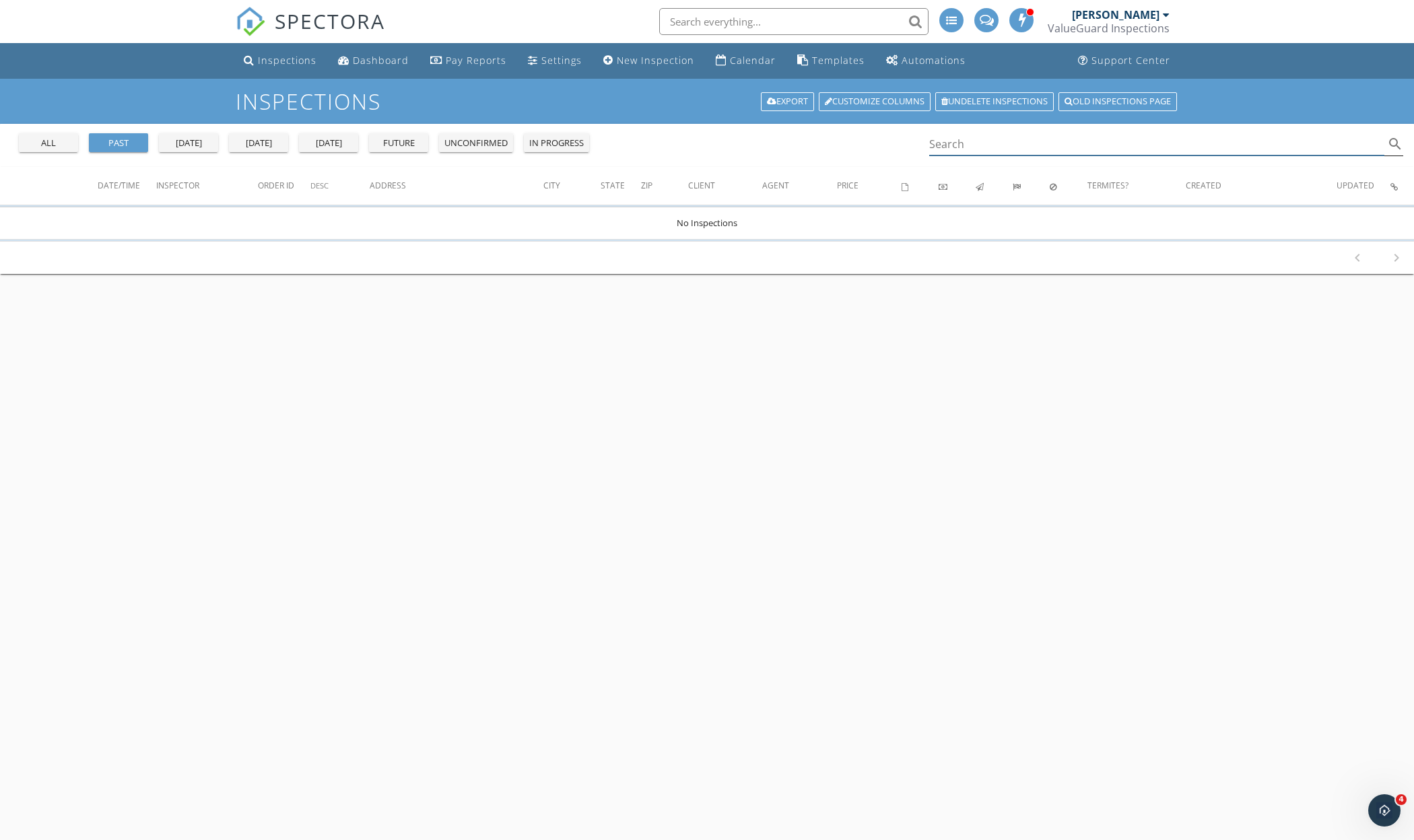
click at [1059, 141] on input "Search" at bounding box center [1156, 144] width 455 height 22
type input "93343"
click at [1105, 97] on link "Old inspections page" at bounding box center [1117, 101] width 119 height 19
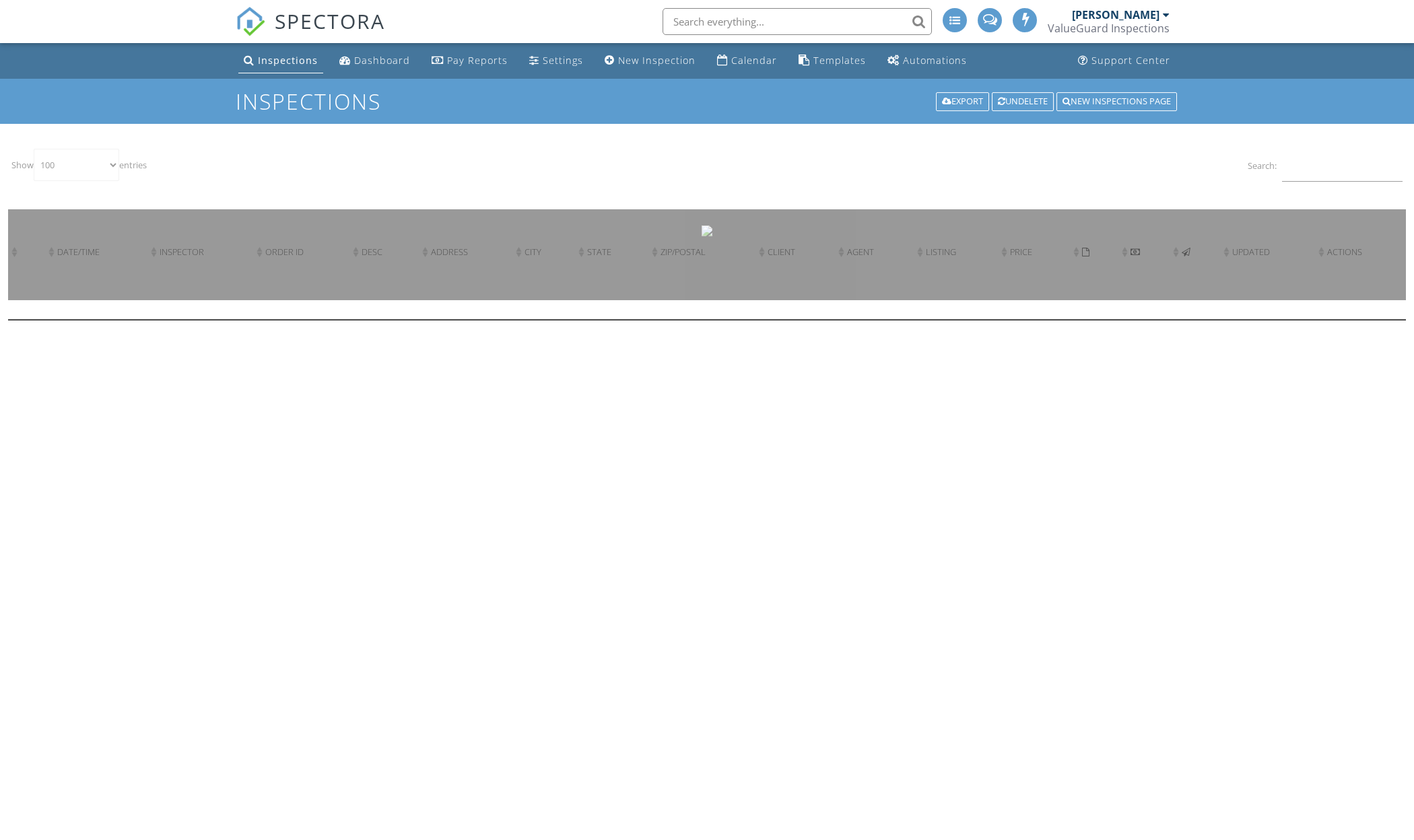
select select "100"
click at [1354, 164] on input "Search:" at bounding box center [1342, 165] width 120 height 33
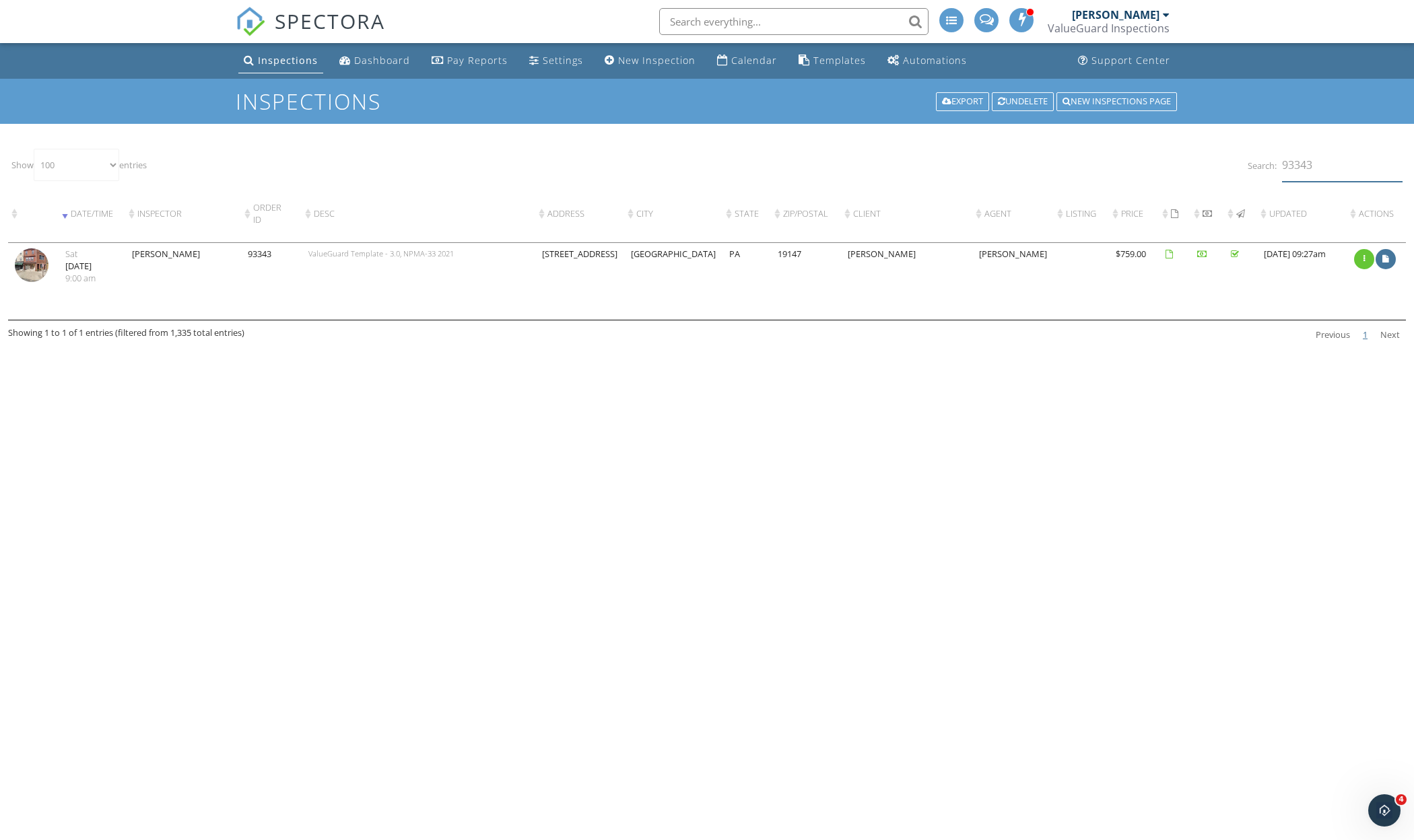
type input "93343"
click at [30, 282] on img at bounding box center [32, 265] width 34 height 34
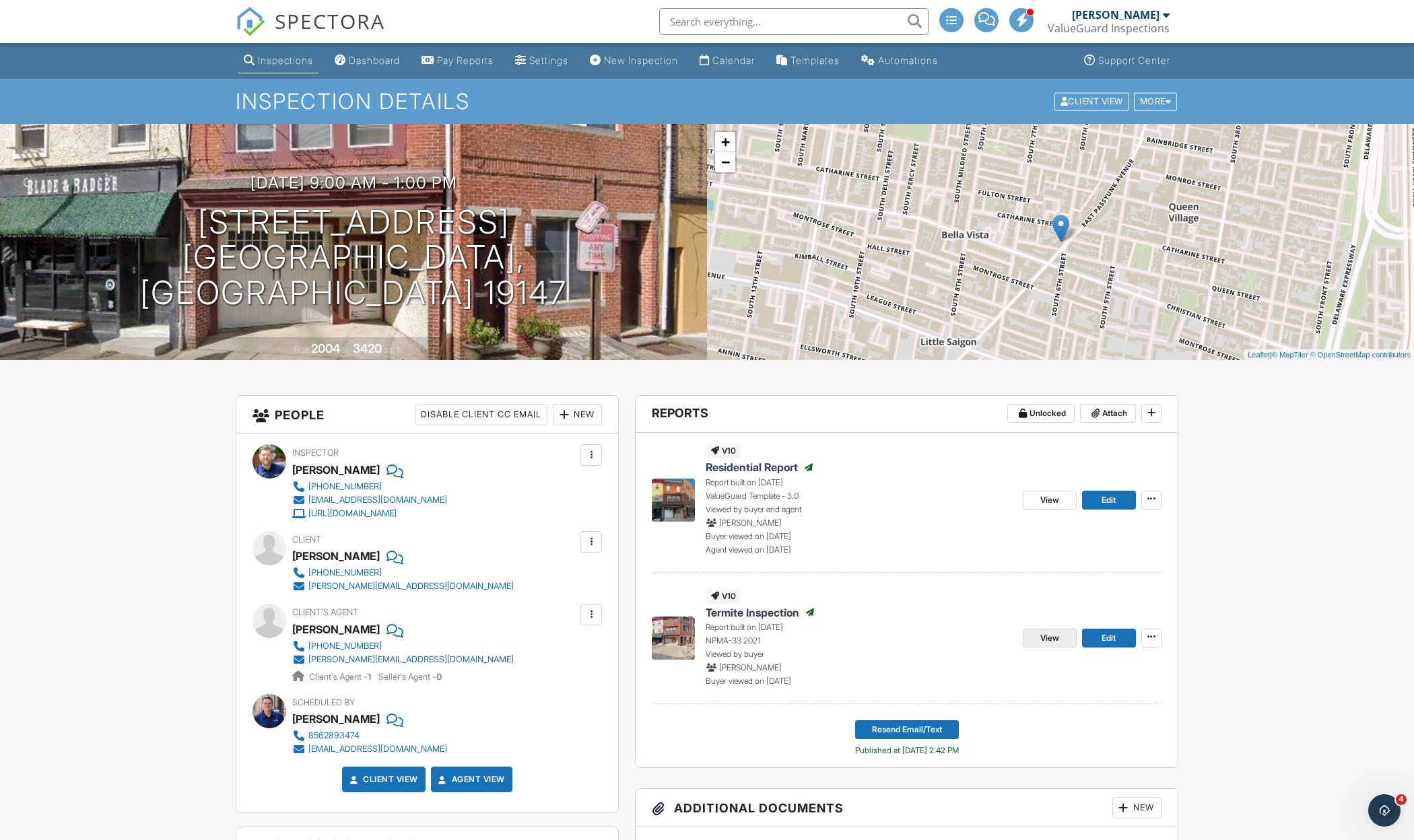
click at [1032, 631] on link "View" at bounding box center [1049, 638] width 54 height 19
click at [1051, 494] on span "View" at bounding box center [1049, 500] width 19 height 14
click at [1040, 631] on span "View" at bounding box center [1049, 638] width 19 height 14
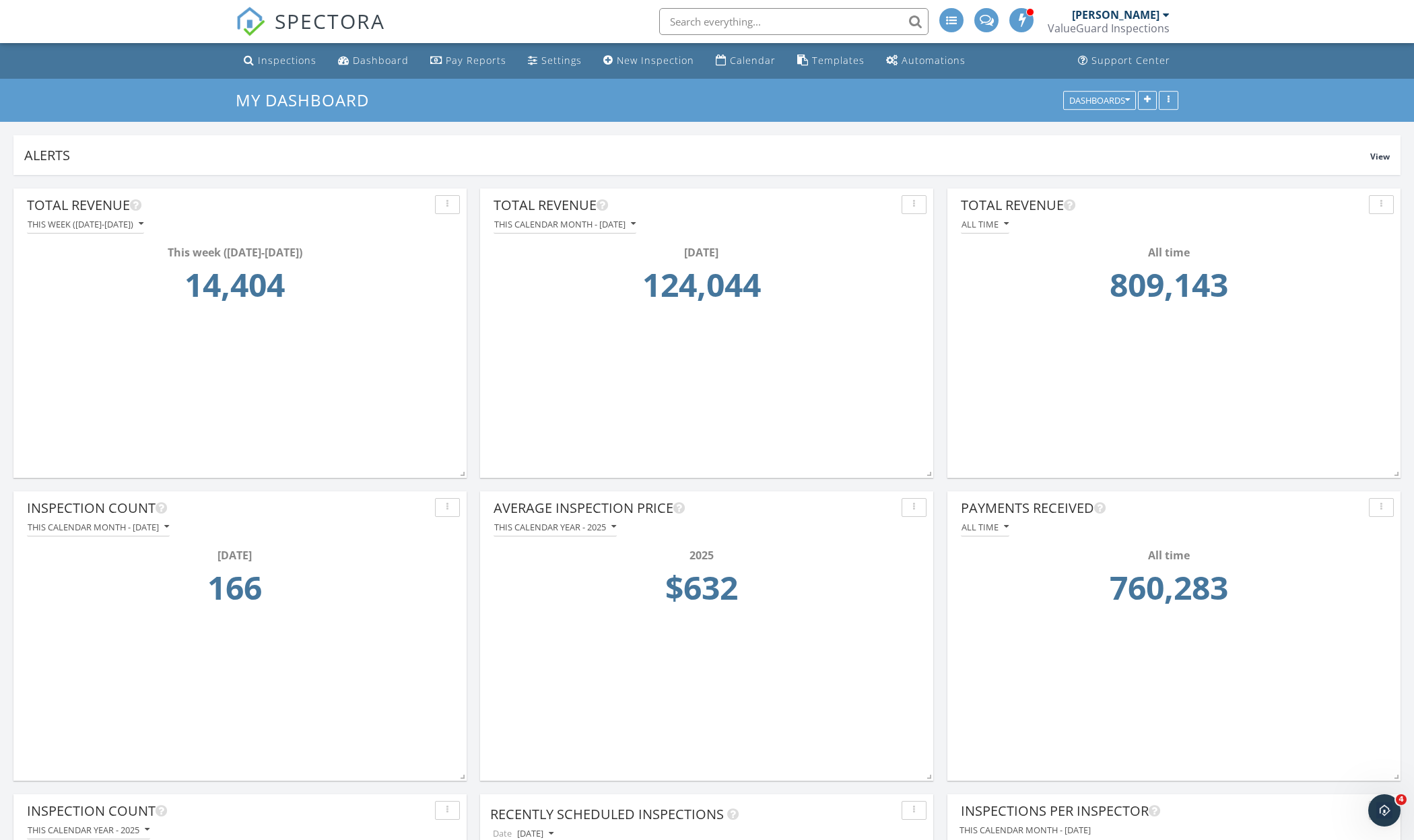
click at [760, 19] on input "text" at bounding box center [793, 21] width 269 height 27
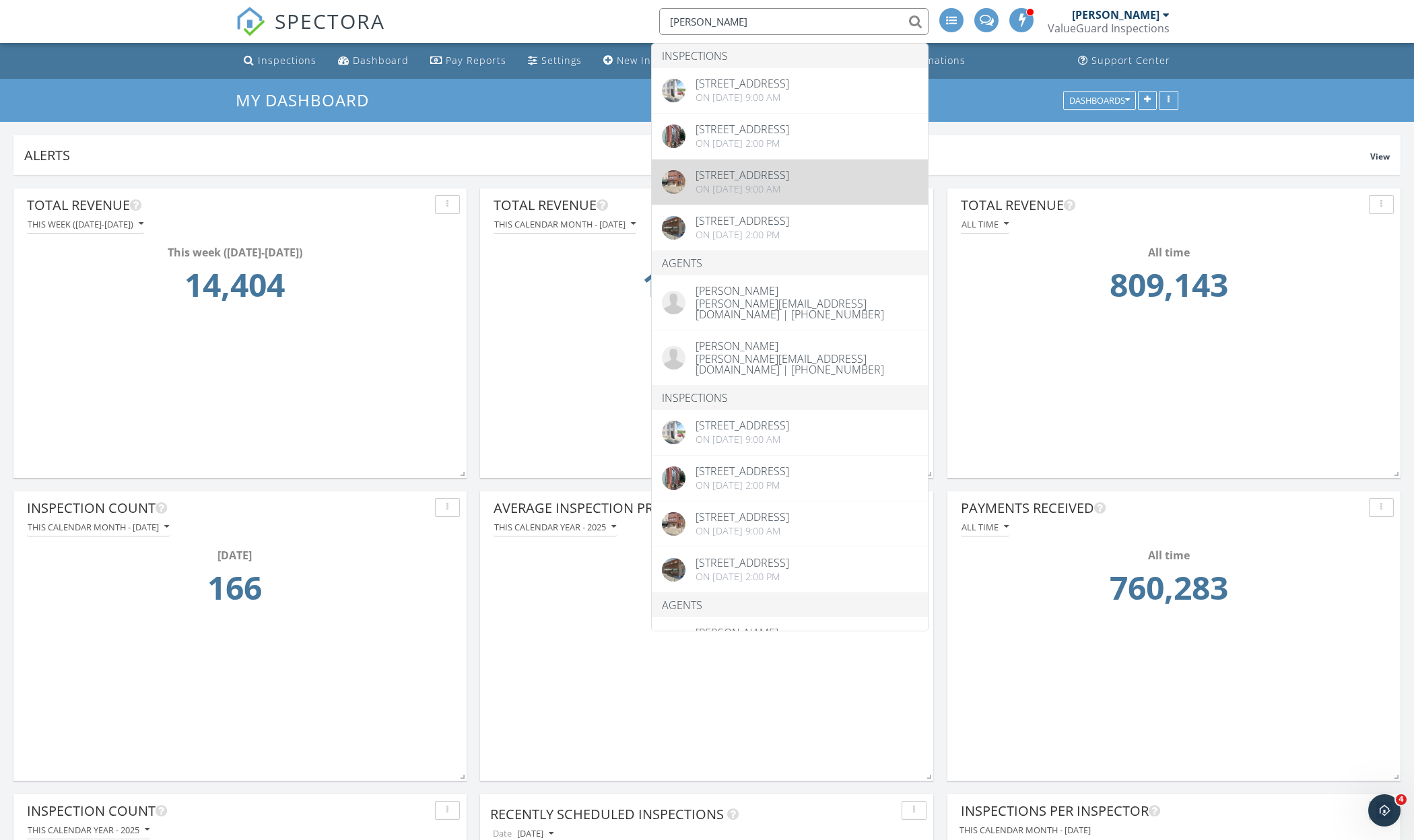
type input "[PERSON_NAME]"
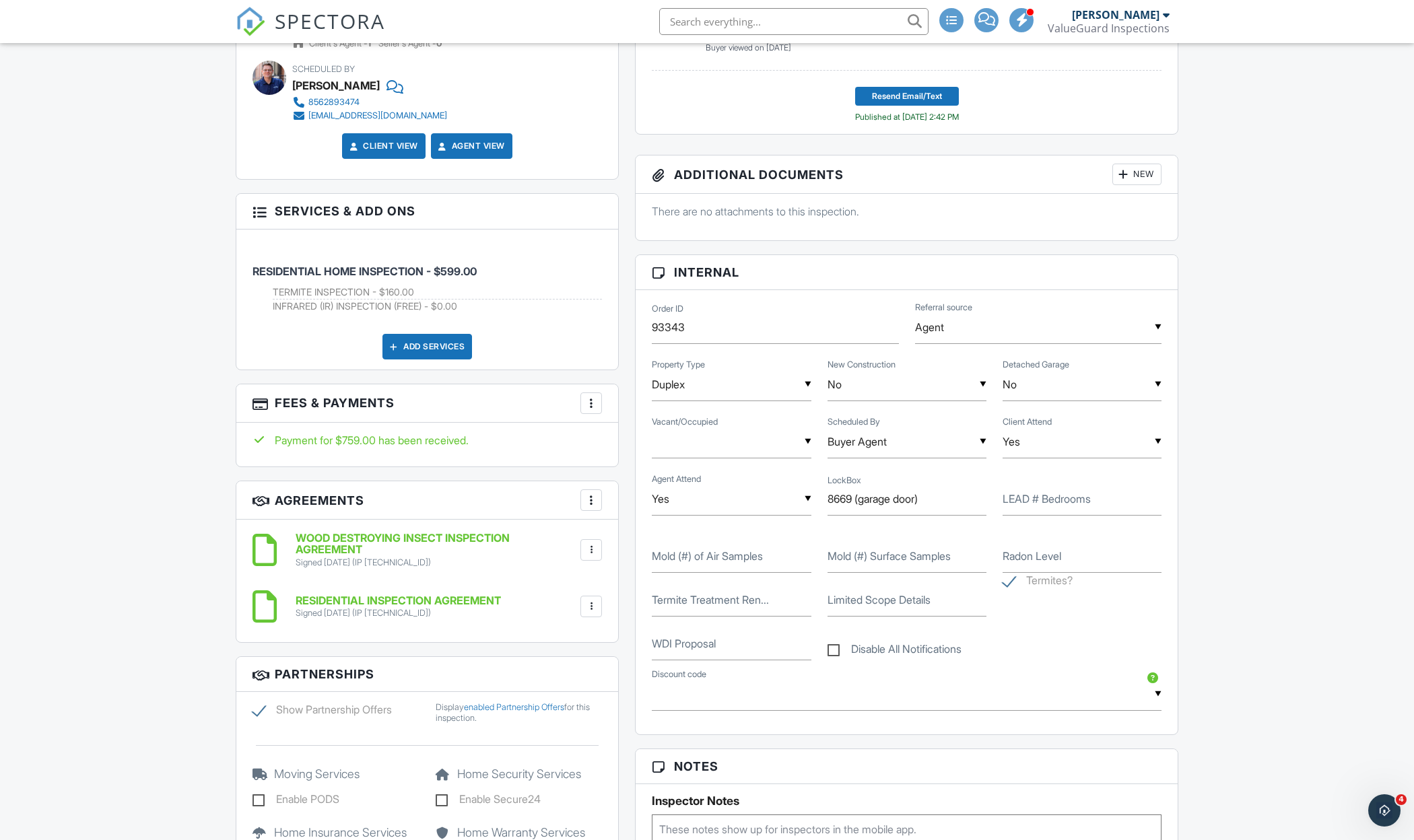
scroll to position [693, 0]
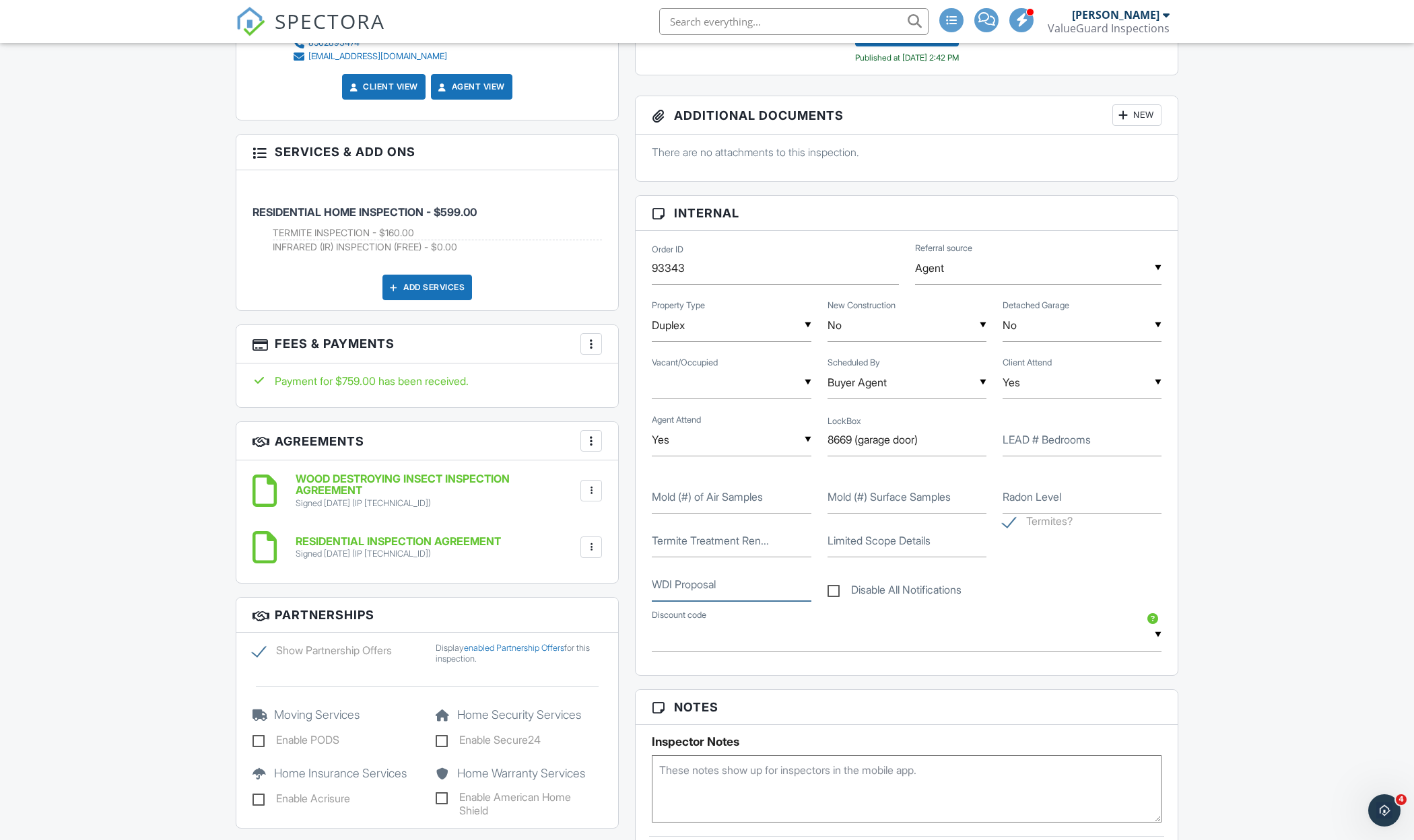
click at [718, 585] on input "WDI Proposal" at bounding box center [731, 585] width 159 height 33
paste input "https://betterproposals.io/proposal/index.php?ProposalID=DZOFuOsybAl7egjnuuUsTr…"
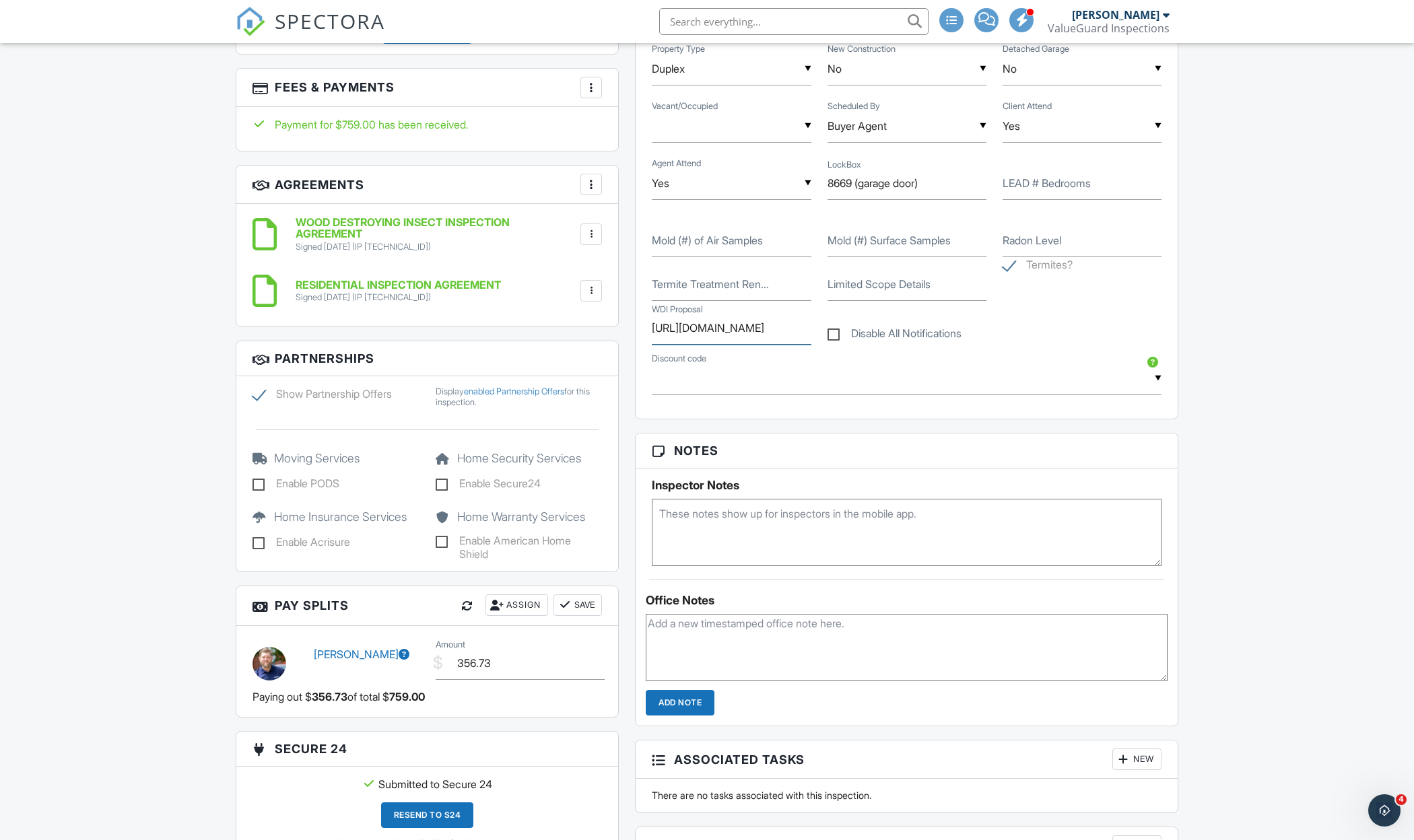
scroll to position [995, 0]
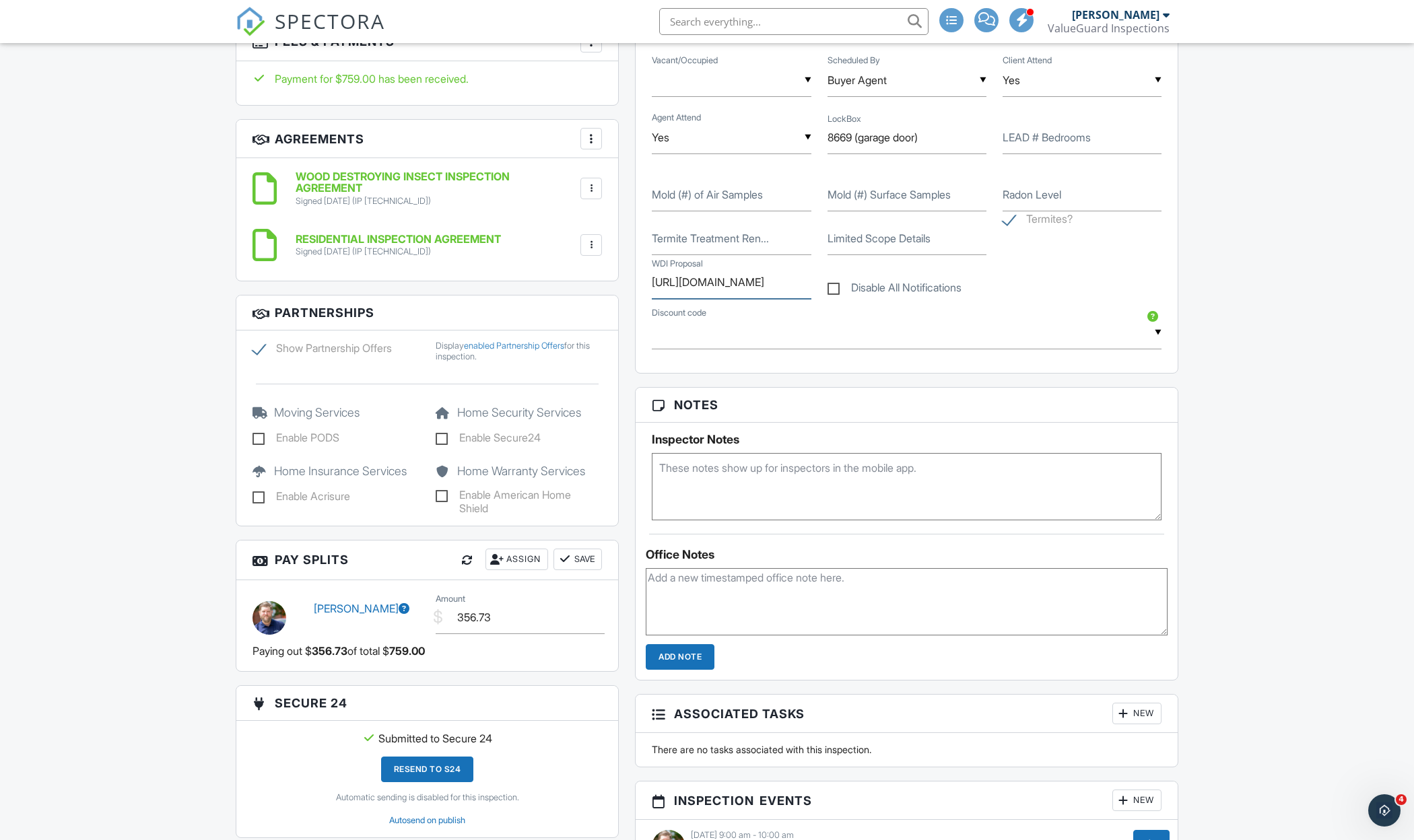
type input "https://betterproposals.io/proposal/index.php?ProposalID=DZOFuOsybAl7egjnuuUsTr…"
click at [728, 610] on textarea at bounding box center [906, 602] width 521 height 67
paste textarea "https://betterproposals.io/proposal/index.php?ProposalID=DZOFuOsybAl7egjnuuUsTr…"
type textarea "https://betterproposals.io/proposal/index.php?ProposalID=DZOFuOsybAl7egjnuuUsTr…"
click at [701, 652] on input "Add Note" at bounding box center [680, 657] width 69 height 26
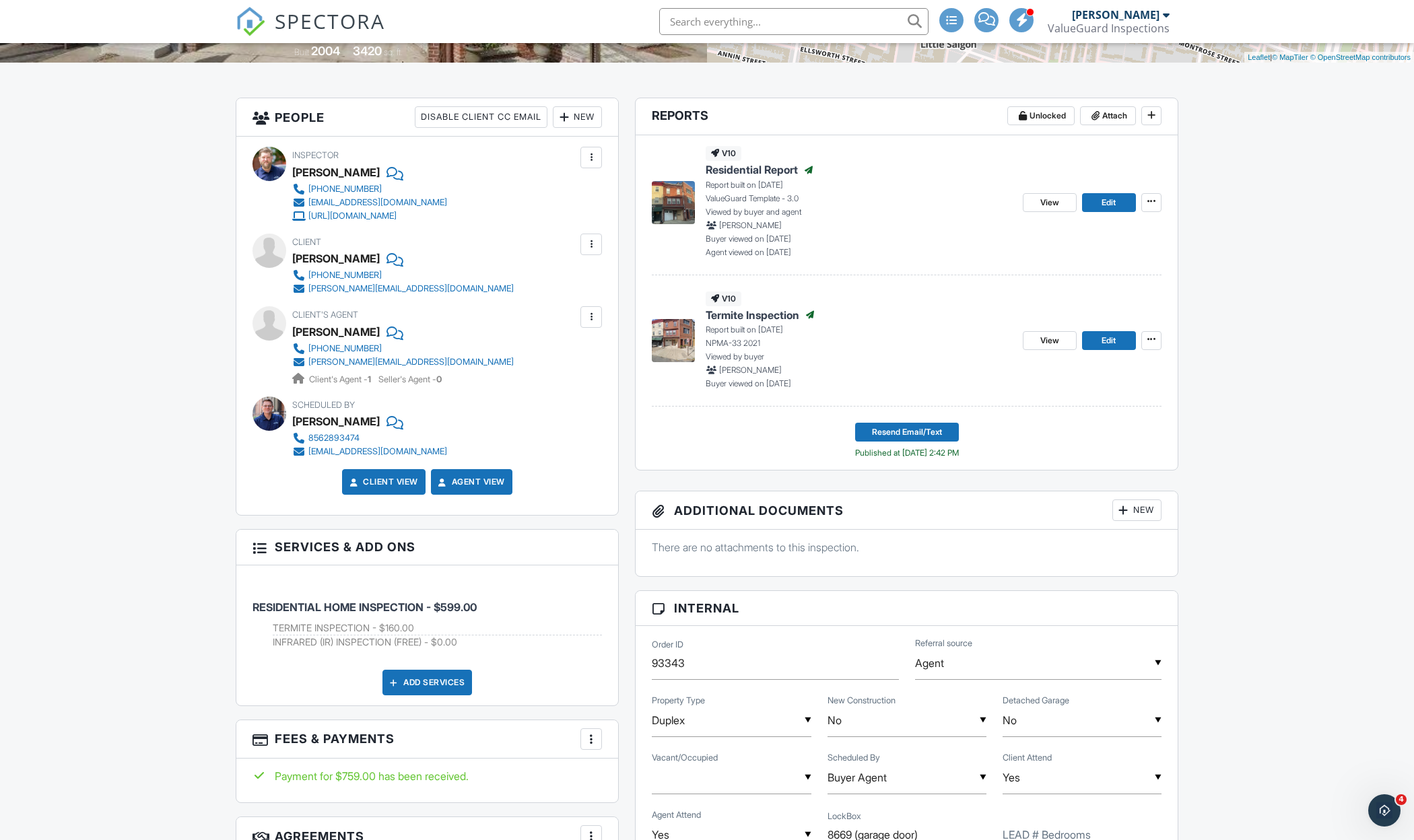
scroll to position [299, 0]
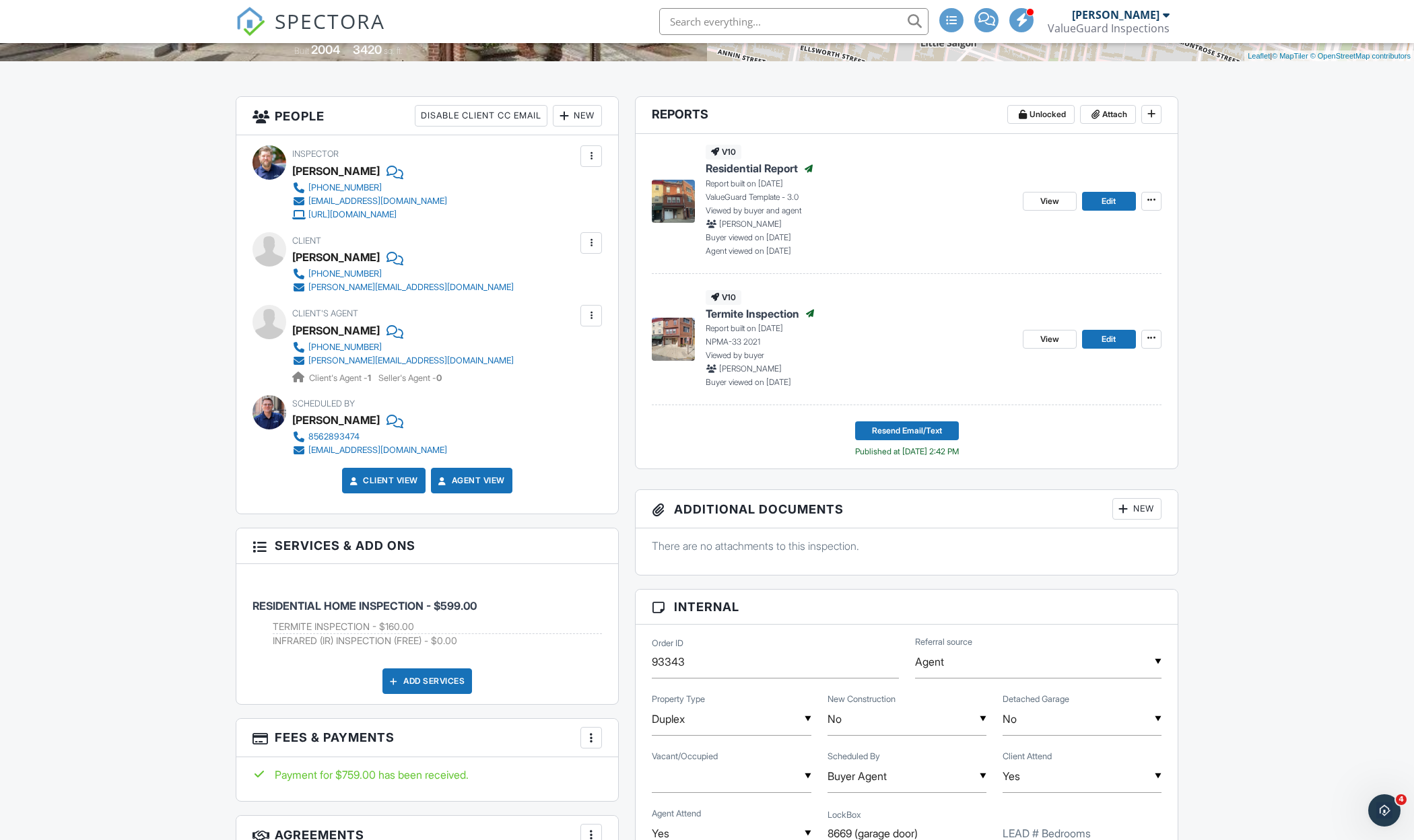
click at [304, 19] on span "SPECTORA" at bounding box center [330, 20] width 111 height 28
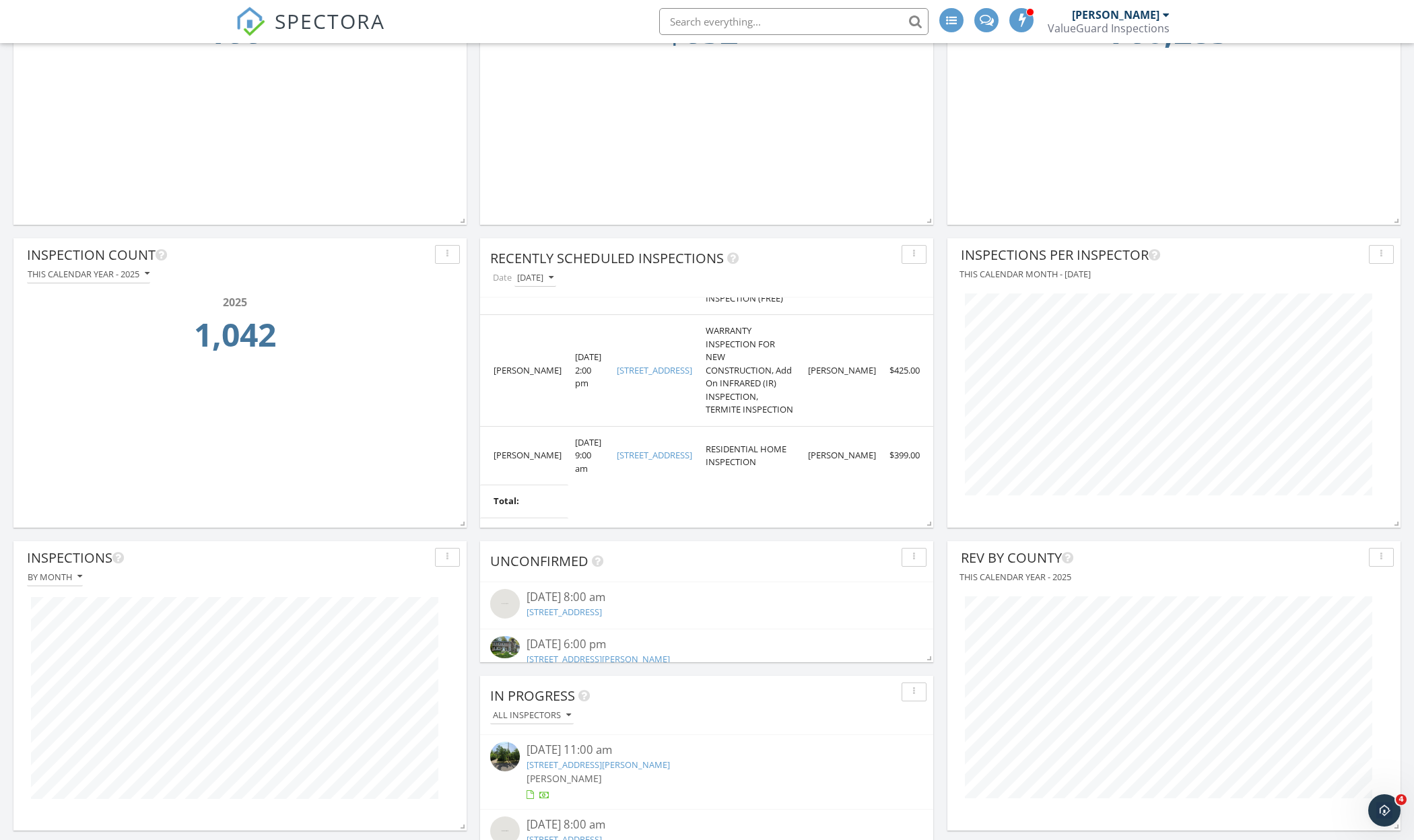
scroll to position [87, 0]
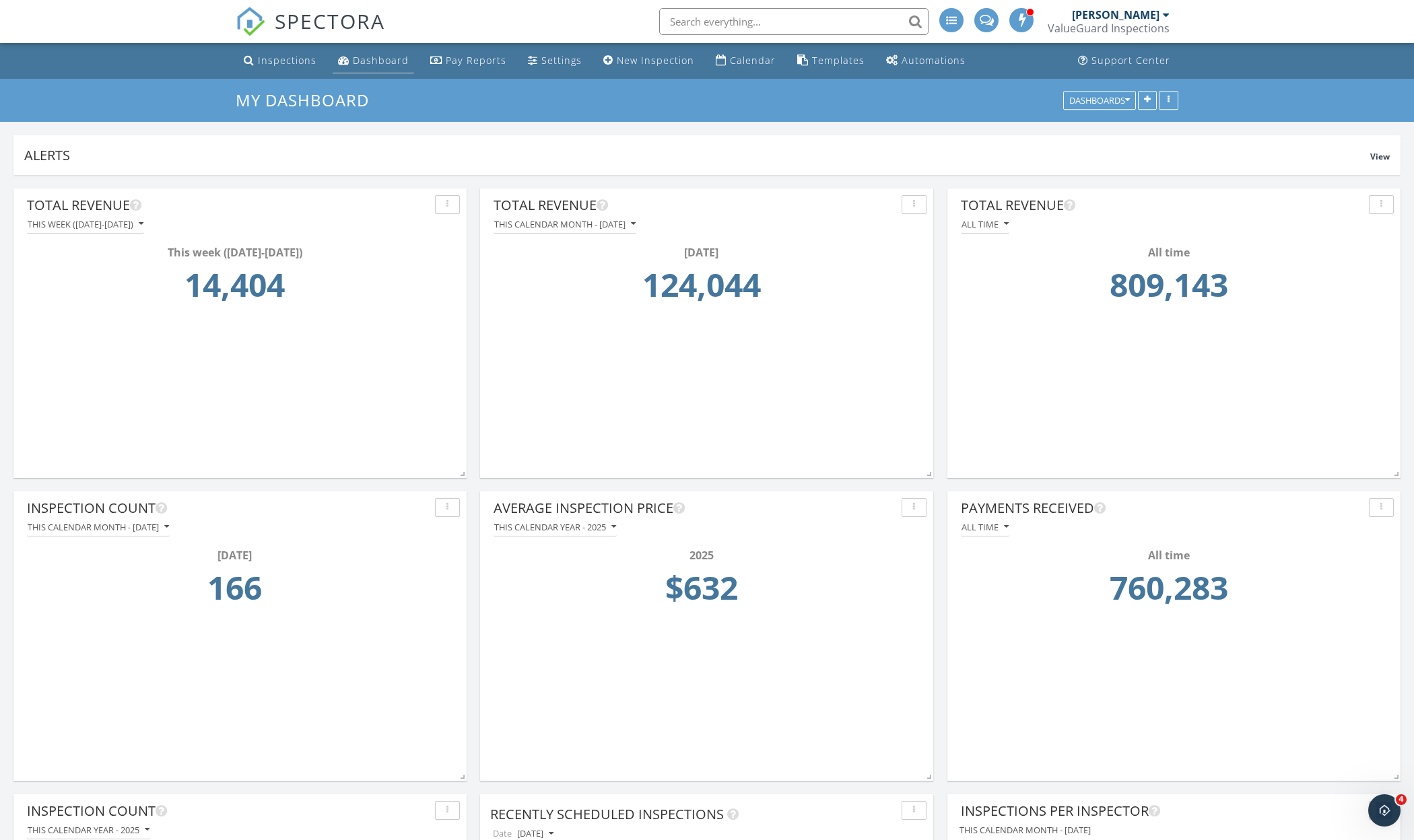
click at [373, 65] on div "Dashboard" at bounding box center [380, 61] width 56 height 13
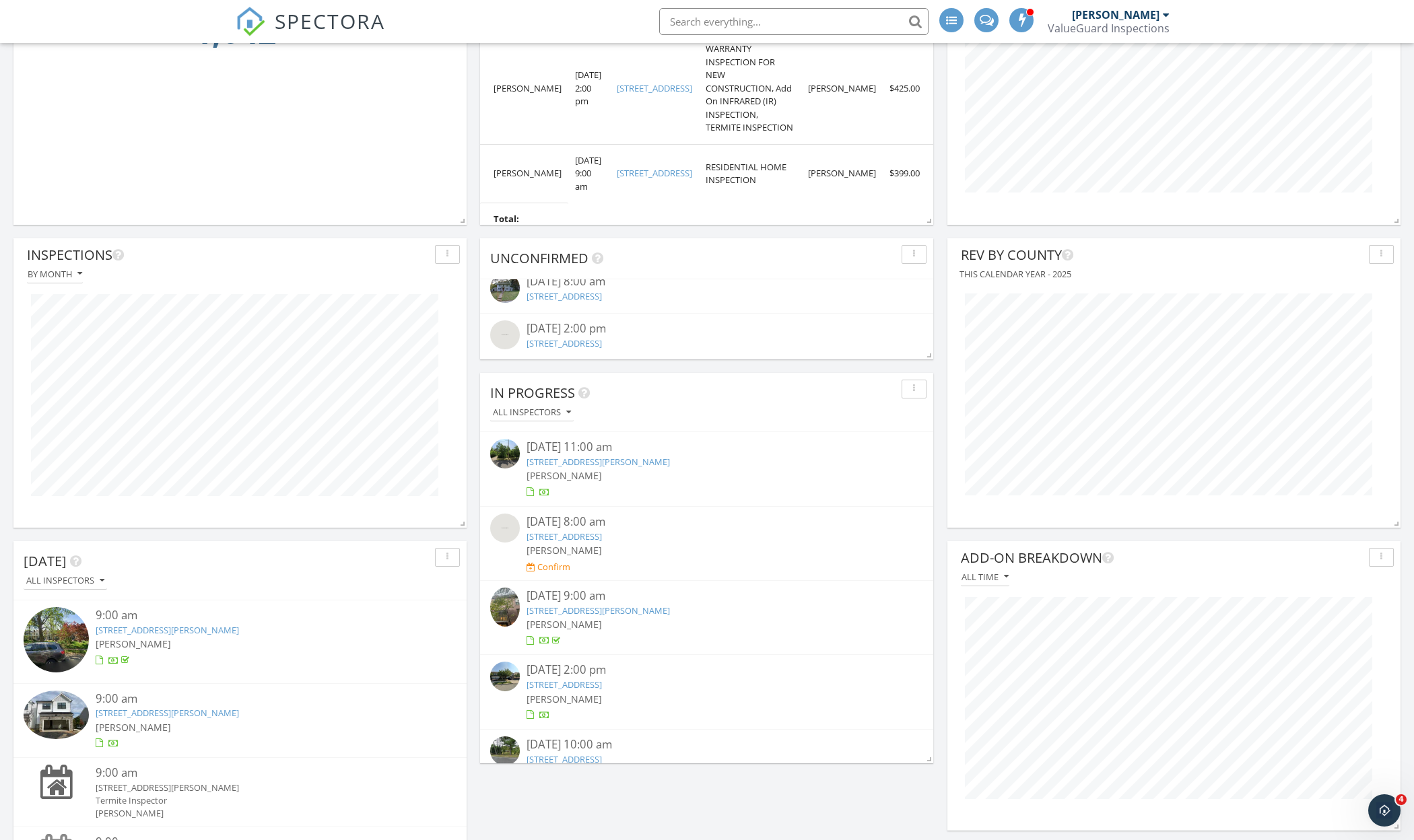
scroll to position [720, 0]
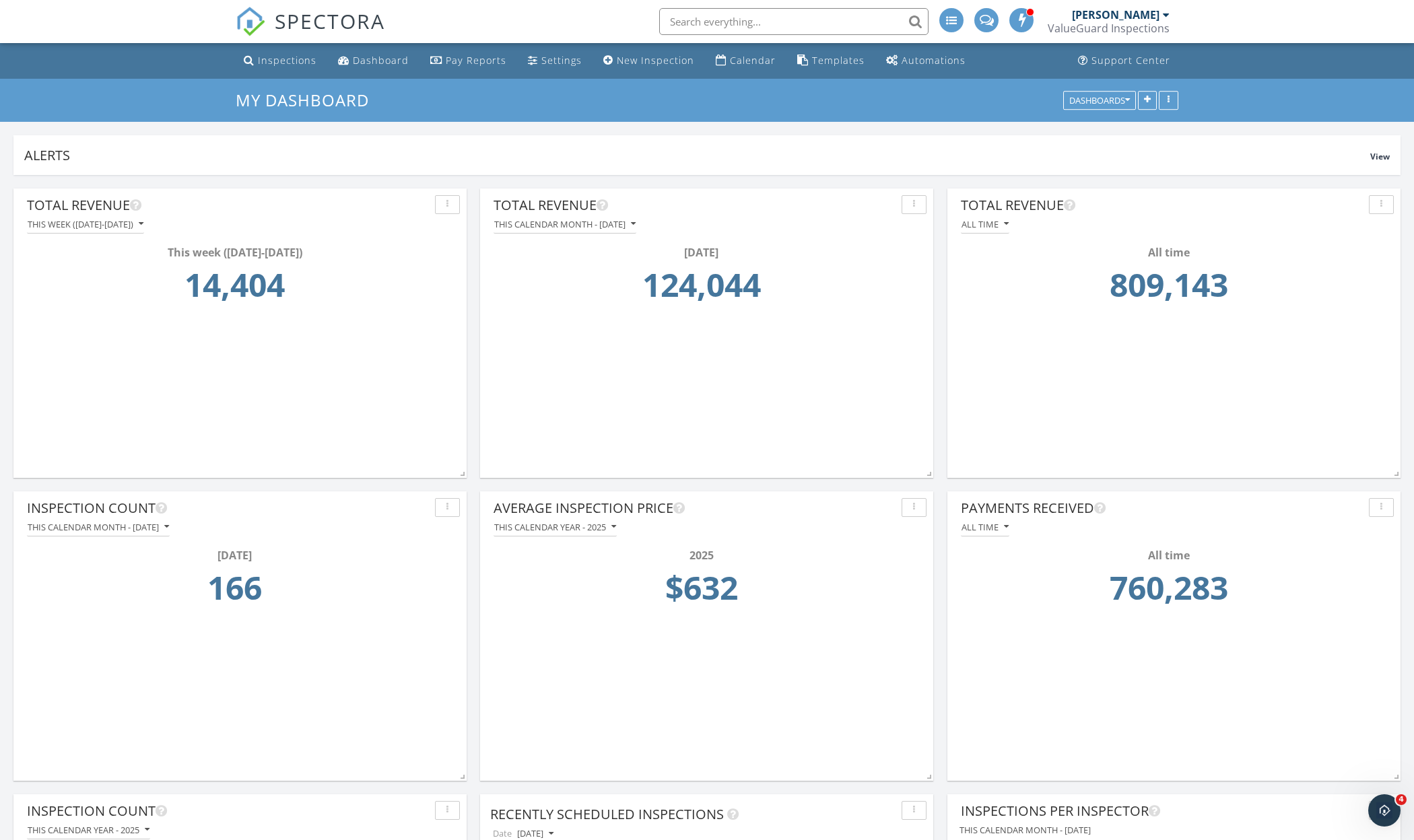
click at [635, 357] on div "Total Revenue This calendar month - [DATE] [DATE] 124,044" at bounding box center [707, 323] width 453 height 269
click at [294, 57] on div "Inspections" at bounding box center [287, 61] width 58 height 13
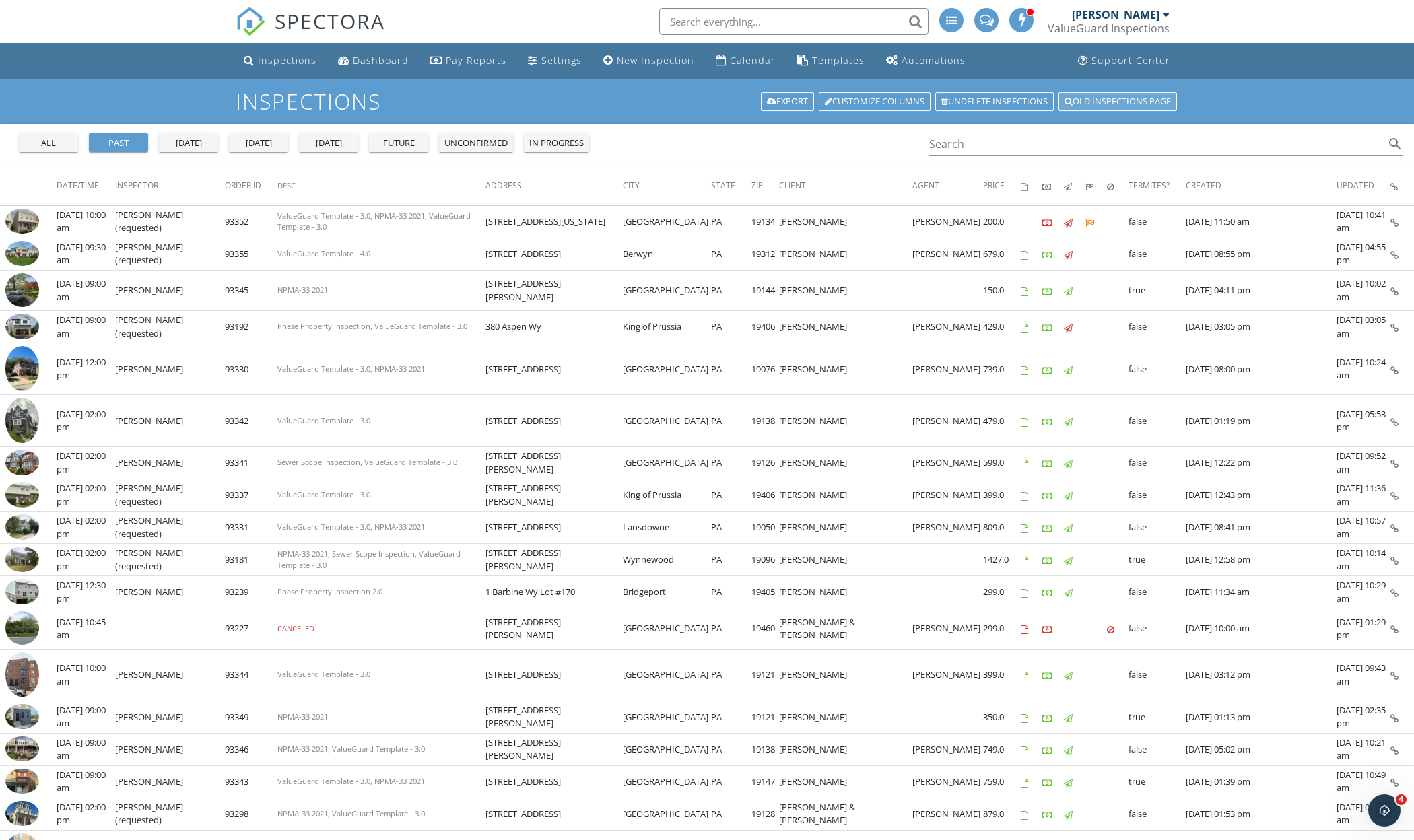
click at [1117, 106] on link "Old inspections page" at bounding box center [1117, 101] width 119 height 19
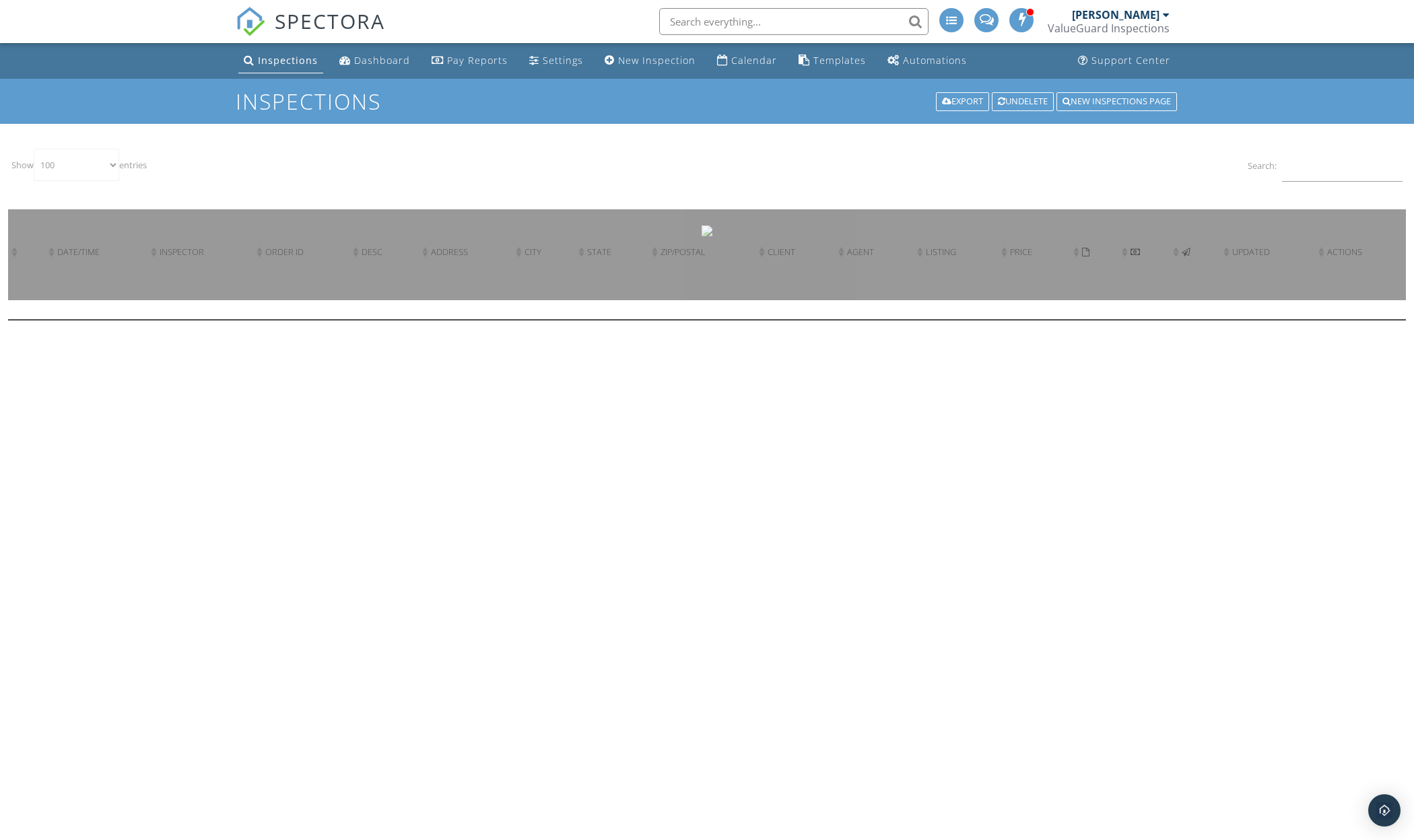
select select "100"
click at [1320, 173] on input "Search:" at bounding box center [1342, 165] width 120 height 33
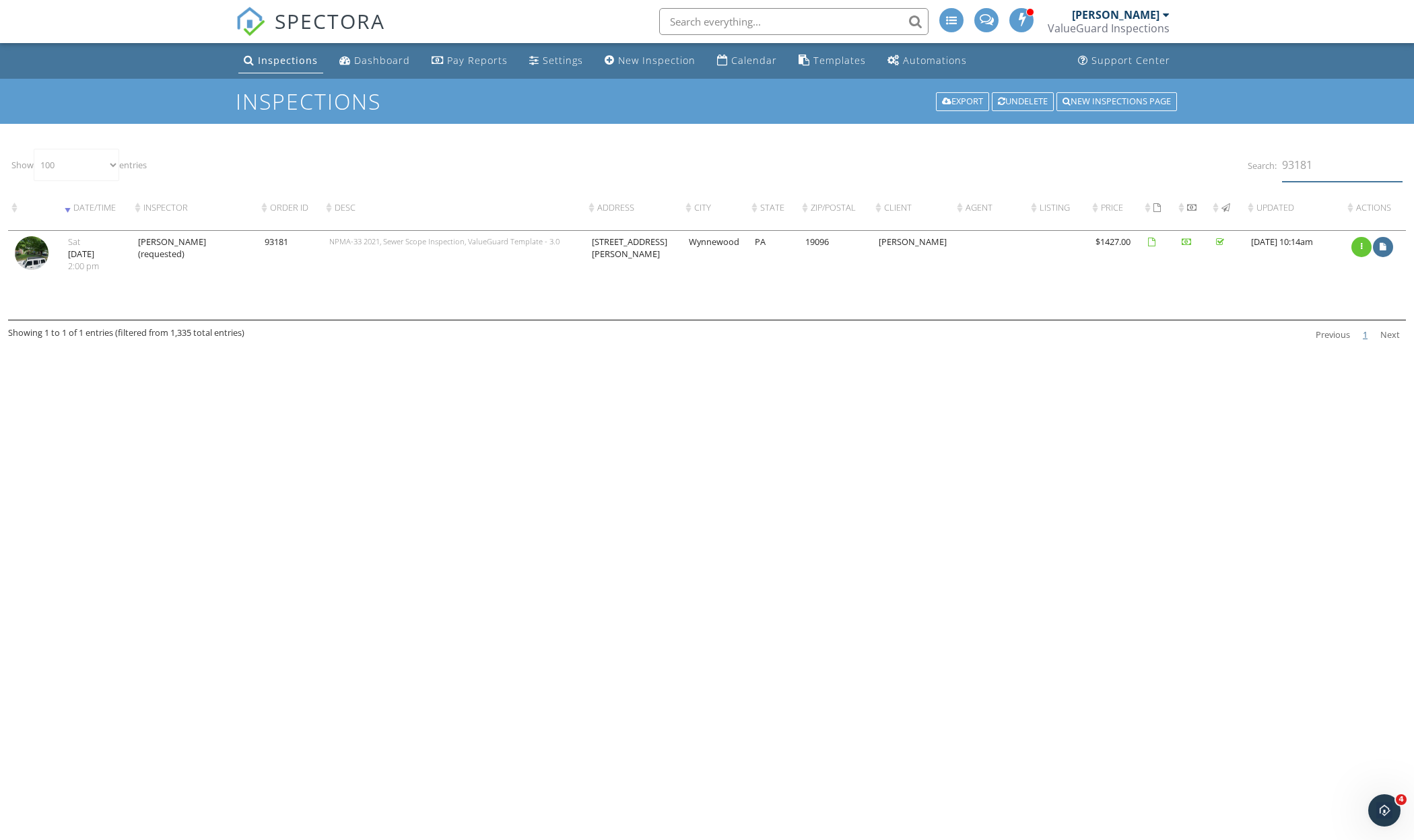
type input "93181"
click at [151, 289] on td "[PERSON_NAME] (requested)" at bounding box center [194, 276] width 127 height 89
click at [42, 270] on img at bounding box center [32, 253] width 34 height 34
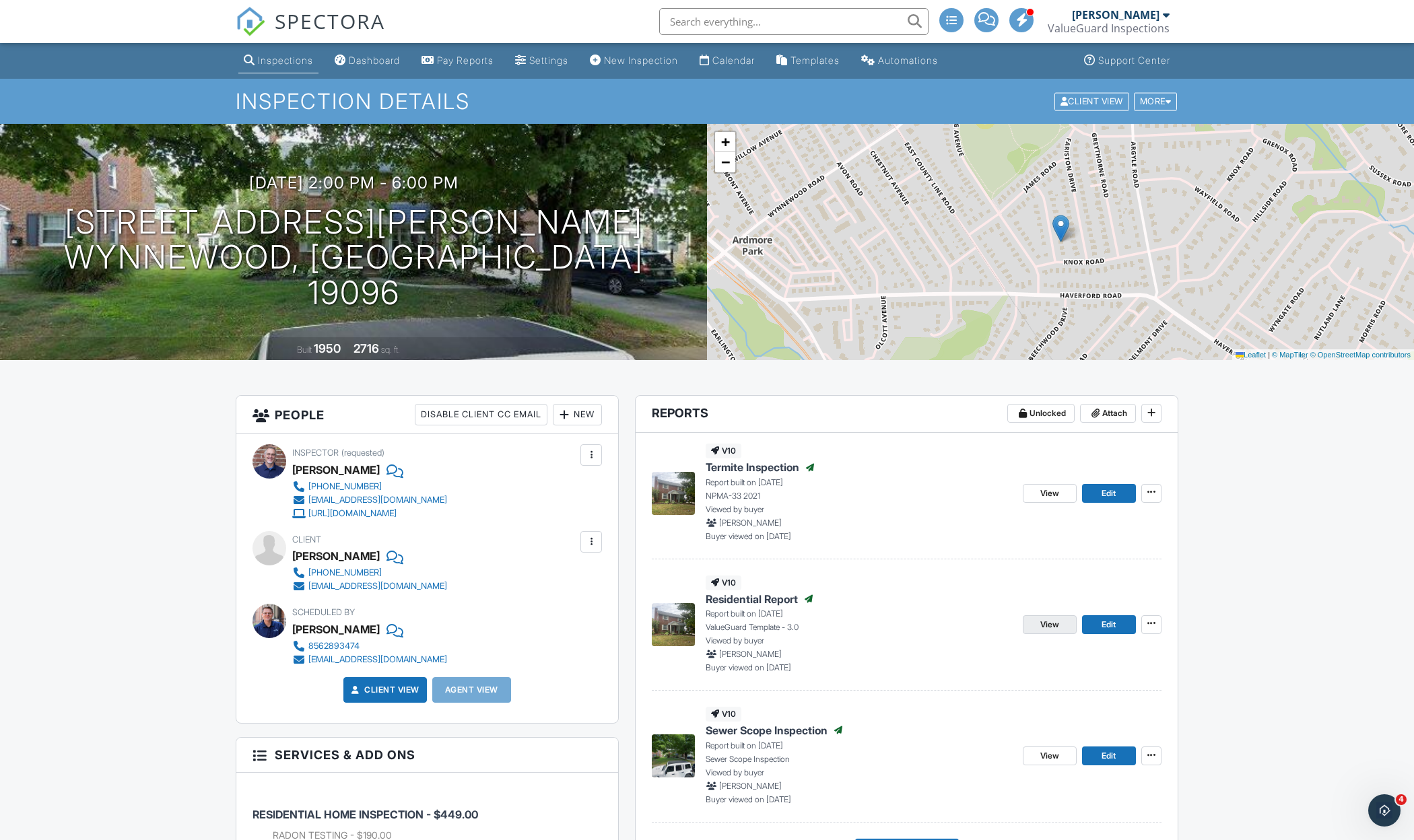
click at [1053, 619] on span "View" at bounding box center [1049, 624] width 19 height 14
click at [1057, 630] on div "View Edit" at bounding box center [1092, 625] width 139 height 99
click at [1045, 492] on span "View" at bounding box center [1049, 493] width 19 height 14
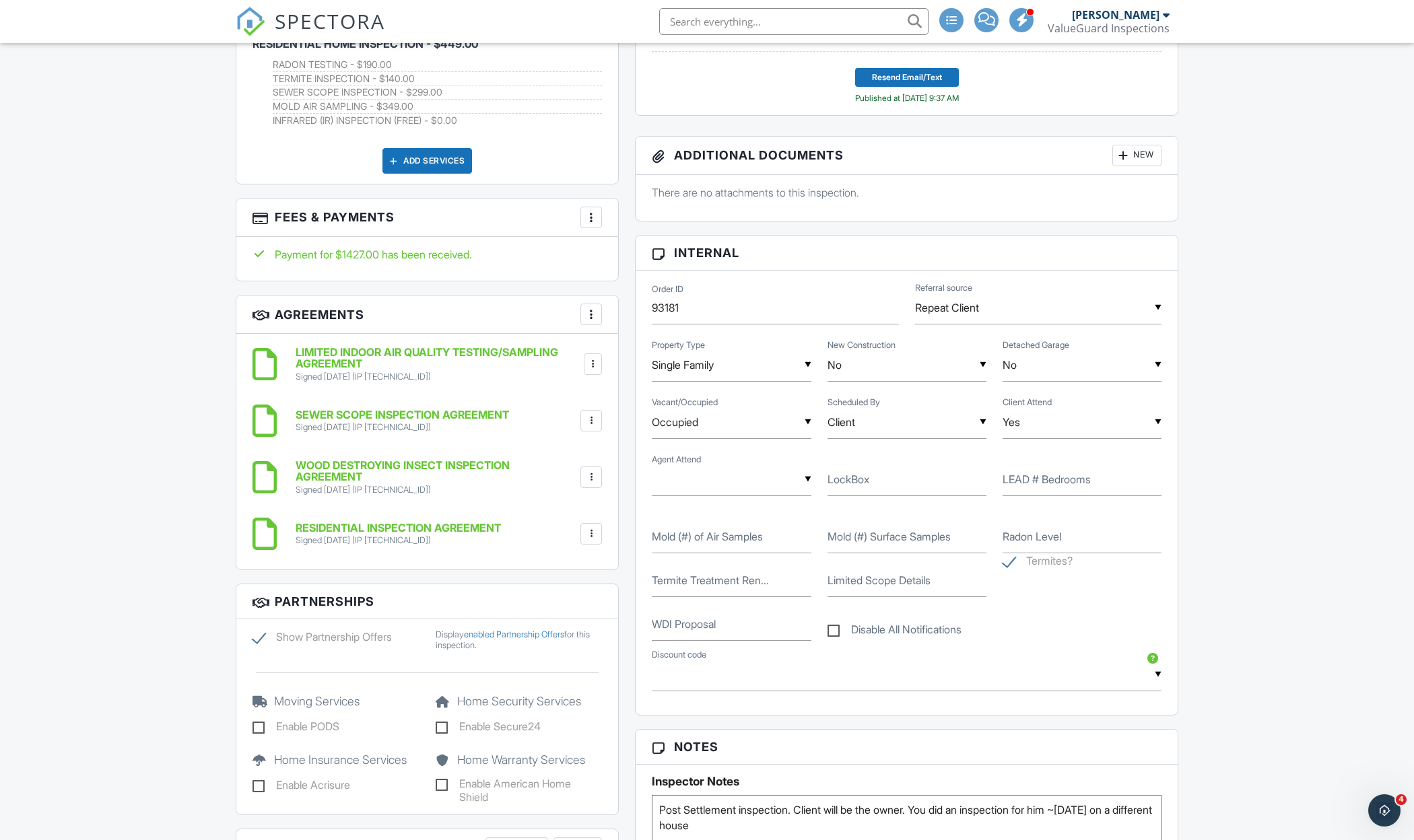
scroll to position [771, 0]
click at [726, 622] on input "WDI Proposal" at bounding box center [731, 623] width 159 height 33
paste input "https://betterproposals.io/proposal/index.php?ProposalID=5vVLqXSb8sgw3l_mb_B6Tw…"
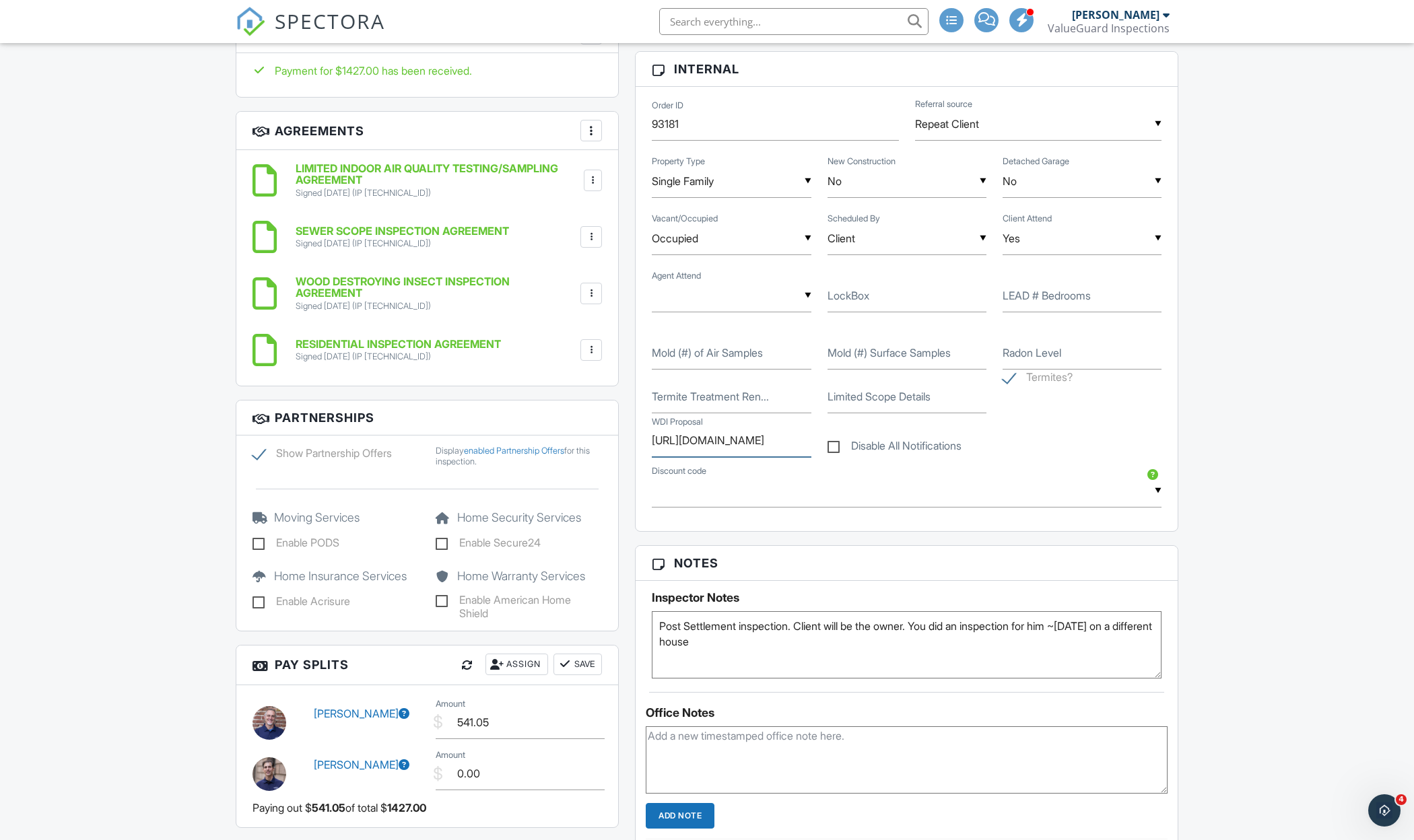
scroll to position [1004, 0]
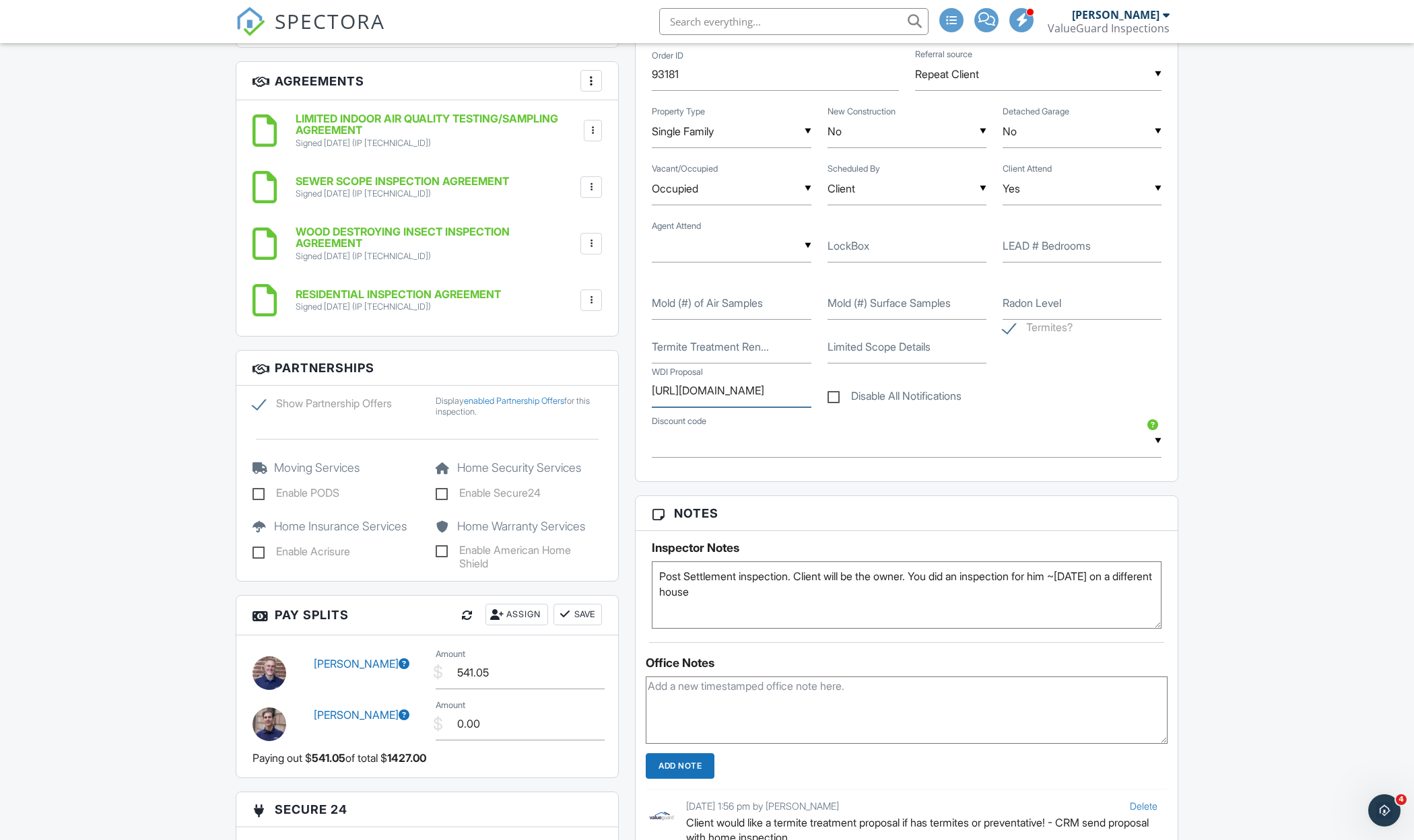
type input "https://betterproposals.io/proposal/index.php?ProposalID=5vVLqXSb8sgw3l_mb_B6Tw…"
click at [797, 722] on textarea at bounding box center [906, 710] width 521 height 67
paste textarea "https://betterproposals.io/proposal/index.php?ProposalID=5vVLqXSb8sgw3l_mb_B6Tw…"
type textarea "https://betterproposals.io/proposal/index.php?ProposalID=5vVLqXSb8sgw3l_mb_B6Tw…"
click at [1169, 644] on div "Office Notes https://betterproposals.io/proposal/index.php?ProposalID=5vVLqXSb8…" at bounding box center [906, 753] width 542 height 223
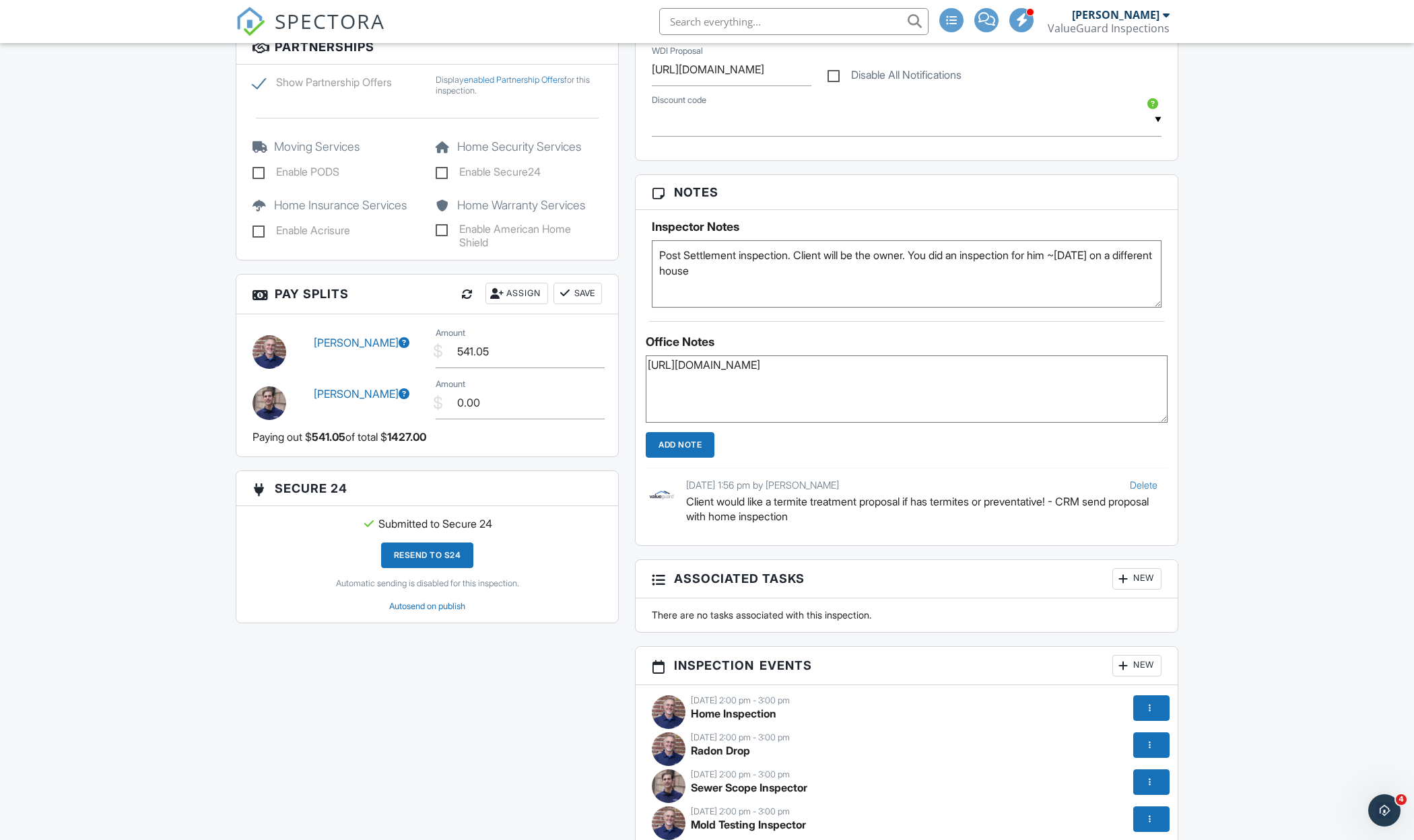
scroll to position [1350, 0]
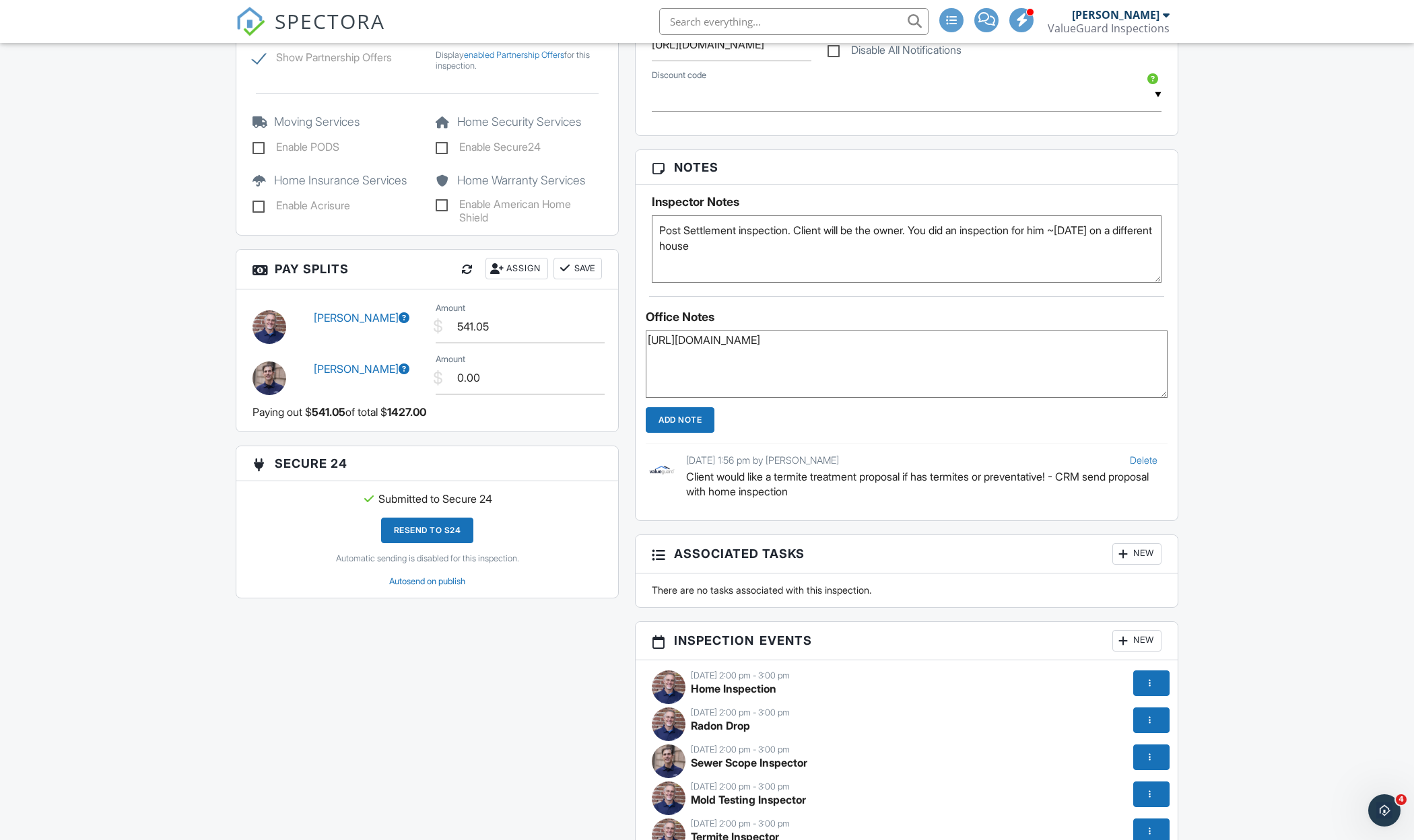
click at [699, 398] on div "Office Notes https://betterproposals.io/proposal/index.php?ProposalID=5vVLqXSb8…" at bounding box center [906, 407] width 542 height 223
click at [701, 410] on input "Add Note" at bounding box center [680, 420] width 69 height 26
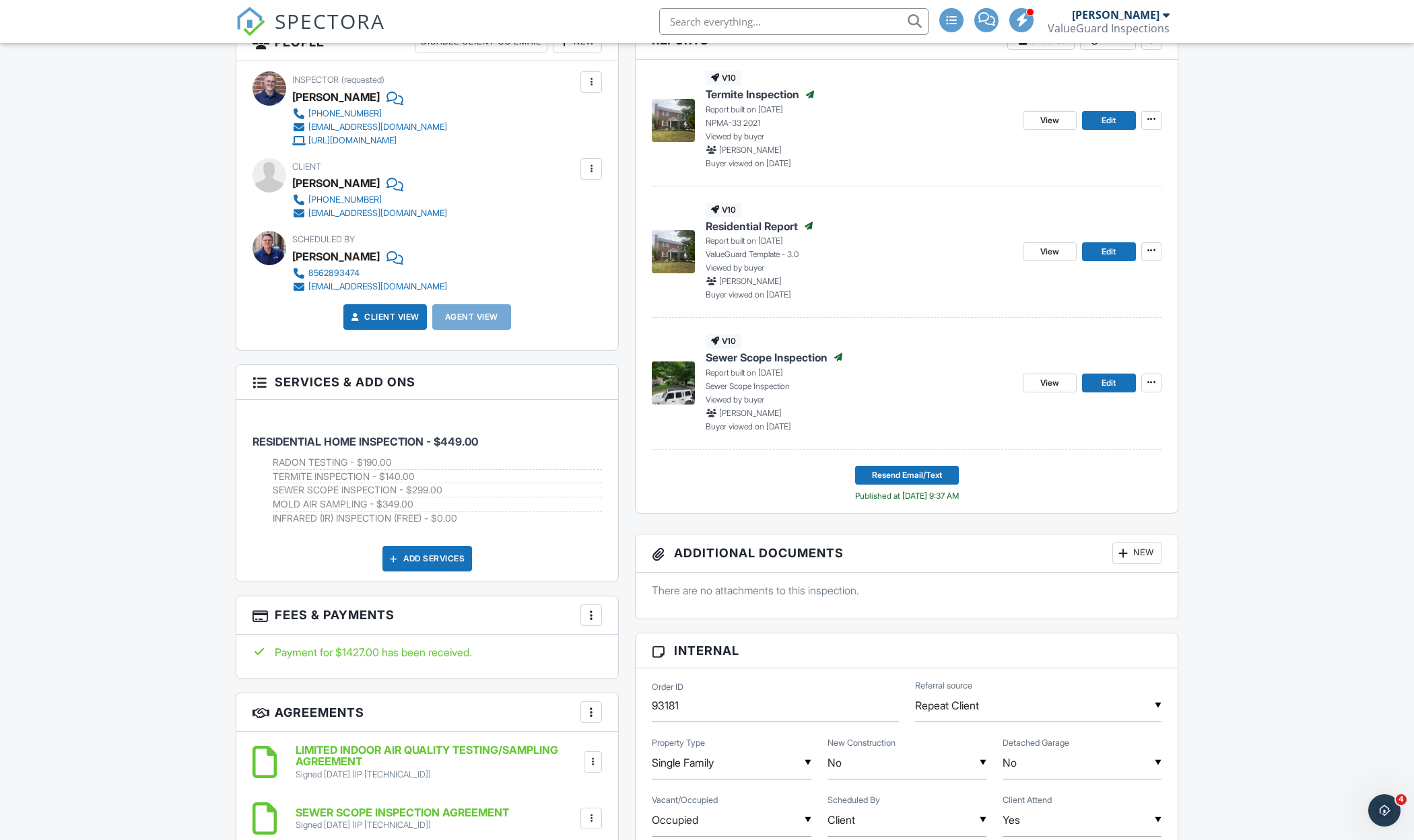
scroll to position [374, 0]
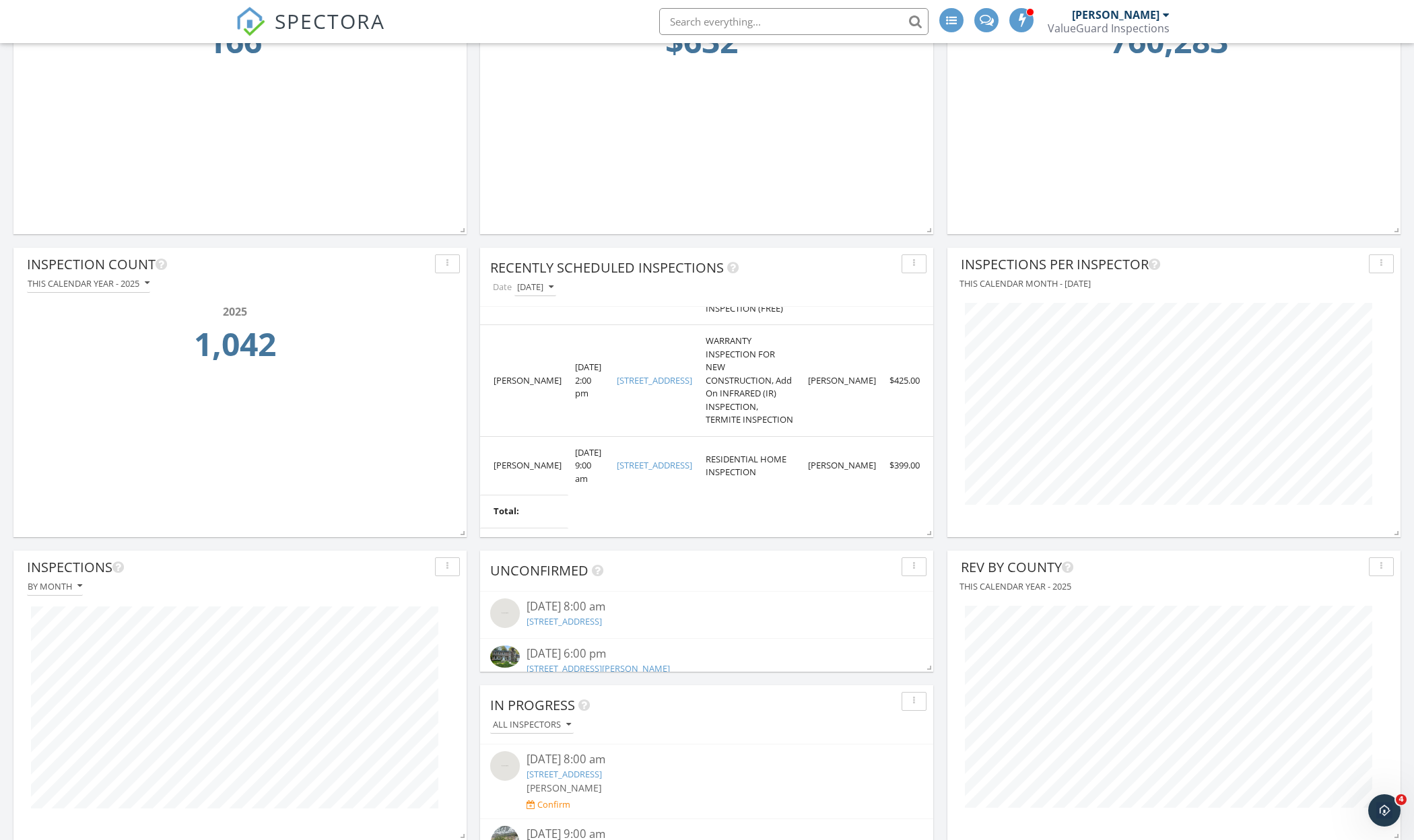
scroll to position [551, 0]
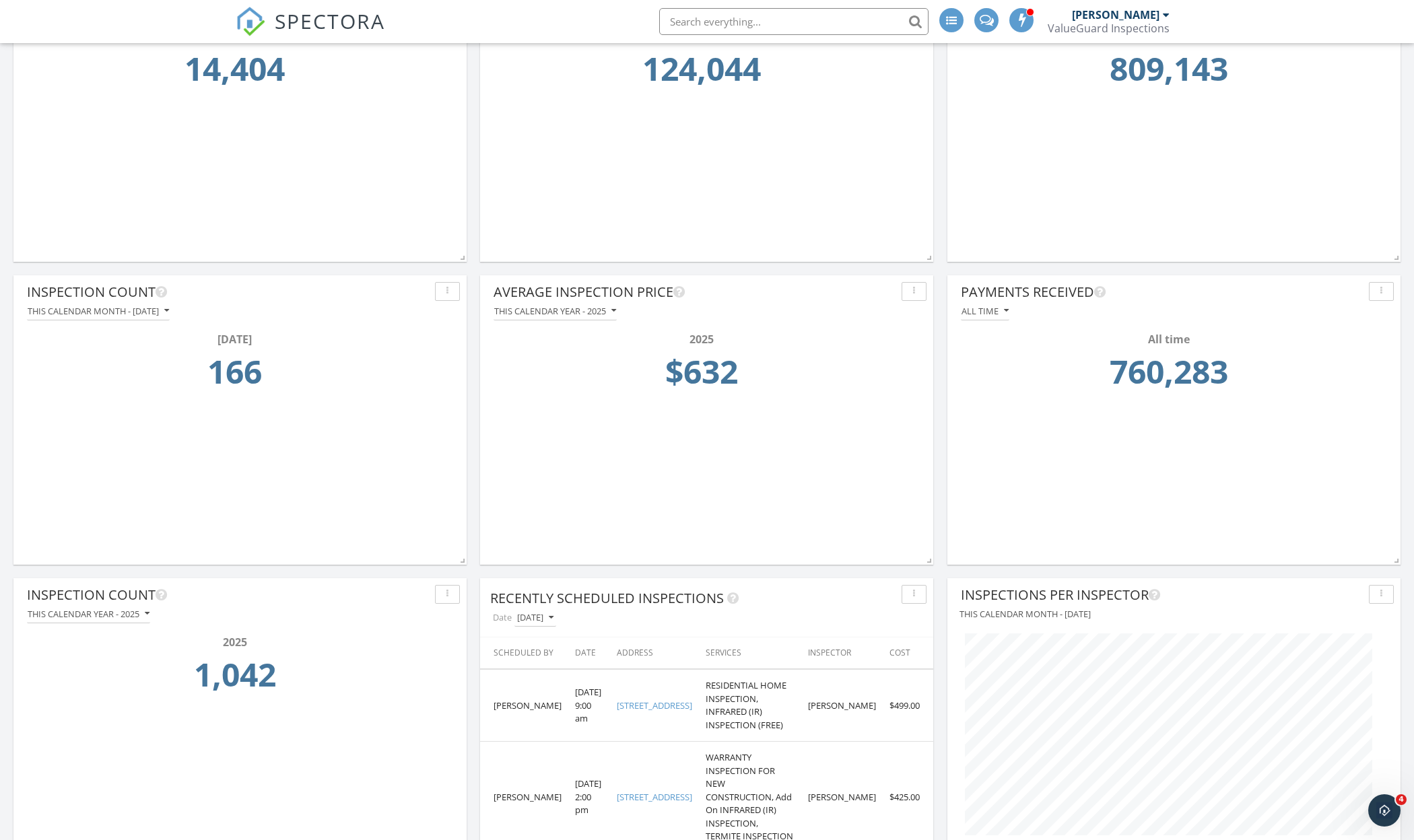
scroll to position [222, 0]
